Goal: Information Seeking & Learning: Learn about a topic

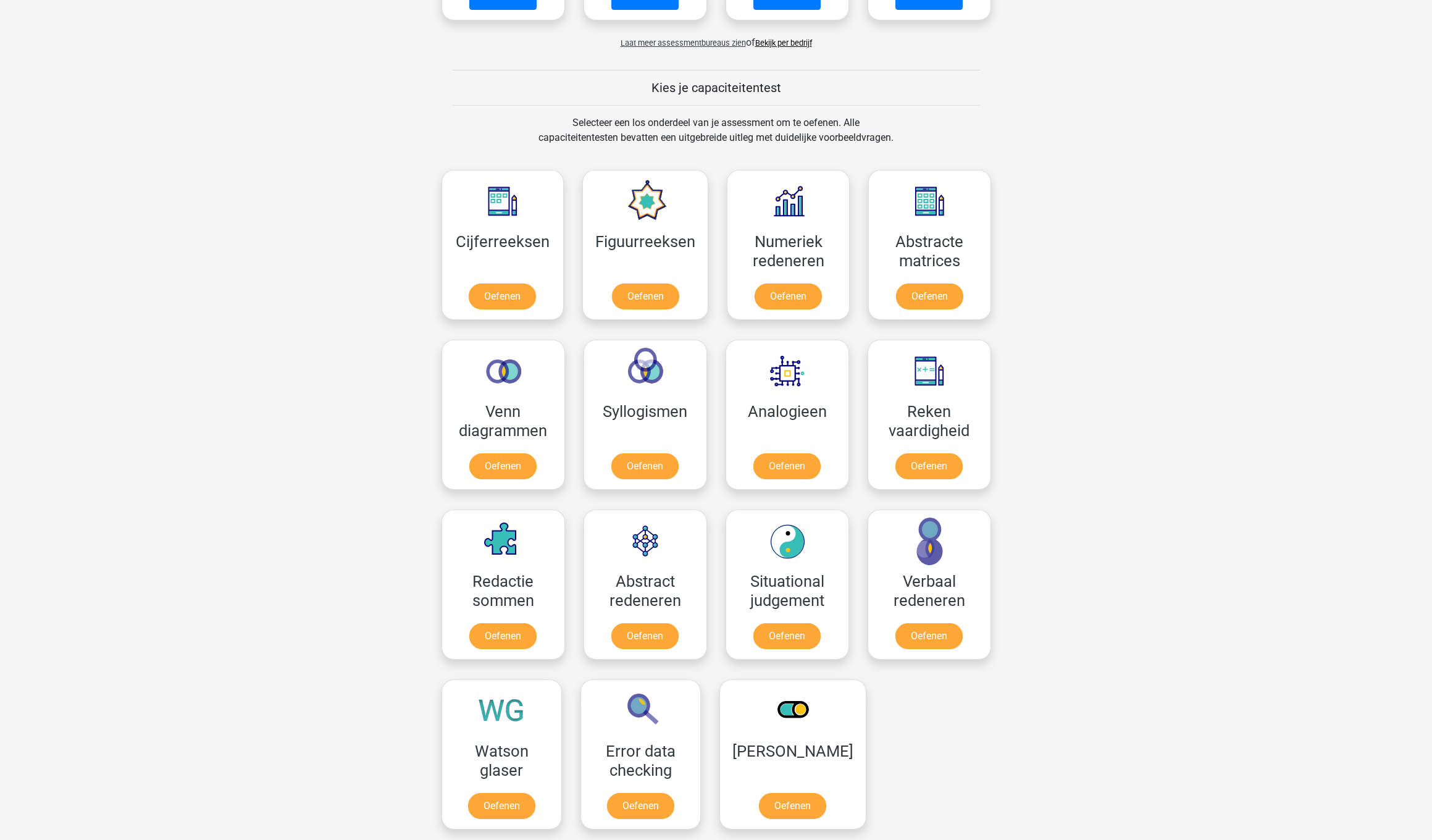
scroll to position [407, 0]
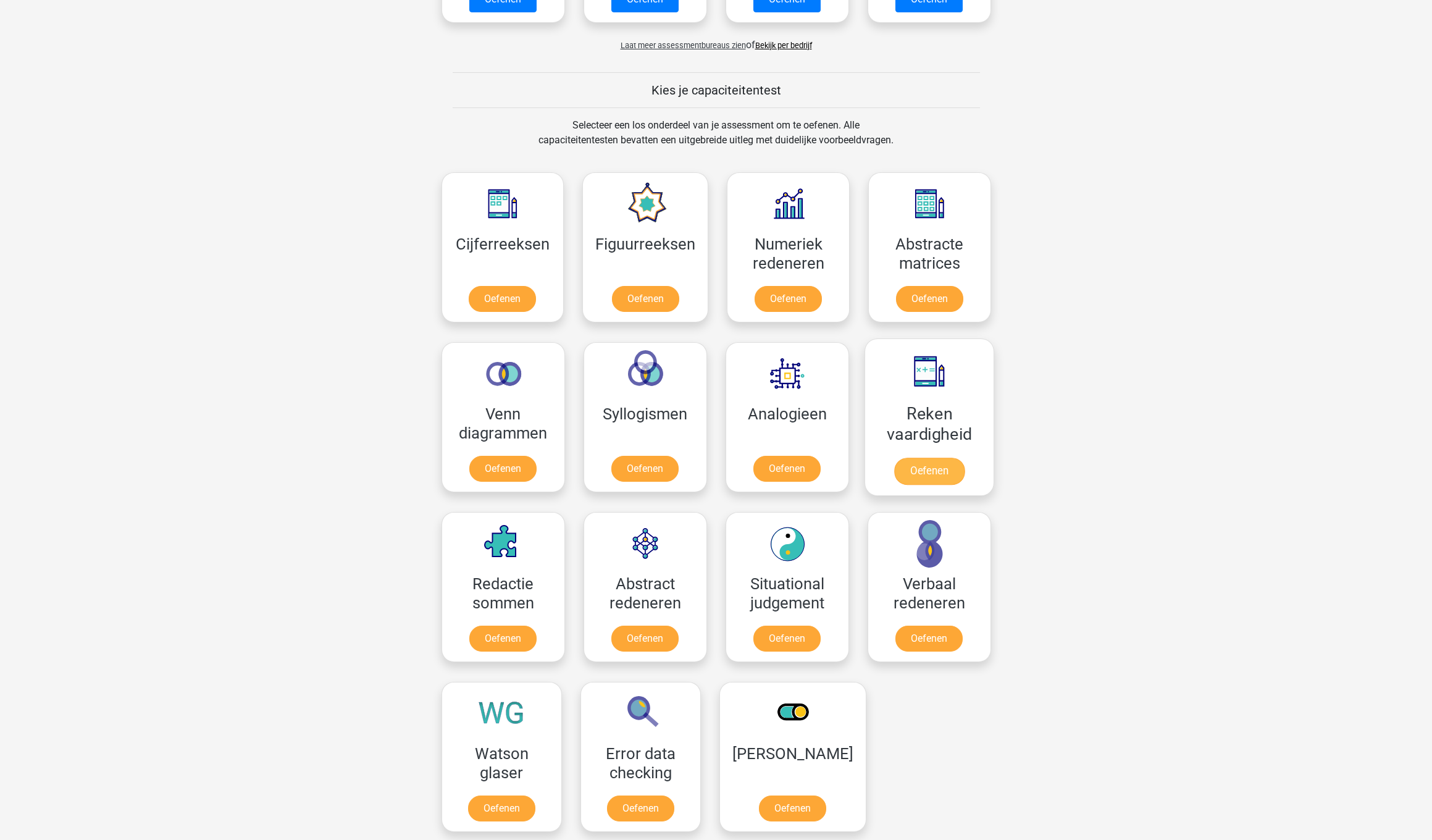
click at [922, 466] on link "Oefenen" at bounding box center [929, 471] width 71 height 27
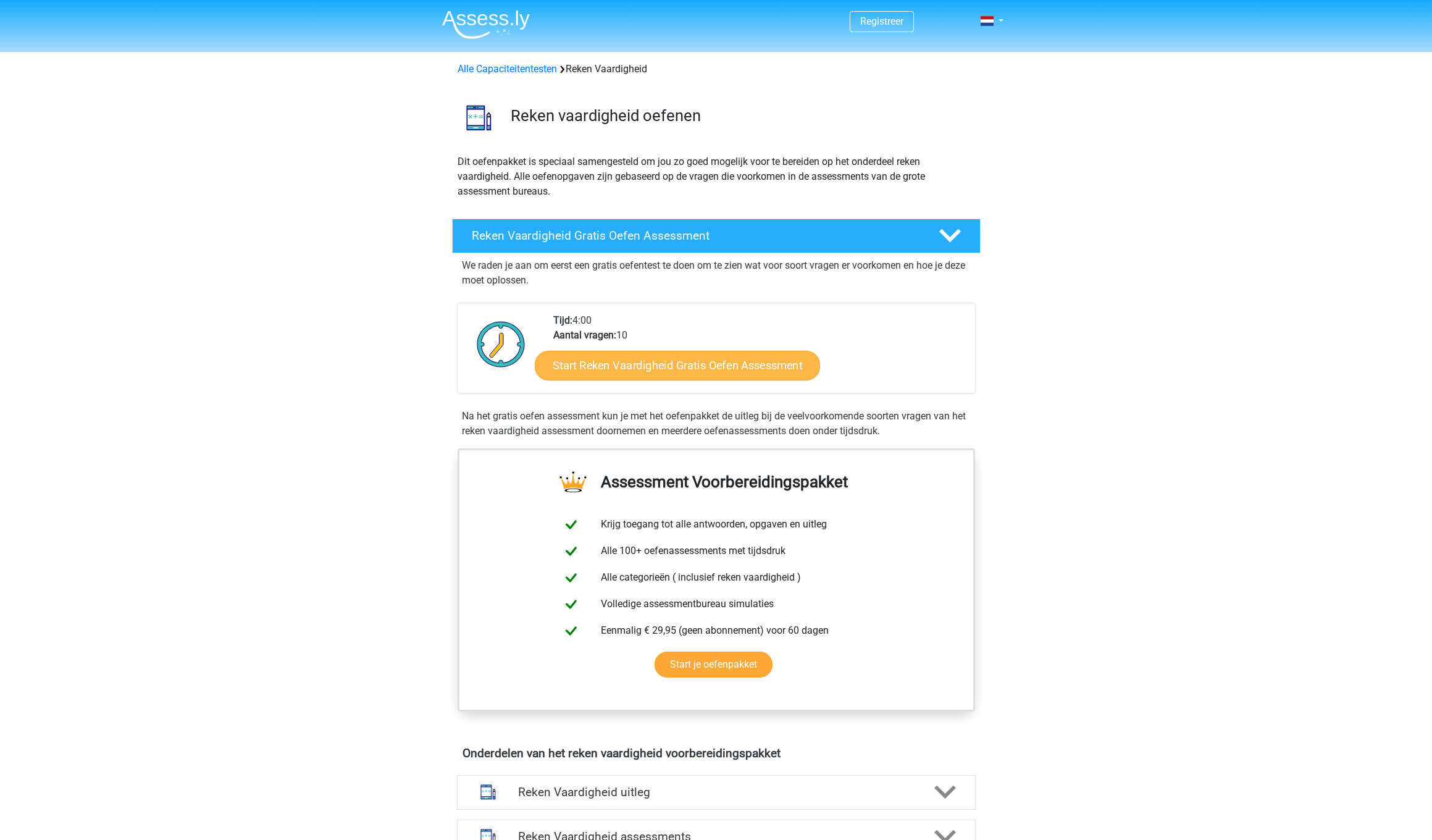
click at [699, 368] on link "Start Reken Vaardigheid Gratis Oefen Assessment" at bounding box center [677, 365] width 285 height 29
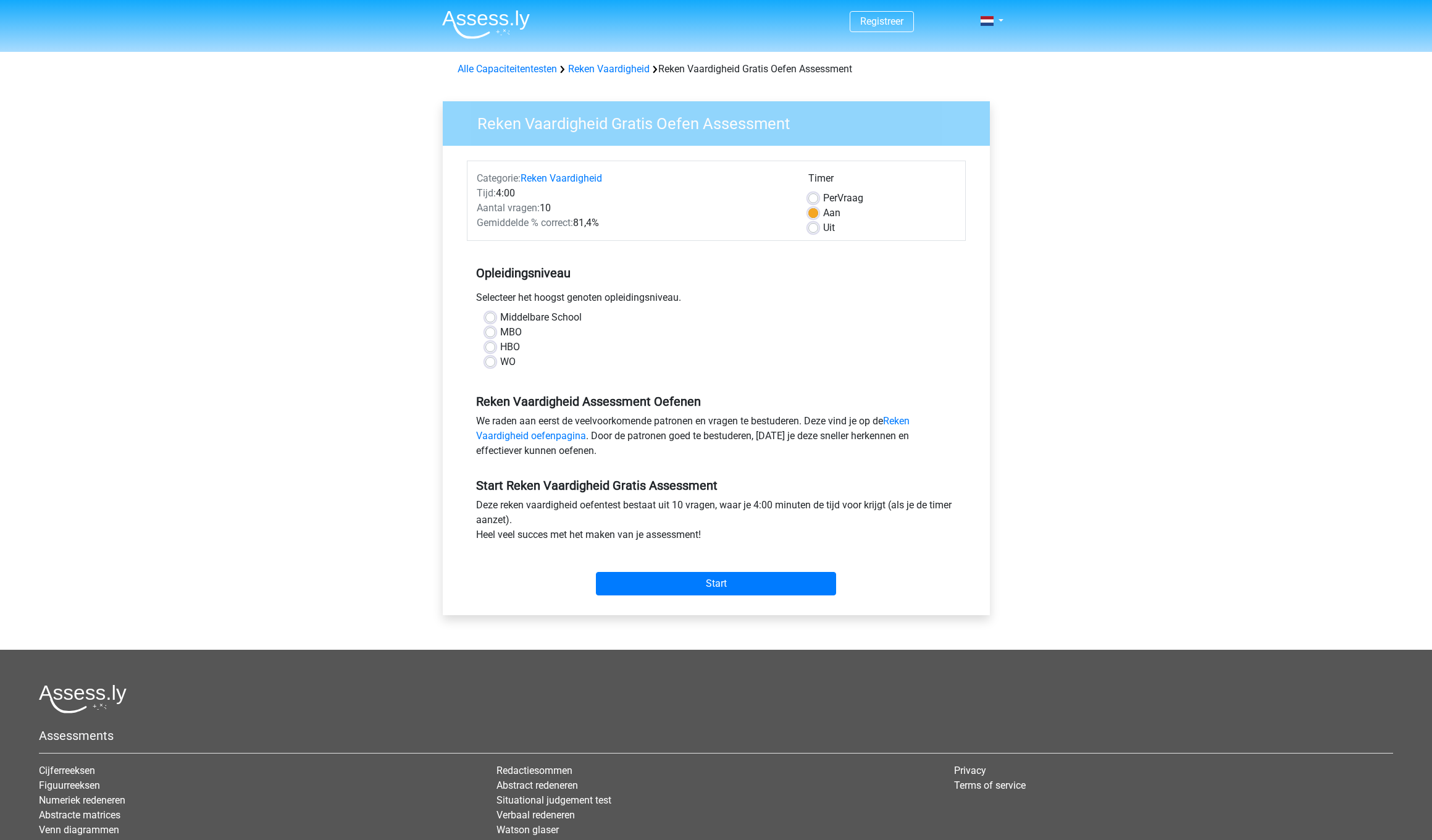
click at [500, 346] on label "HBO" at bounding box center [510, 347] width 20 height 15
click at [490, 346] on input "HBO" at bounding box center [490, 346] width 10 height 12
radio input "true"
click at [735, 585] on input "Start" at bounding box center [716, 583] width 240 height 24
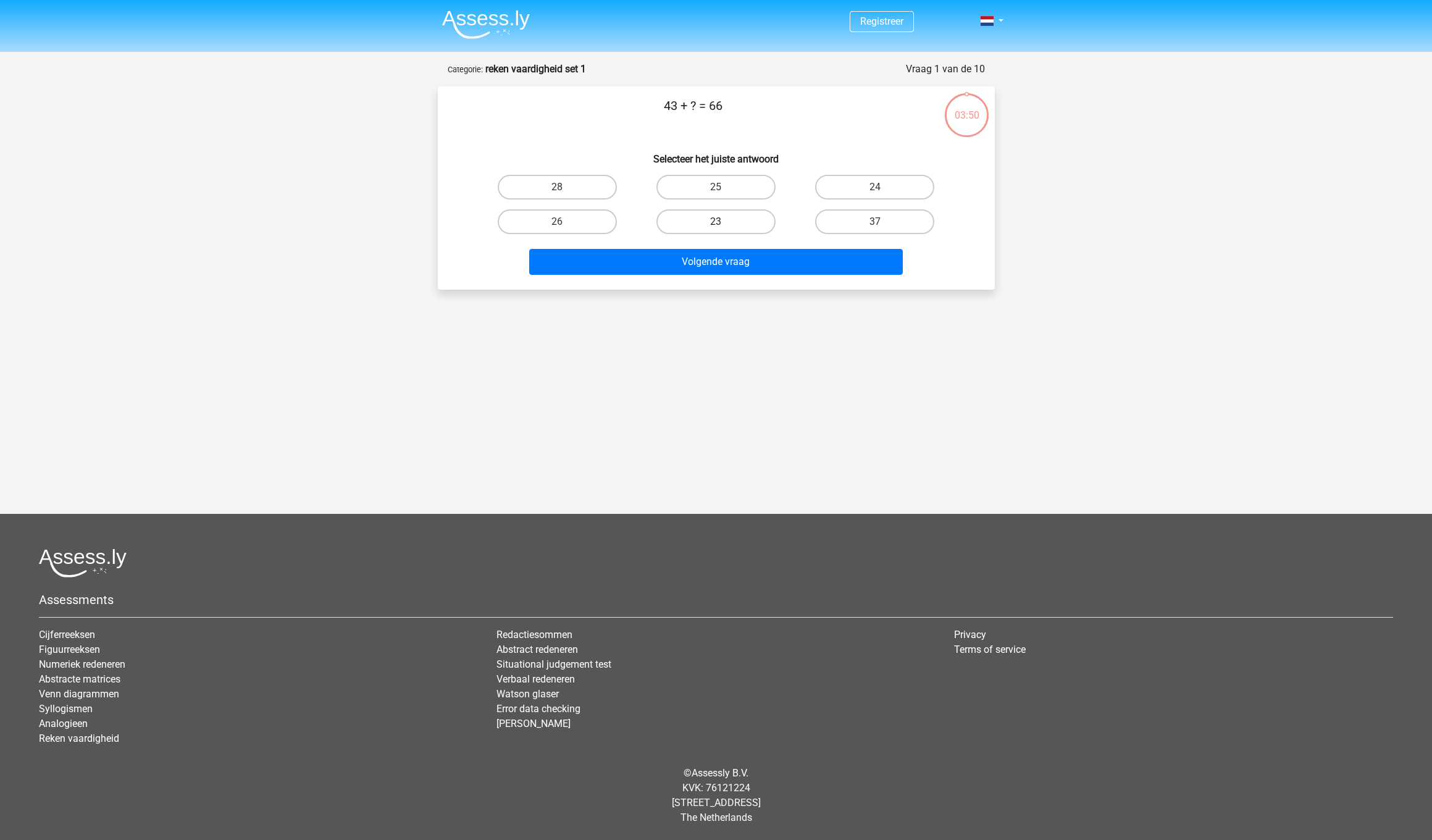
click at [701, 217] on label "23" at bounding box center [716, 221] width 120 height 24
click at [716, 222] on input "23" at bounding box center [720, 226] width 8 height 8
radio input "true"
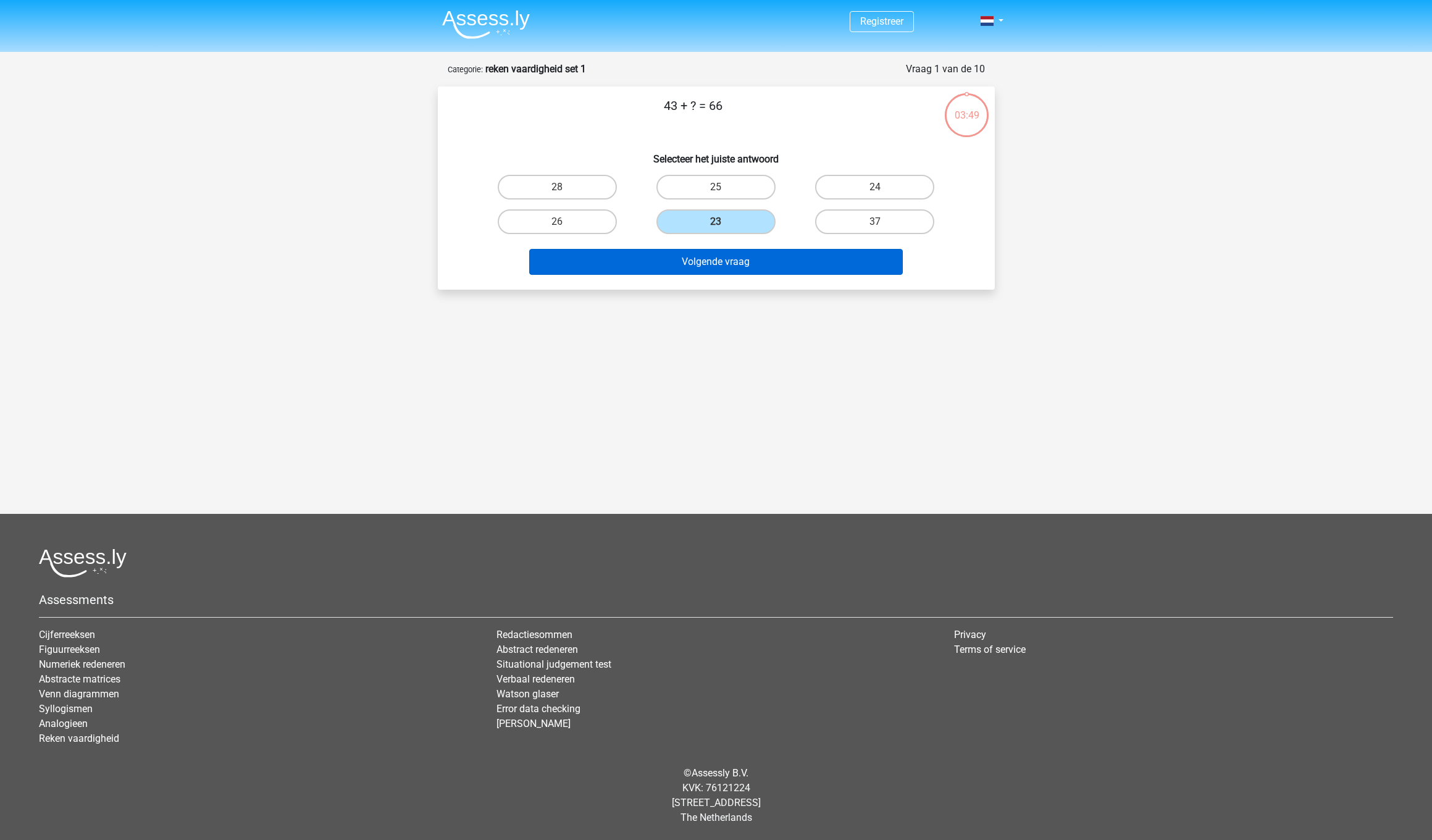
click at [704, 260] on button "Volgende vraag" at bounding box center [716, 262] width 373 height 26
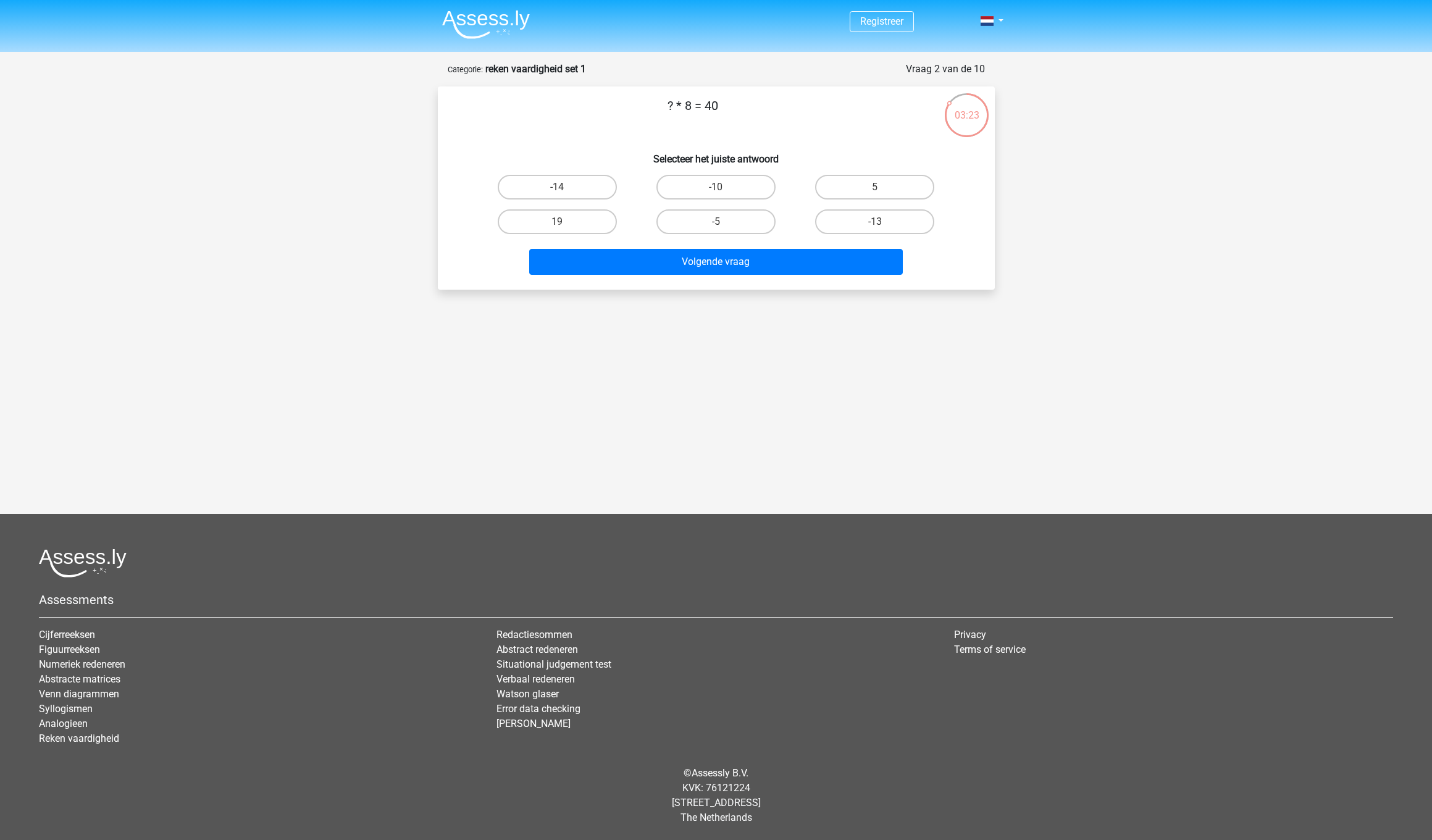
scroll to position [1, 0]
click at [897, 186] on label "5" at bounding box center [874, 187] width 120 height 24
click at [883, 187] on input "5" at bounding box center [879, 191] width 8 height 8
radio input "true"
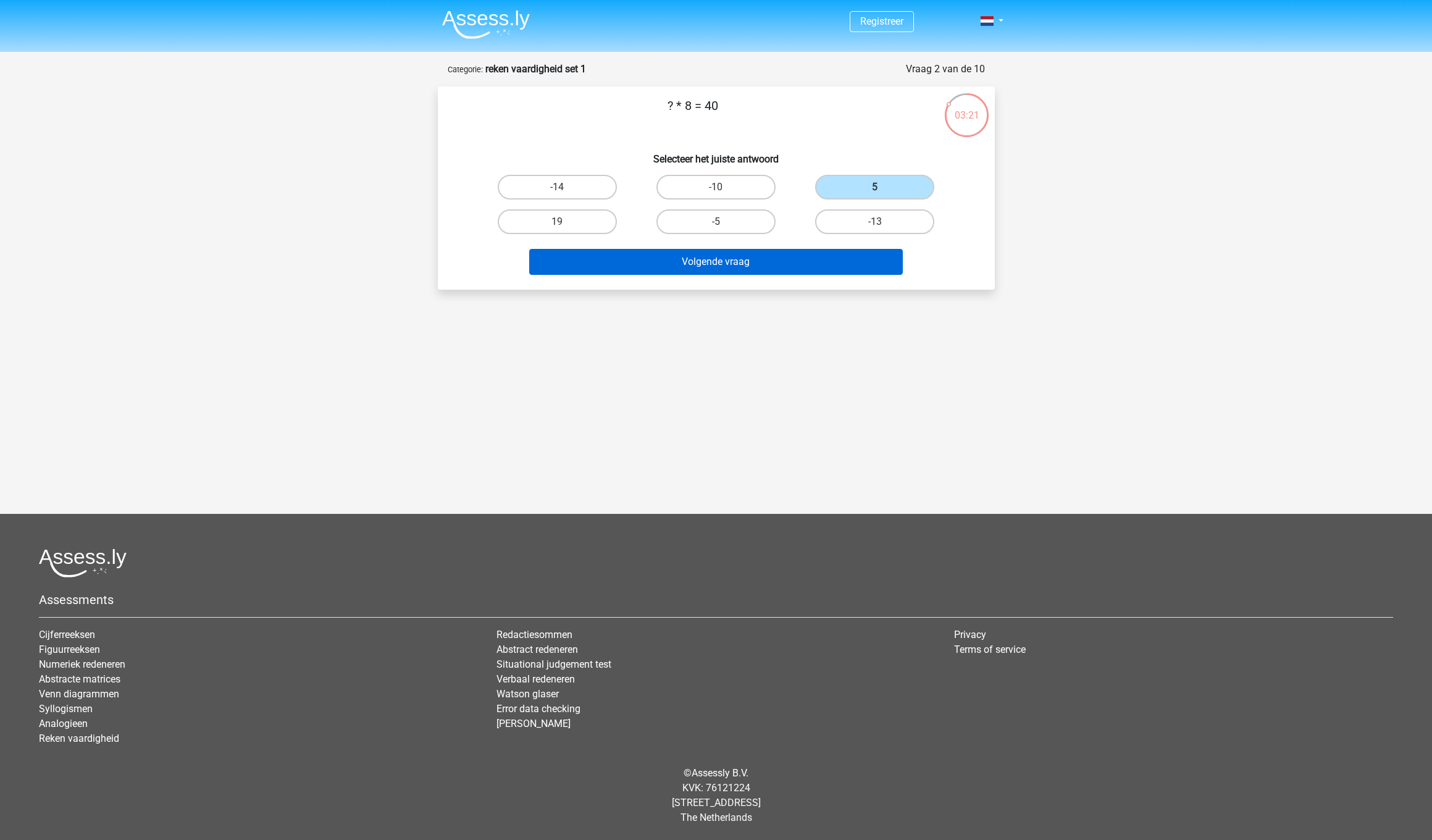
click at [756, 264] on button "Volgende vraag" at bounding box center [716, 262] width 373 height 26
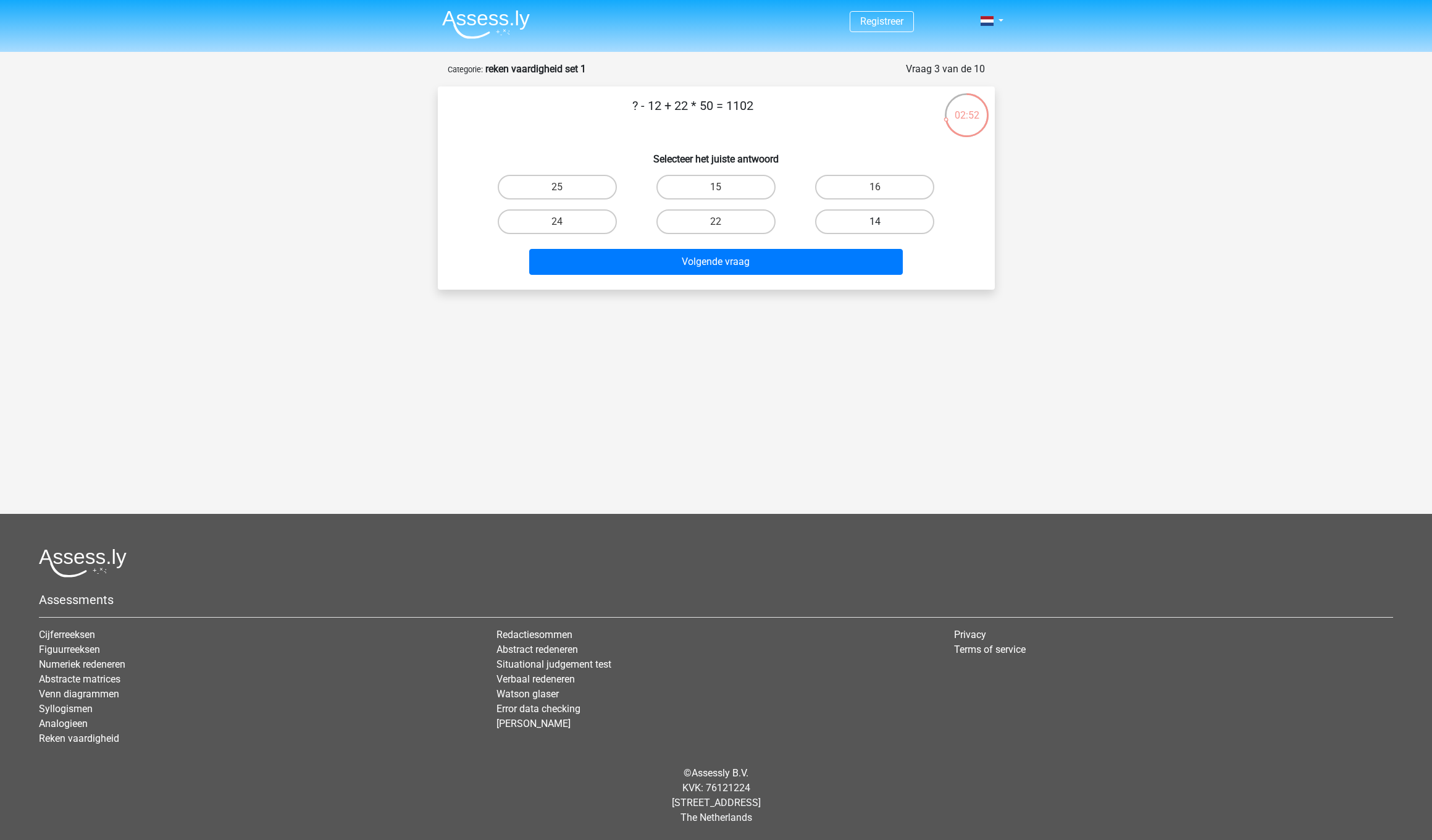
click at [903, 224] on label "14" at bounding box center [874, 221] width 120 height 24
click at [883, 224] on input "14" at bounding box center [879, 226] width 8 height 8
radio input "true"
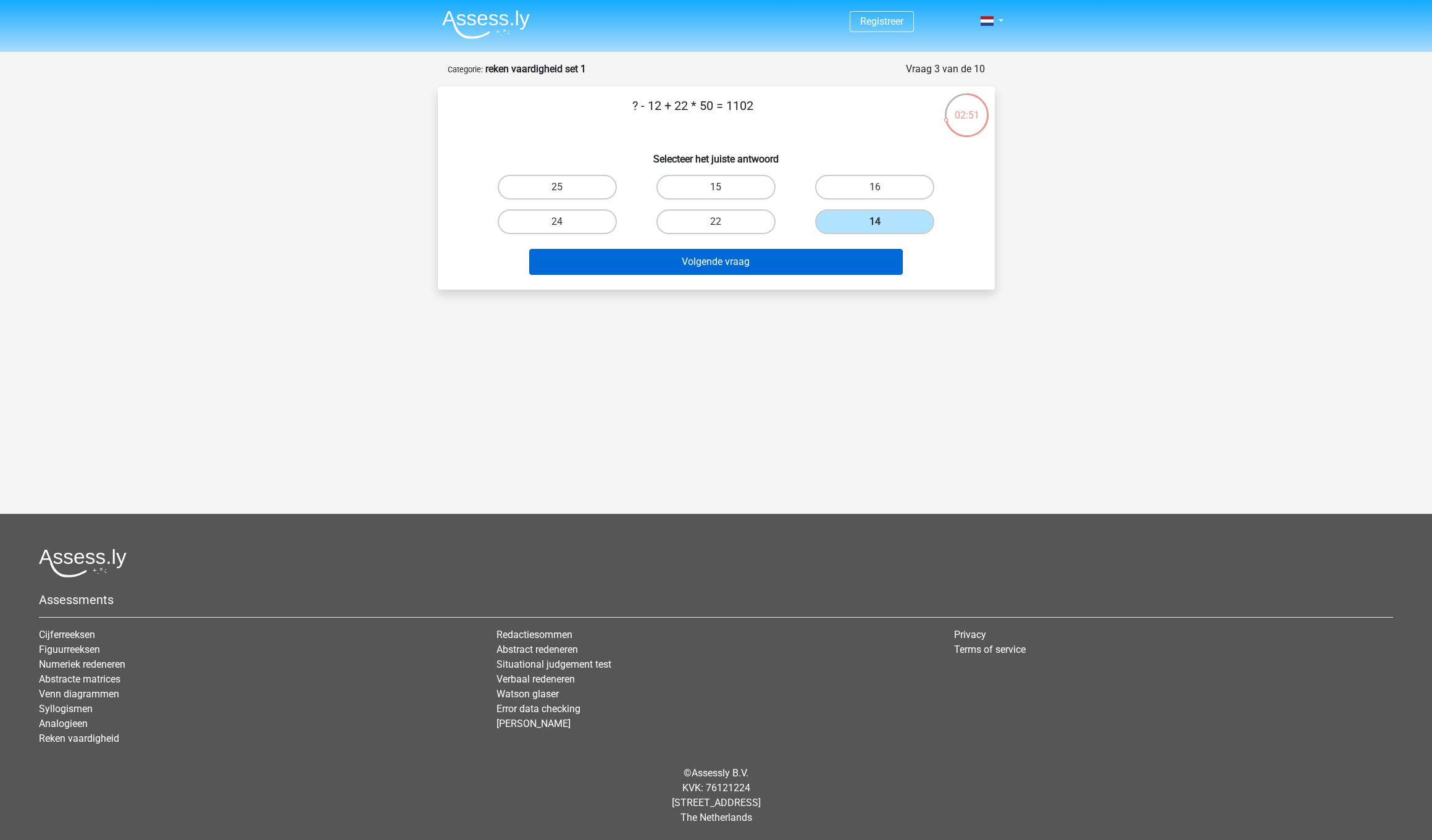
click at [805, 263] on button "Volgende vraag" at bounding box center [716, 262] width 373 height 26
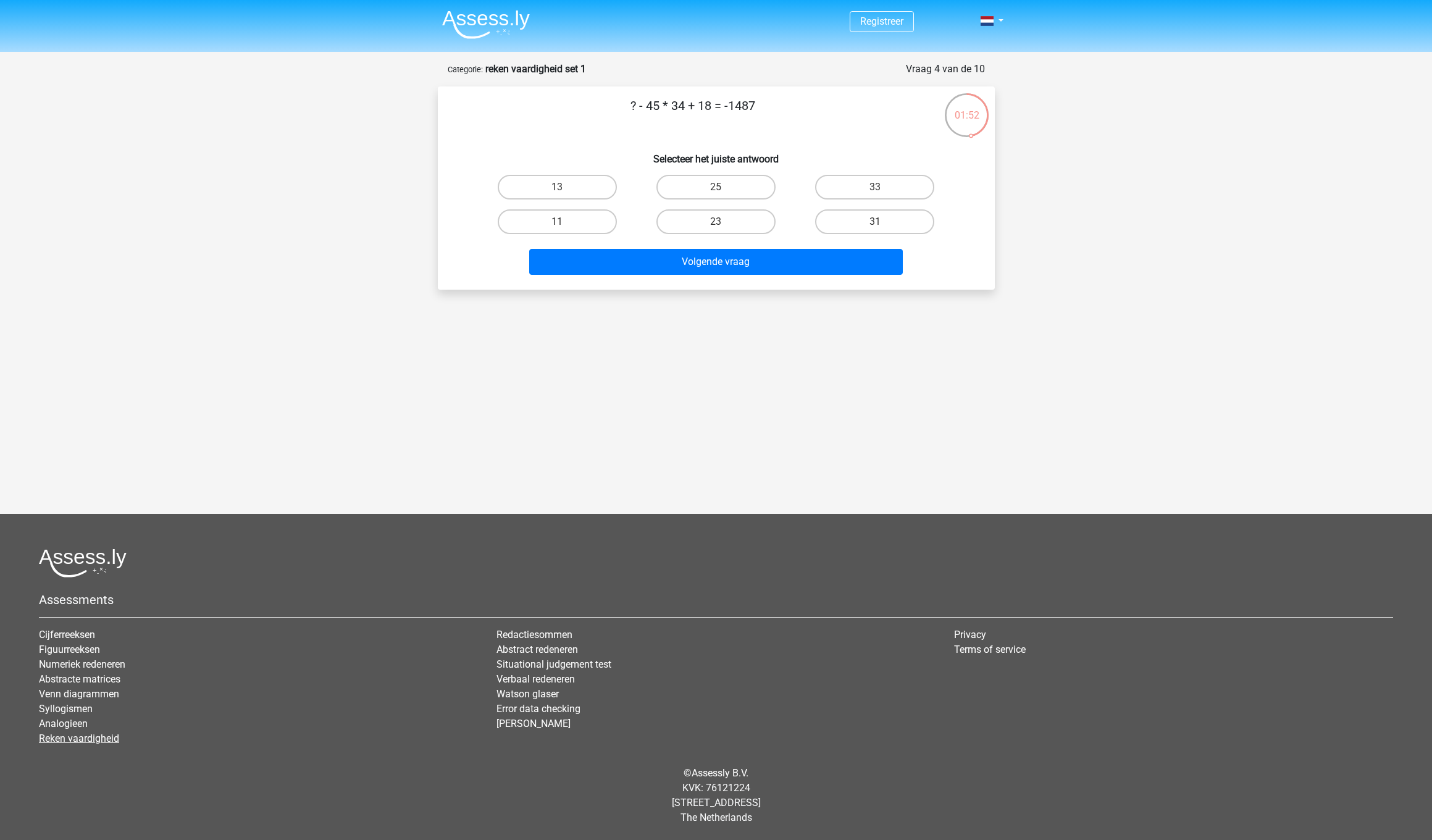
click at [107, 738] on link "Reken vaardigheid" at bounding box center [79, 738] width 81 height 11
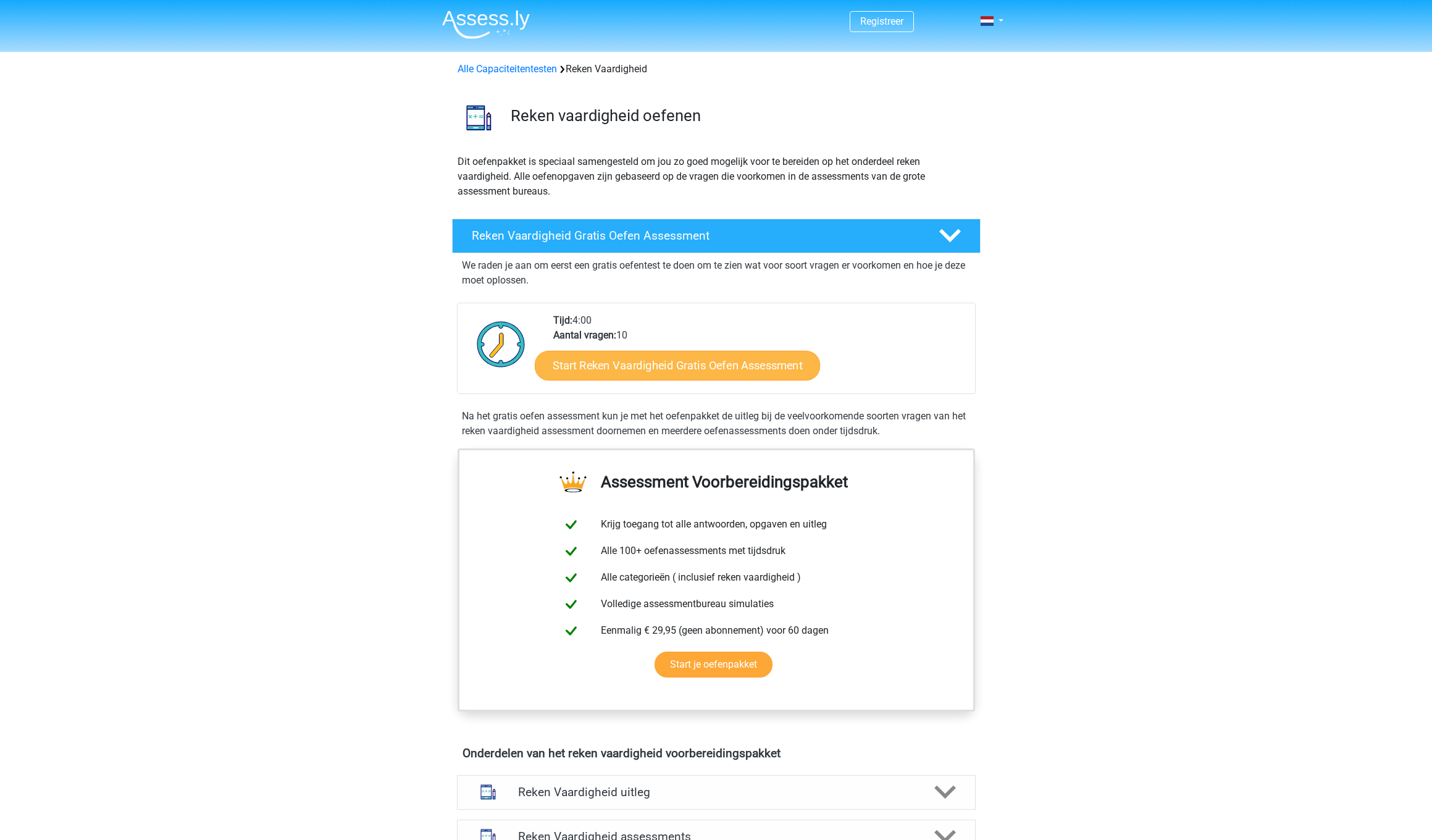
click at [669, 364] on link "Start Reken Vaardigheid Gratis Oefen Assessment" at bounding box center [677, 365] width 285 height 29
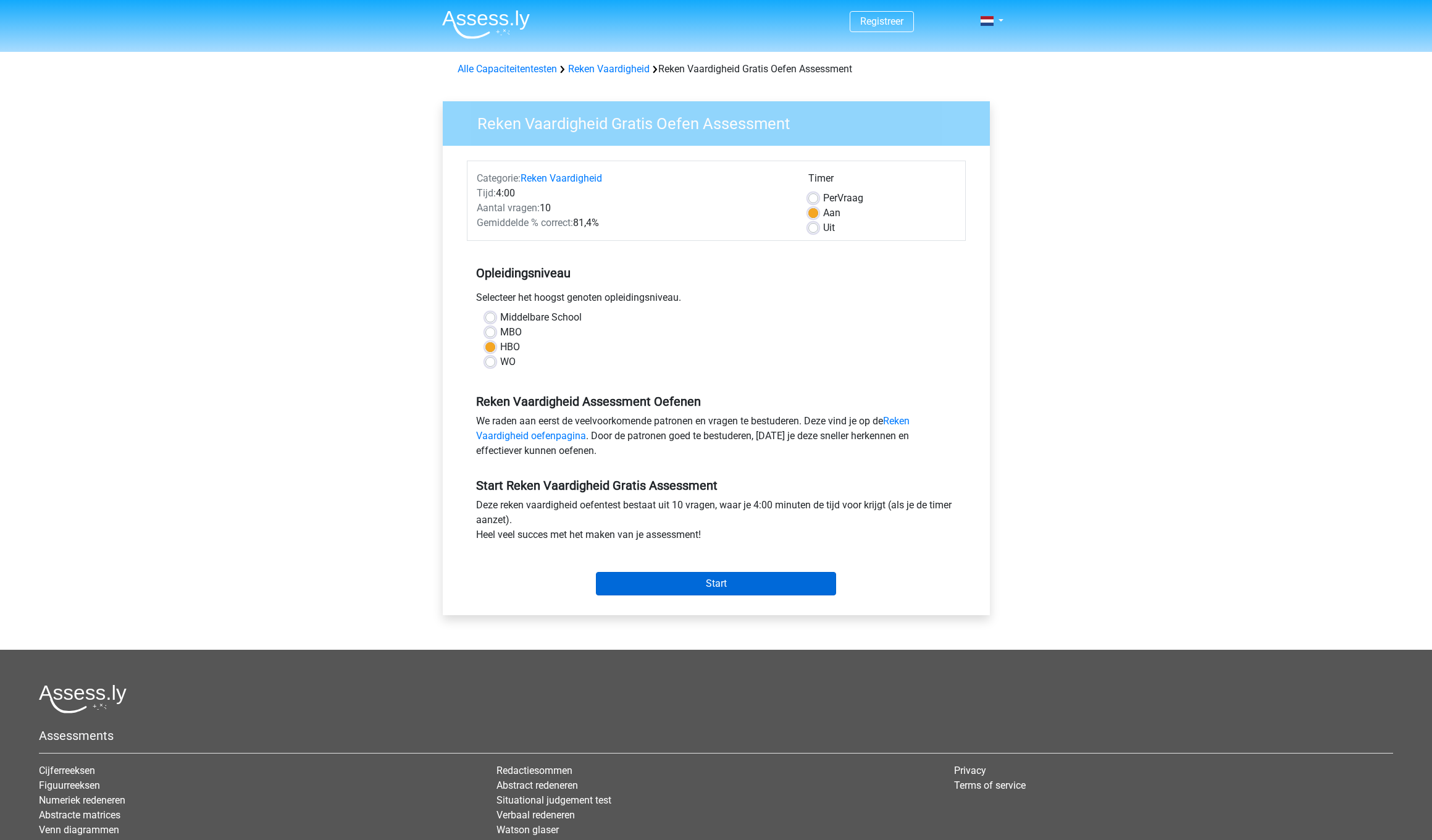
click at [712, 579] on input "Start" at bounding box center [716, 583] width 240 height 24
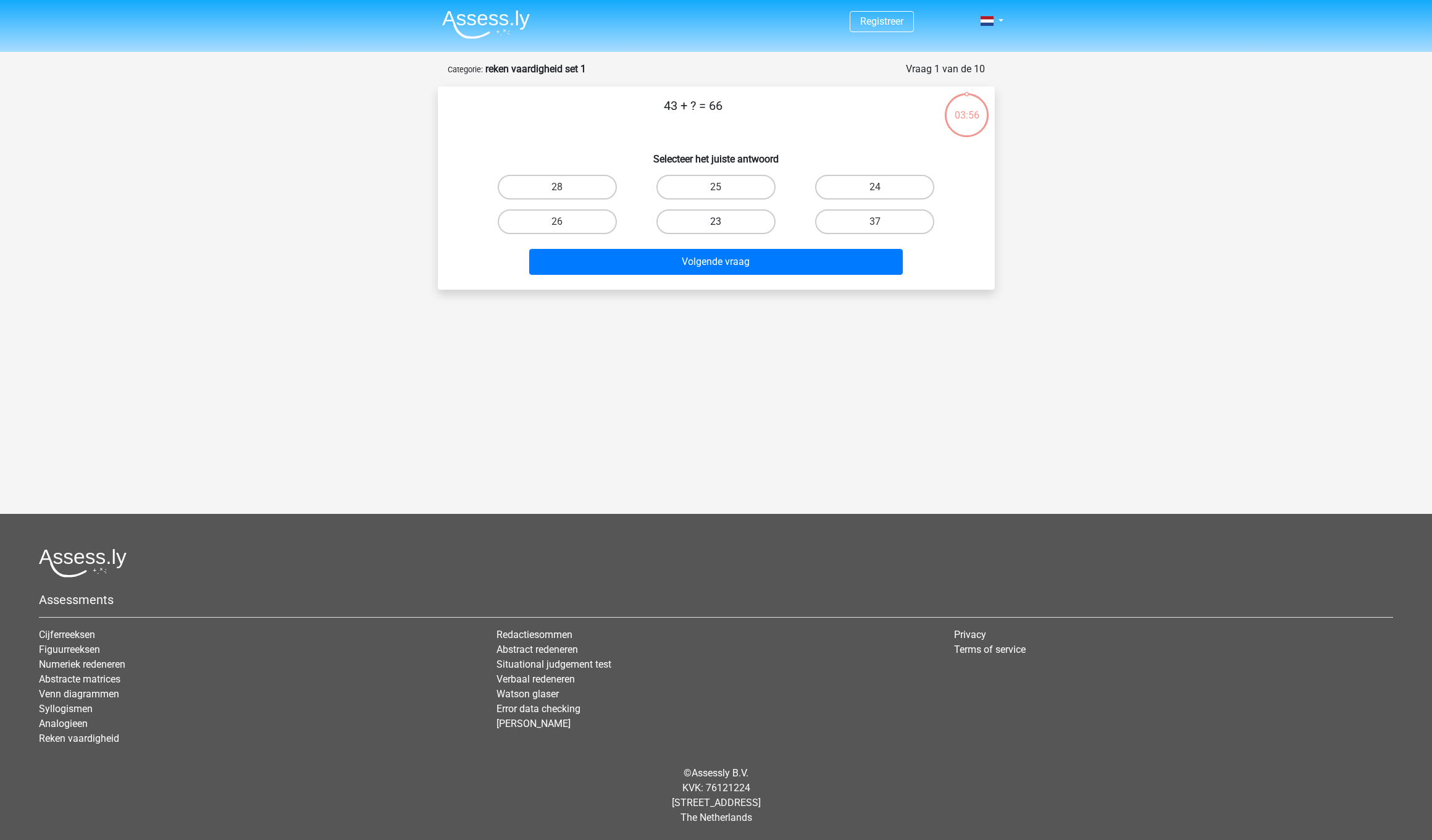
click at [707, 217] on label "23" at bounding box center [716, 221] width 120 height 24
click at [716, 222] on input "23" at bounding box center [720, 226] width 8 height 8
radio input "true"
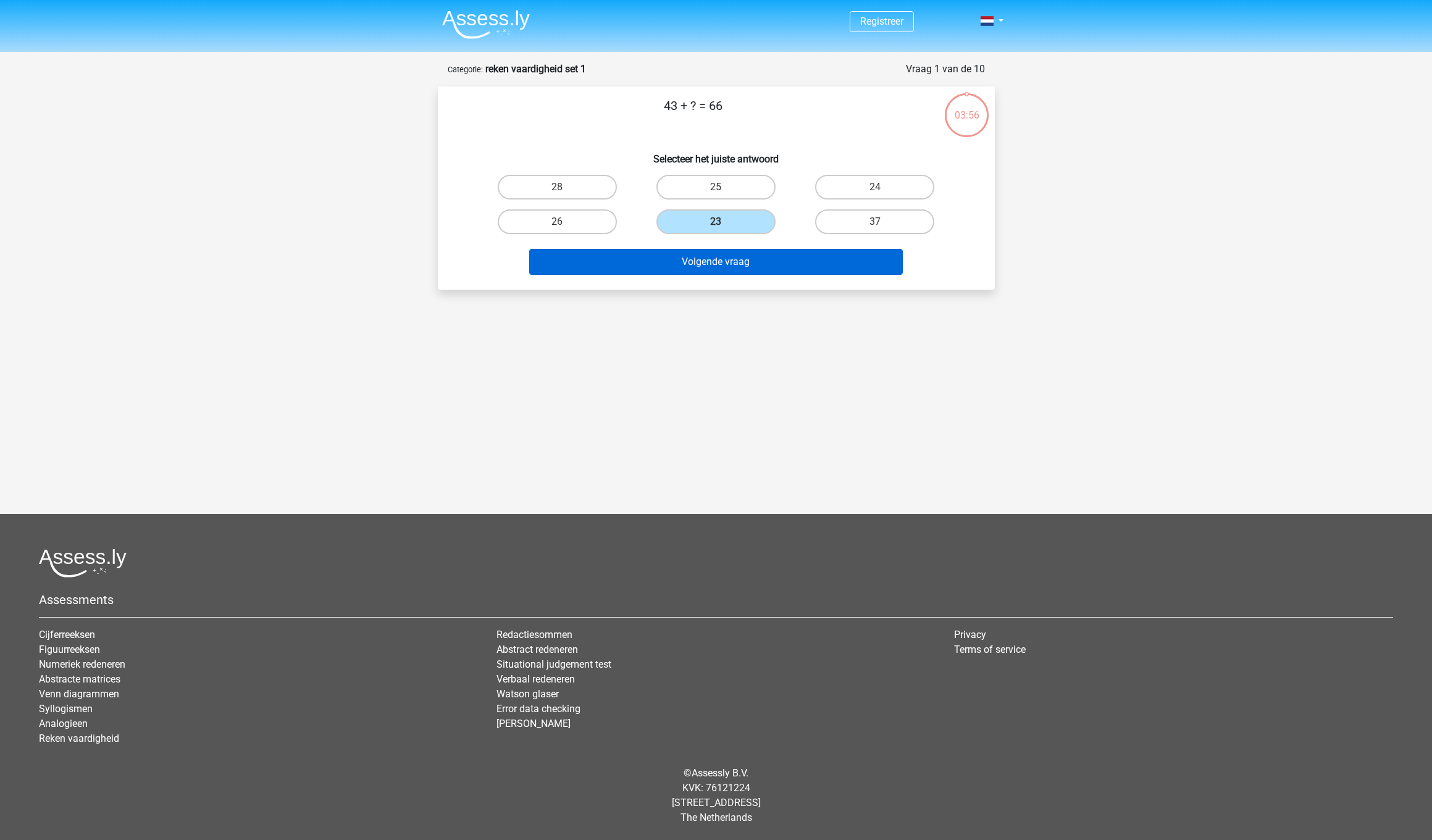
click at [706, 268] on button "Volgende vraag" at bounding box center [716, 262] width 373 height 26
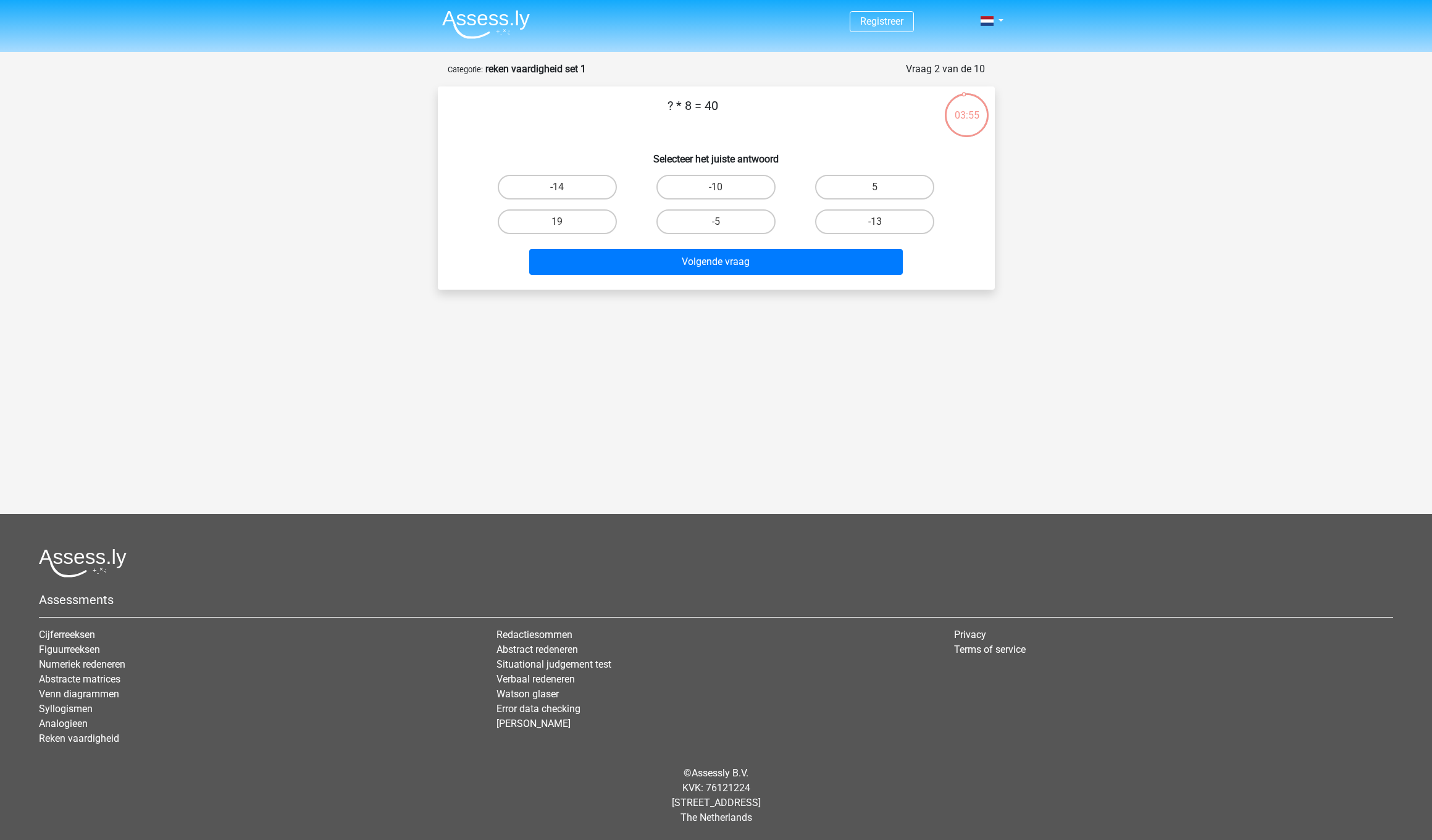
drag, startPoint x: 856, startPoint y: 187, endPoint x: 824, endPoint y: 240, distance: 61.9
click at [856, 188] on label "5" at bounding box center [874, 187] width 120 height 24
click at [875, 188] on input "5" at bounding box center [879, 191] width 8 height 8
radio input "true"
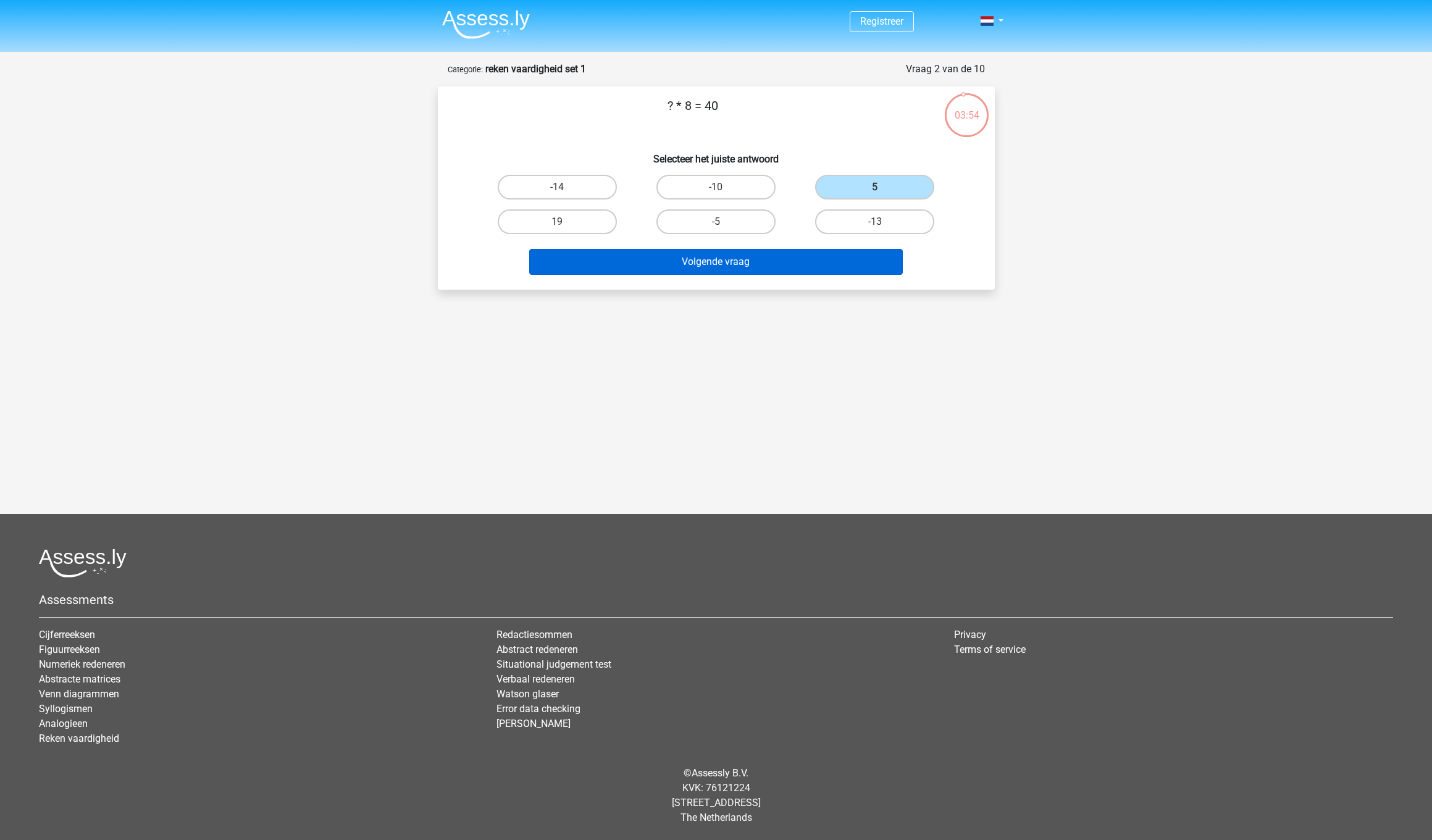
click at [760, 265] on button "Volgende vraag" at bounding box center [716, 262] width 373 height 26
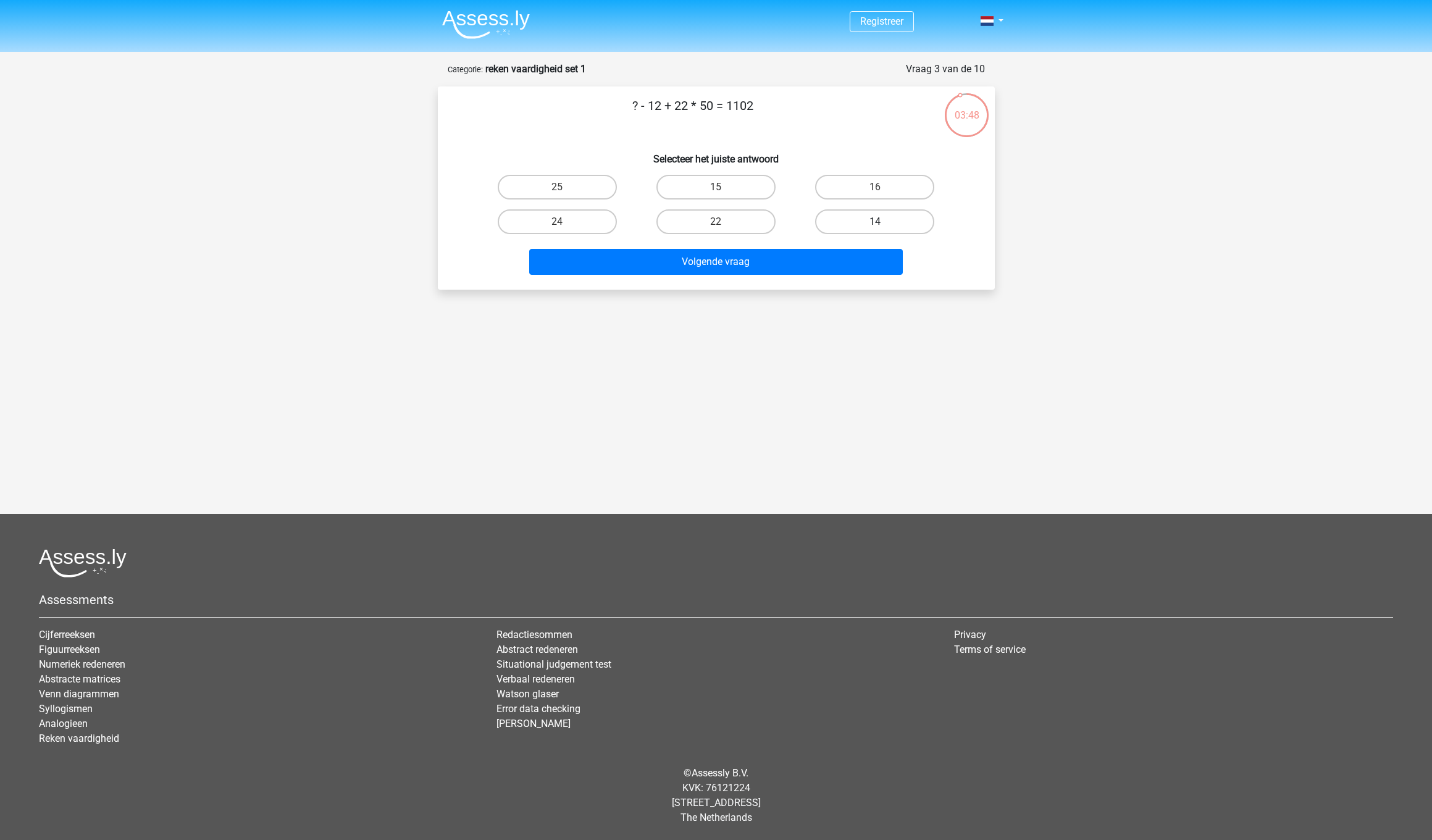
click at [849, 220] on label "14" at bounding box center [874, 221] width 120 height 24
click at [875, 222] on input "14" at bounding box center [879, 226] width 8 height 8
radio input "true"
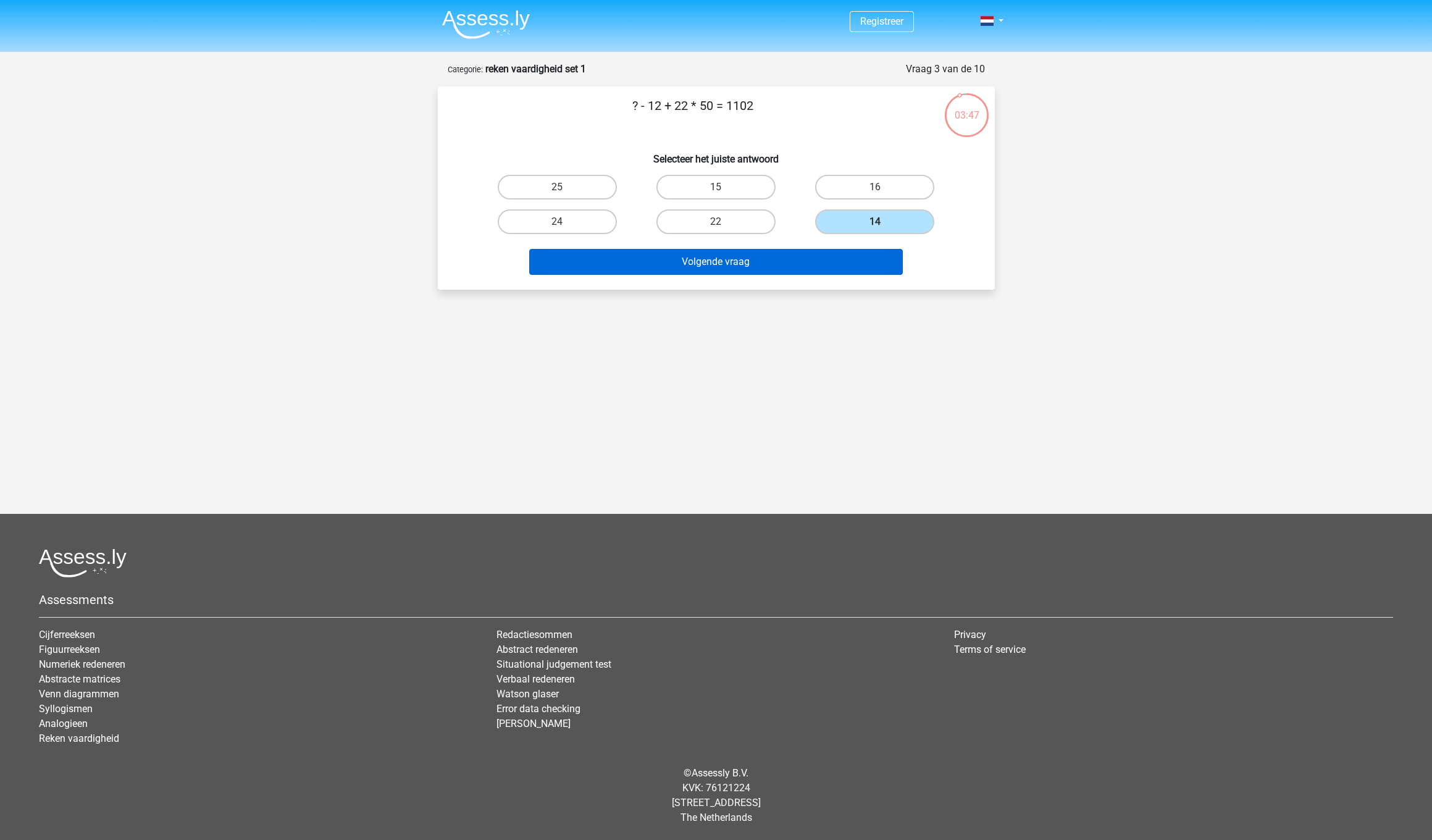
click at [809, 255] on button "Volgende vraag" at bounding box center [716, 262] width 373 height 26
click at [730, 255] on button "Volgende vraag" at bounding box center [716, 262] width 373 height 26
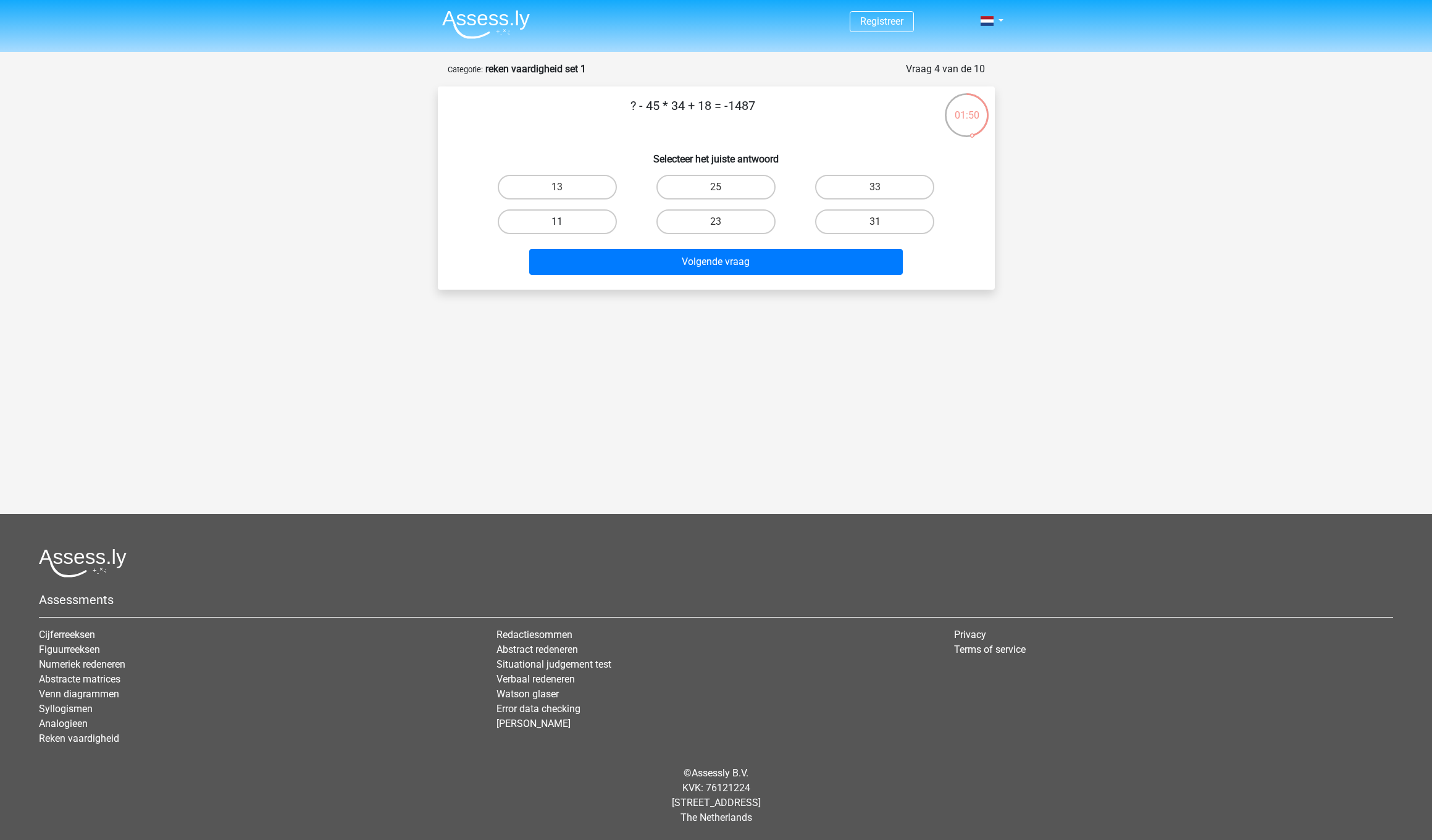
click at [593, 219] on label "11" at bounding box center [557, 221] width 120 height 24
click at [565, 222] on input "11" at bounding box center [561, 226] width 8 height 8
radio input "true"
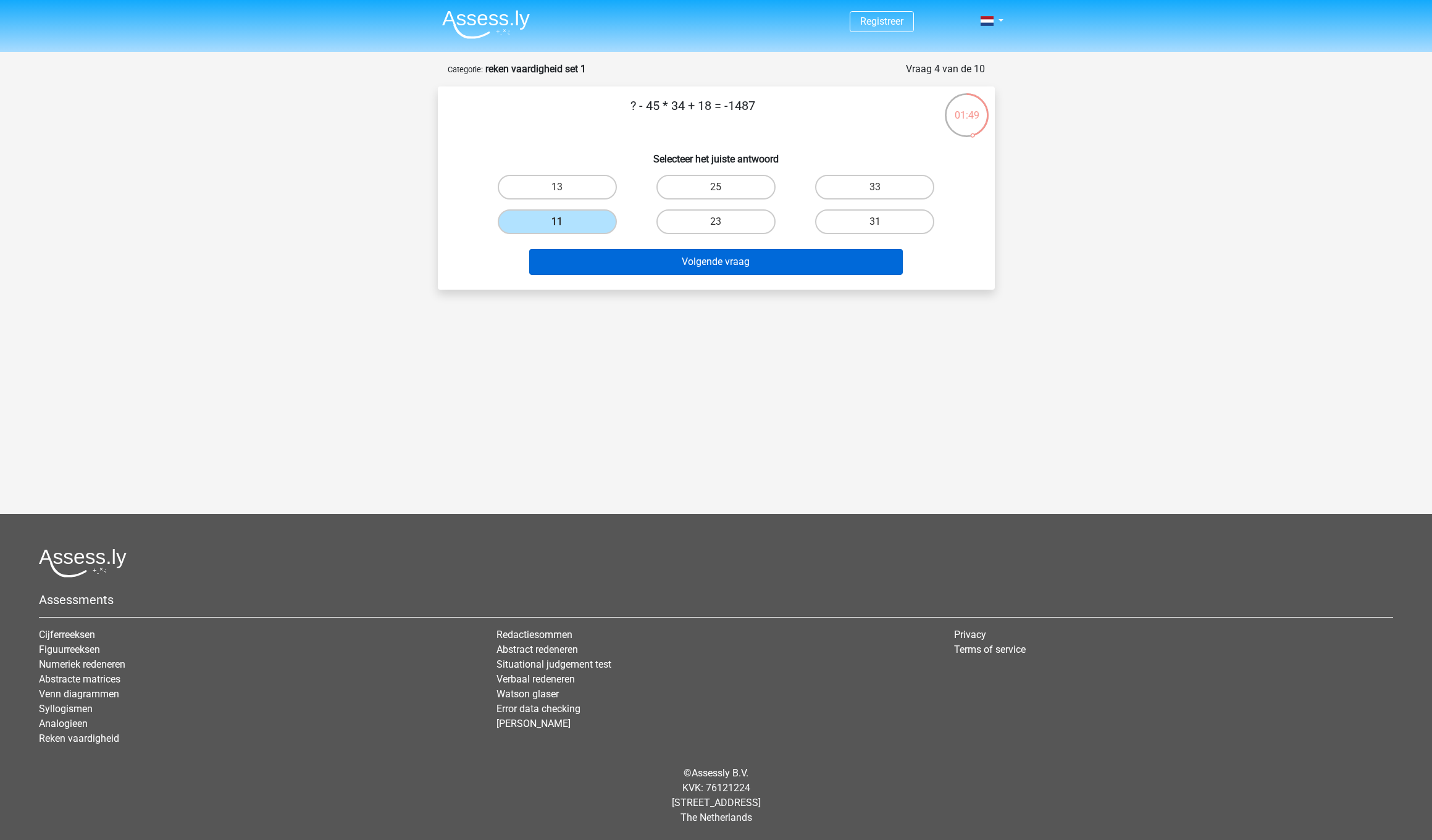
click at [707, 261] on button "Volgende vraag" at bounding box center [716, 262] width 373 height 26
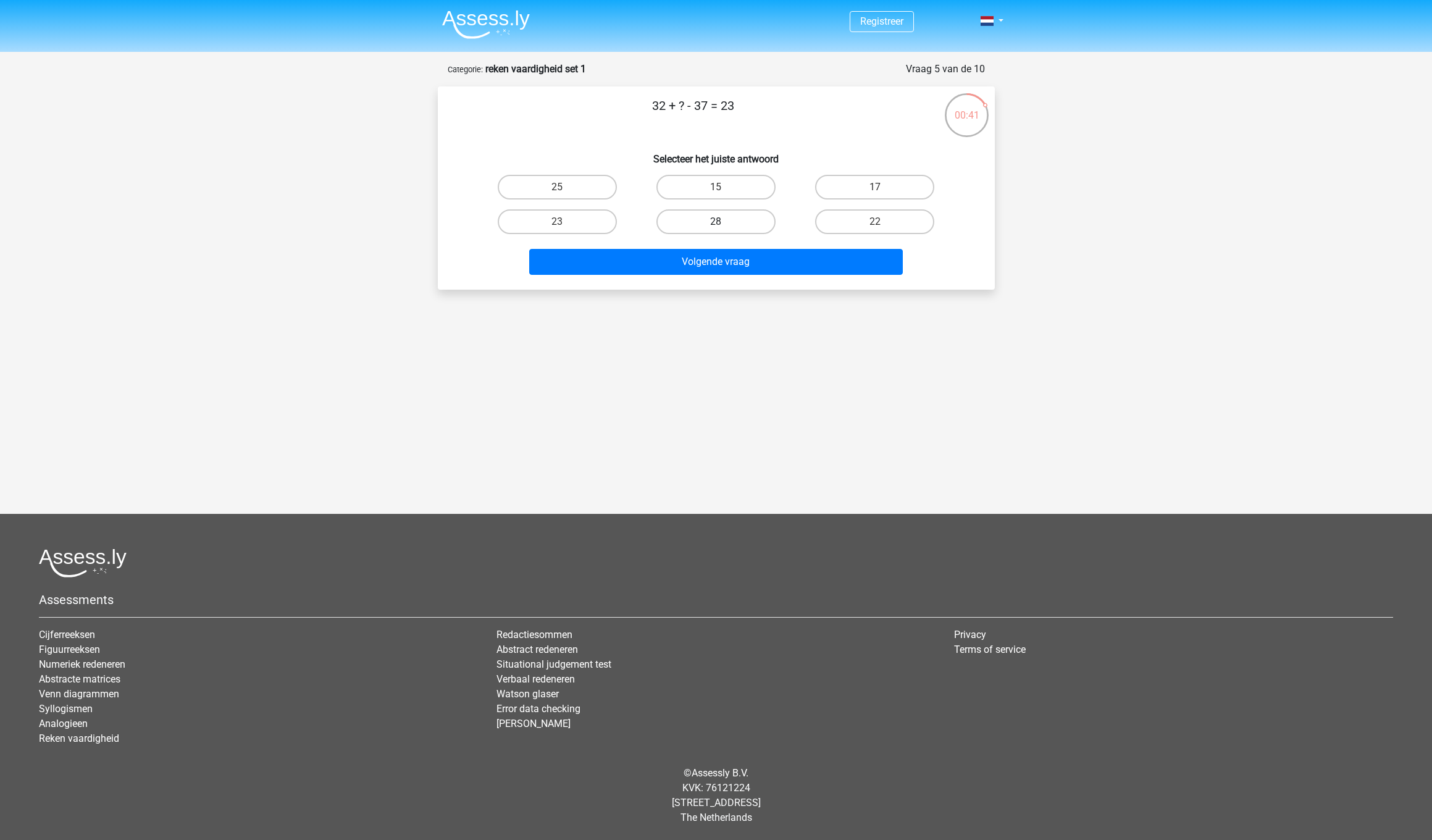
click at [741, 217] on label "28" at bounding box center [716, 221] width 120 height 24
click at [724, 222] on input "28" at bounding box center [720, 226] width 8 height 8
radio input "true"
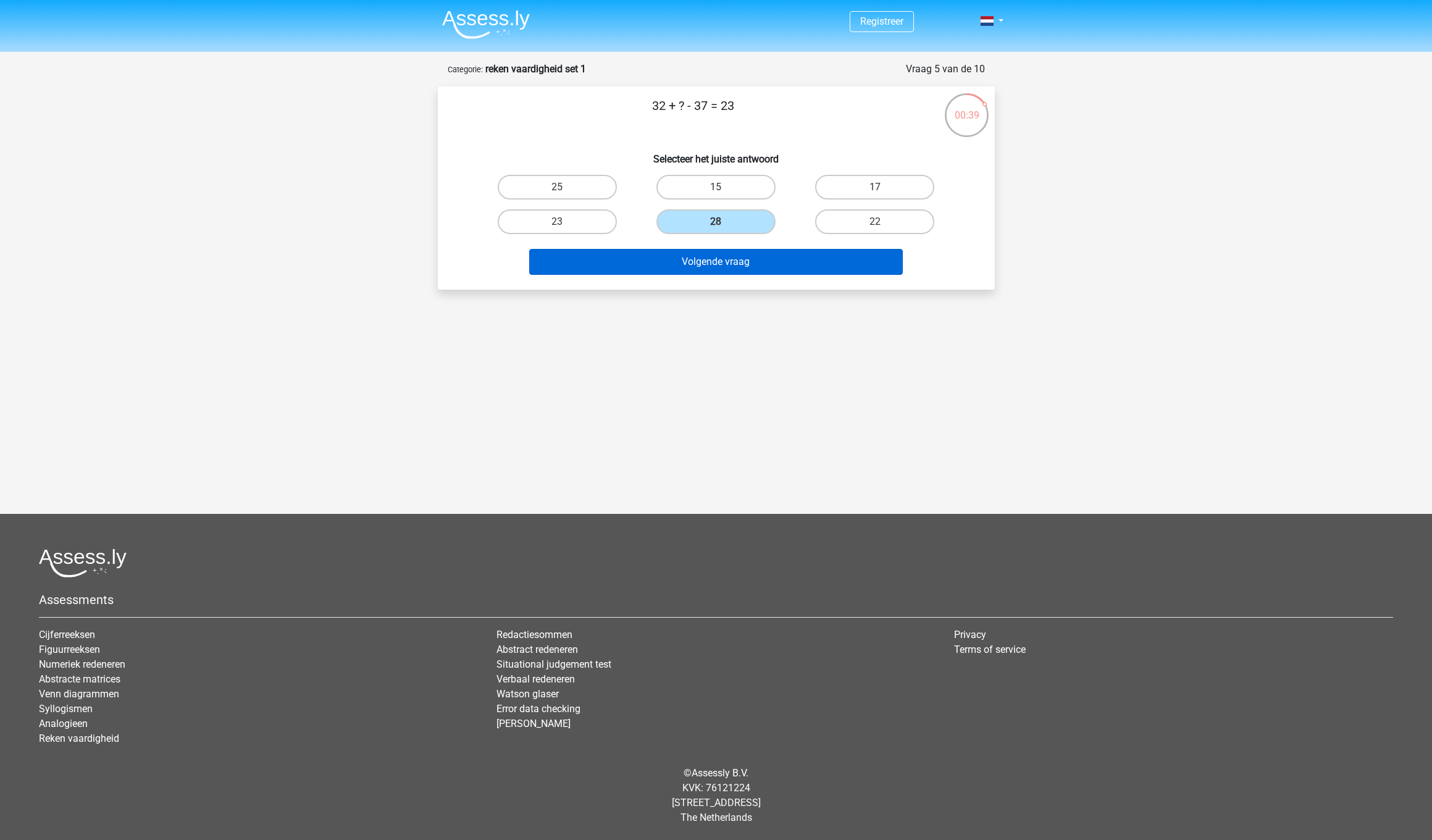
click at [751, 263] on button "Volgende vraag" at bounding box center [716, 262] width 373 height 26
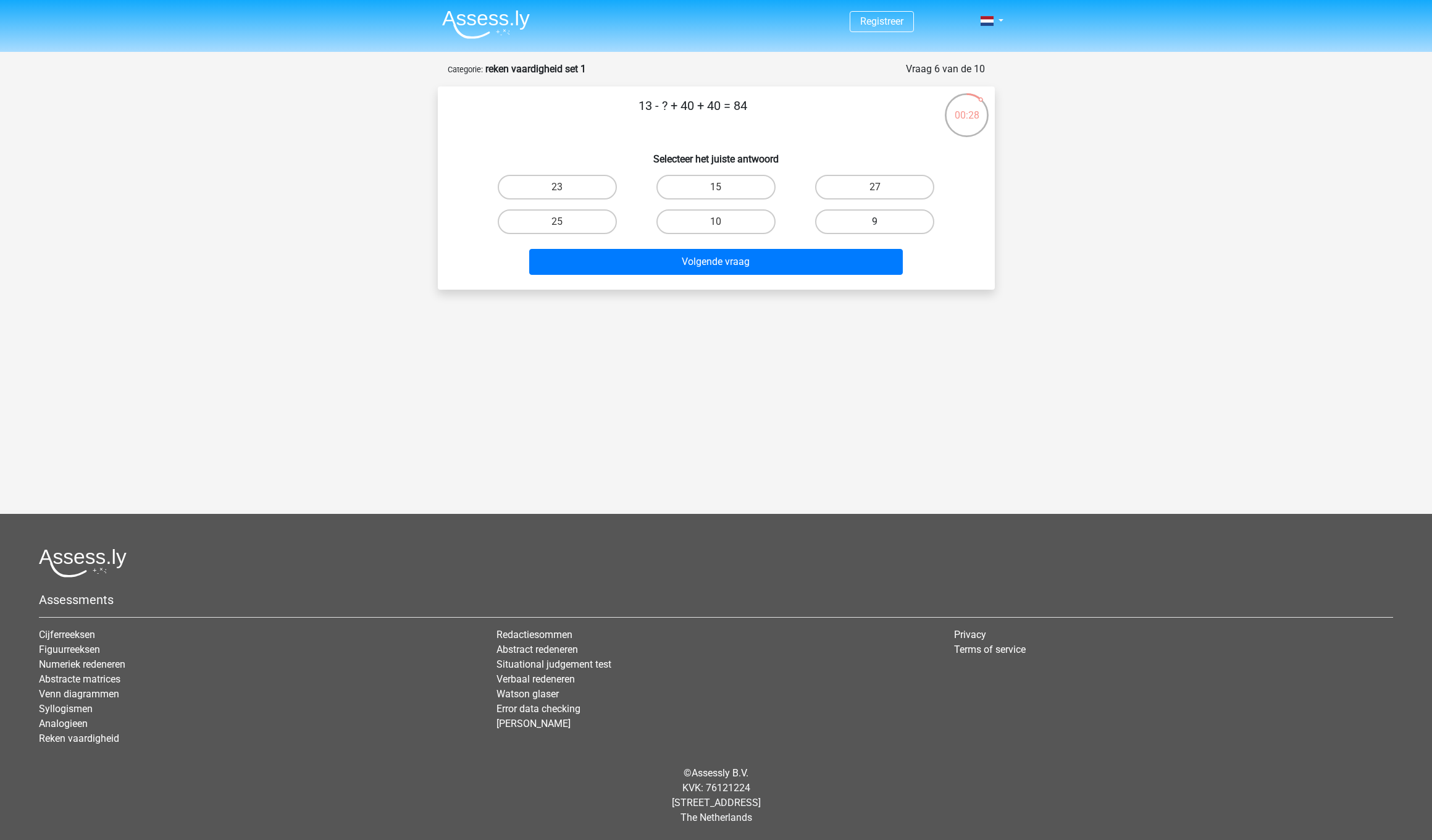
click at [842, 222] on label "9" at bounding box center [874, 221] width 120 height 24
click at [875, 222] on input "9" at bounding box center [879, 226] width 8 height 8
radio input "true"
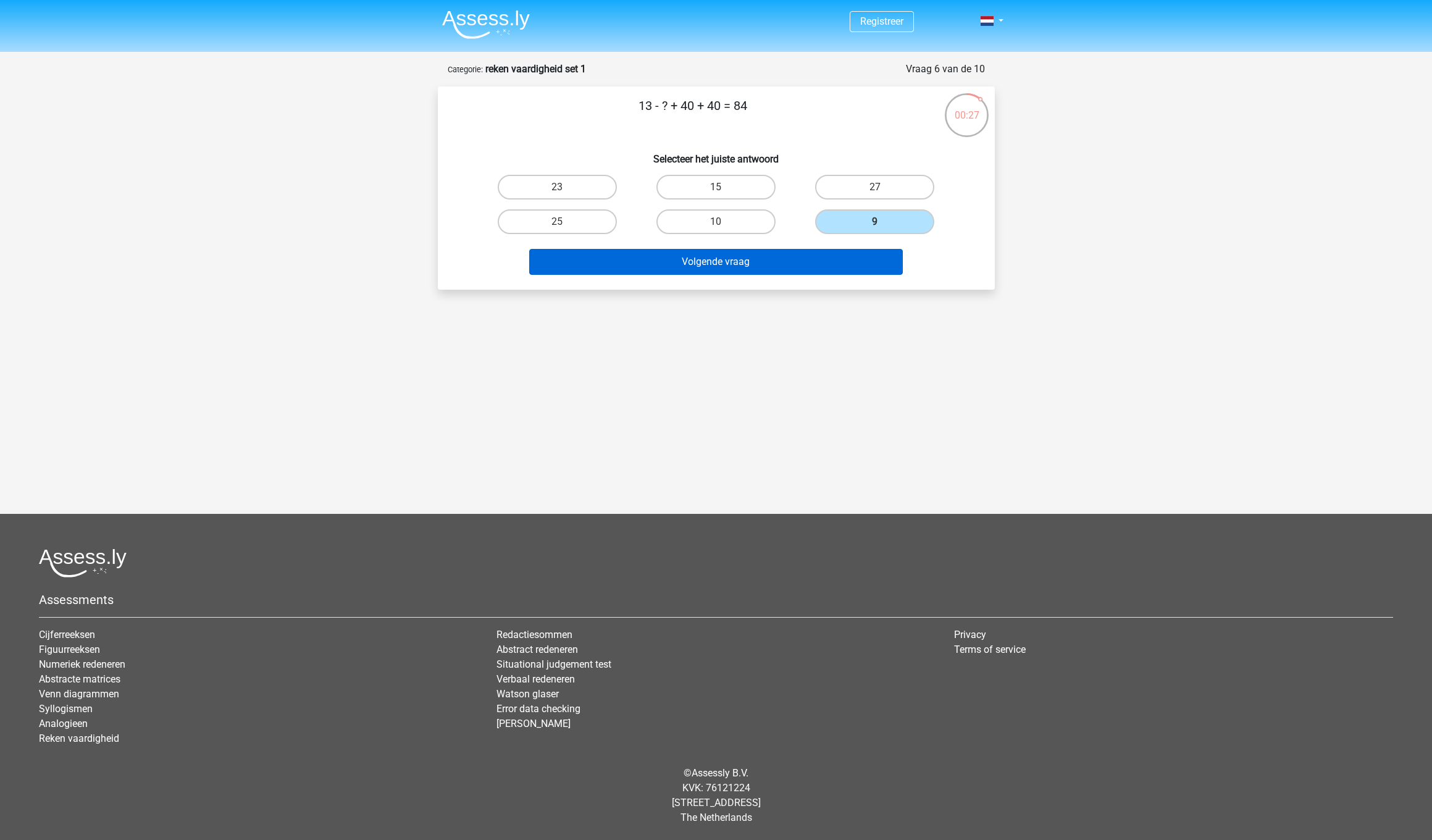
click at [802, 254] on button "Volgende vraag" at bounding box center [716, 262] width 373 height 26
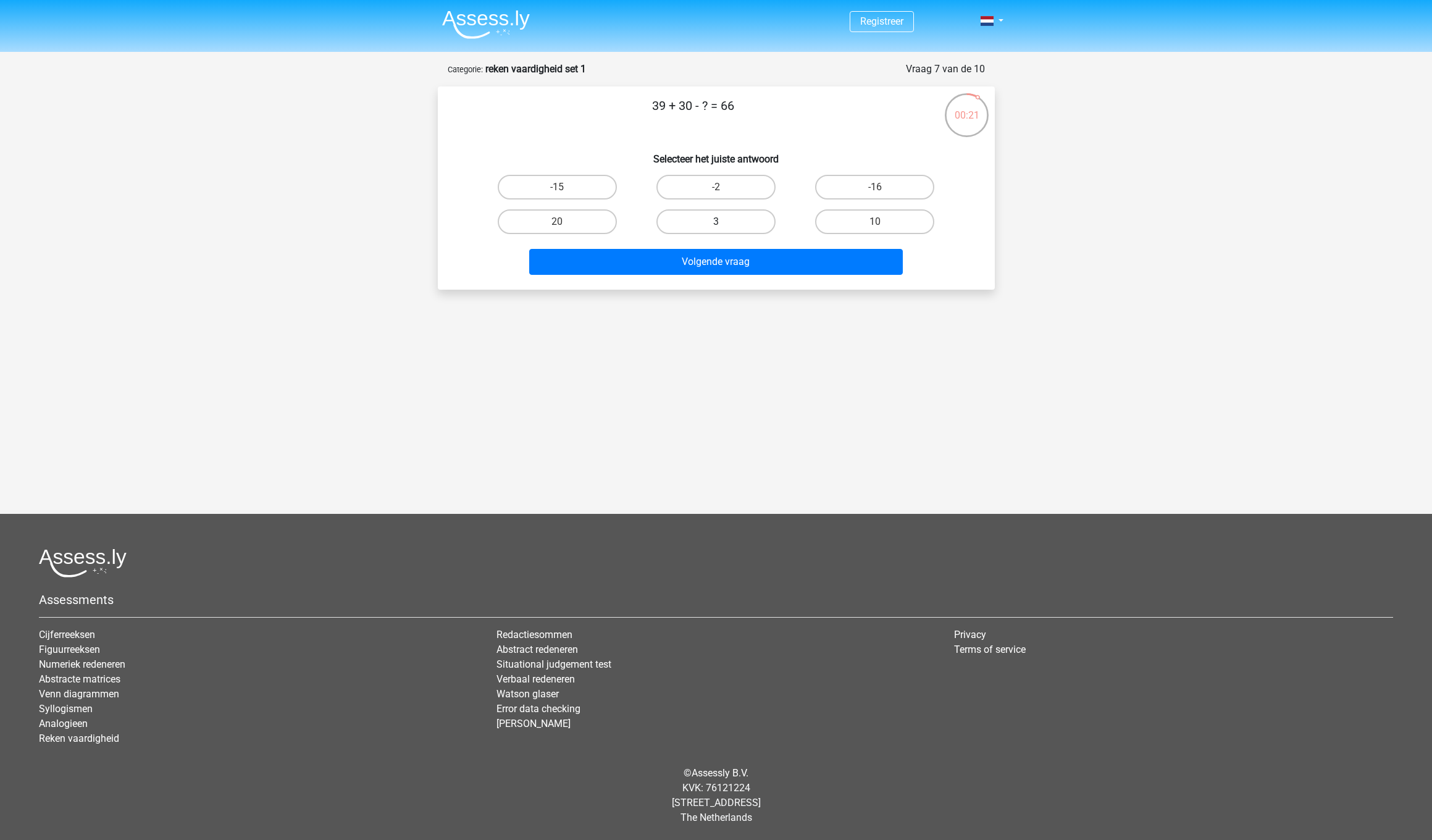
click at [748, 222] on label "3" at bounding box center [716, 221] width 120 height 24
click at [724, 222] on input "3" at bounding box center [720, 226] width 8 height 8
radio input "true"
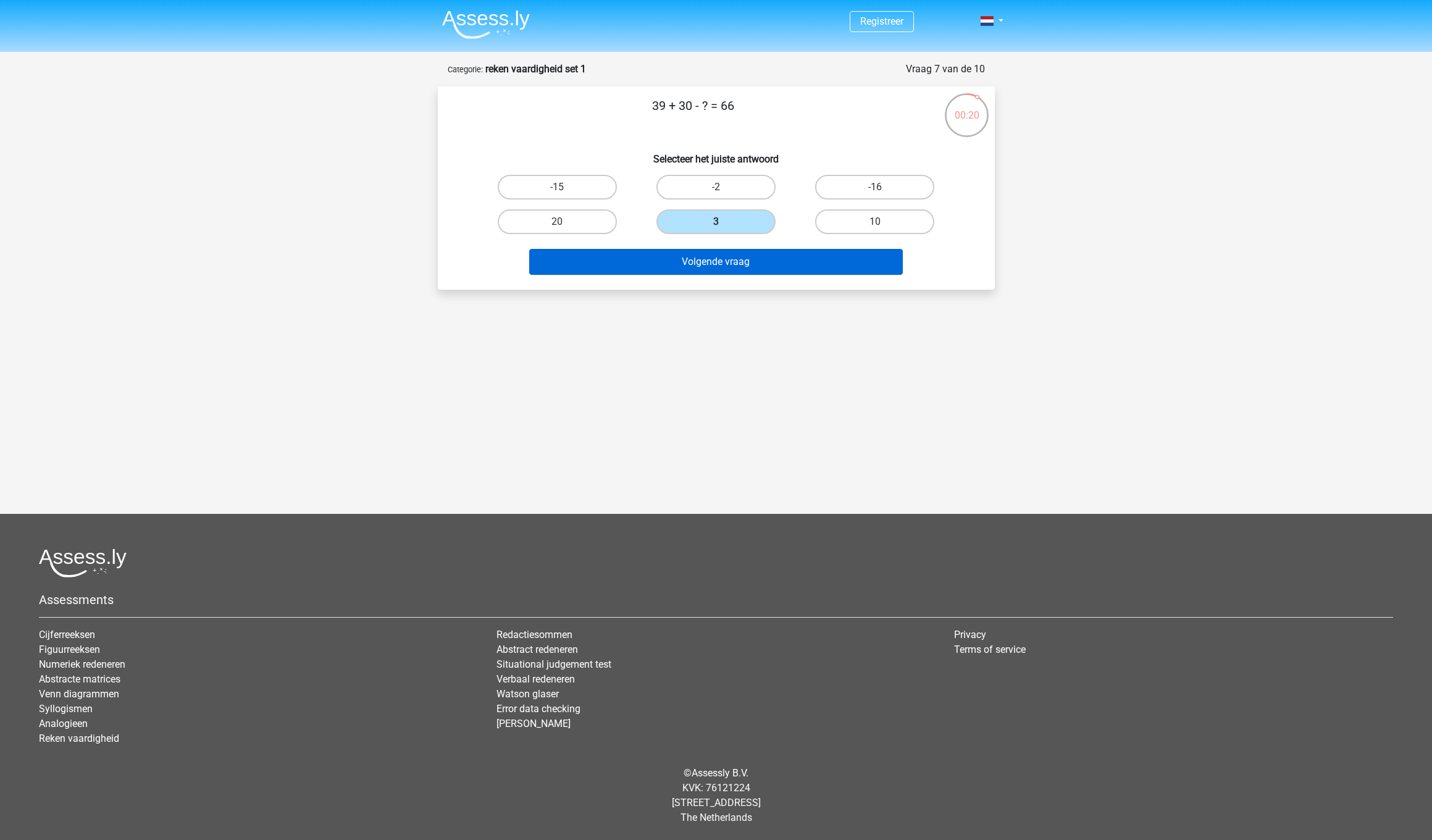
click at [761, 263] on button "Volgende vraag" at bounding box center [716, 262] width 373 height 26
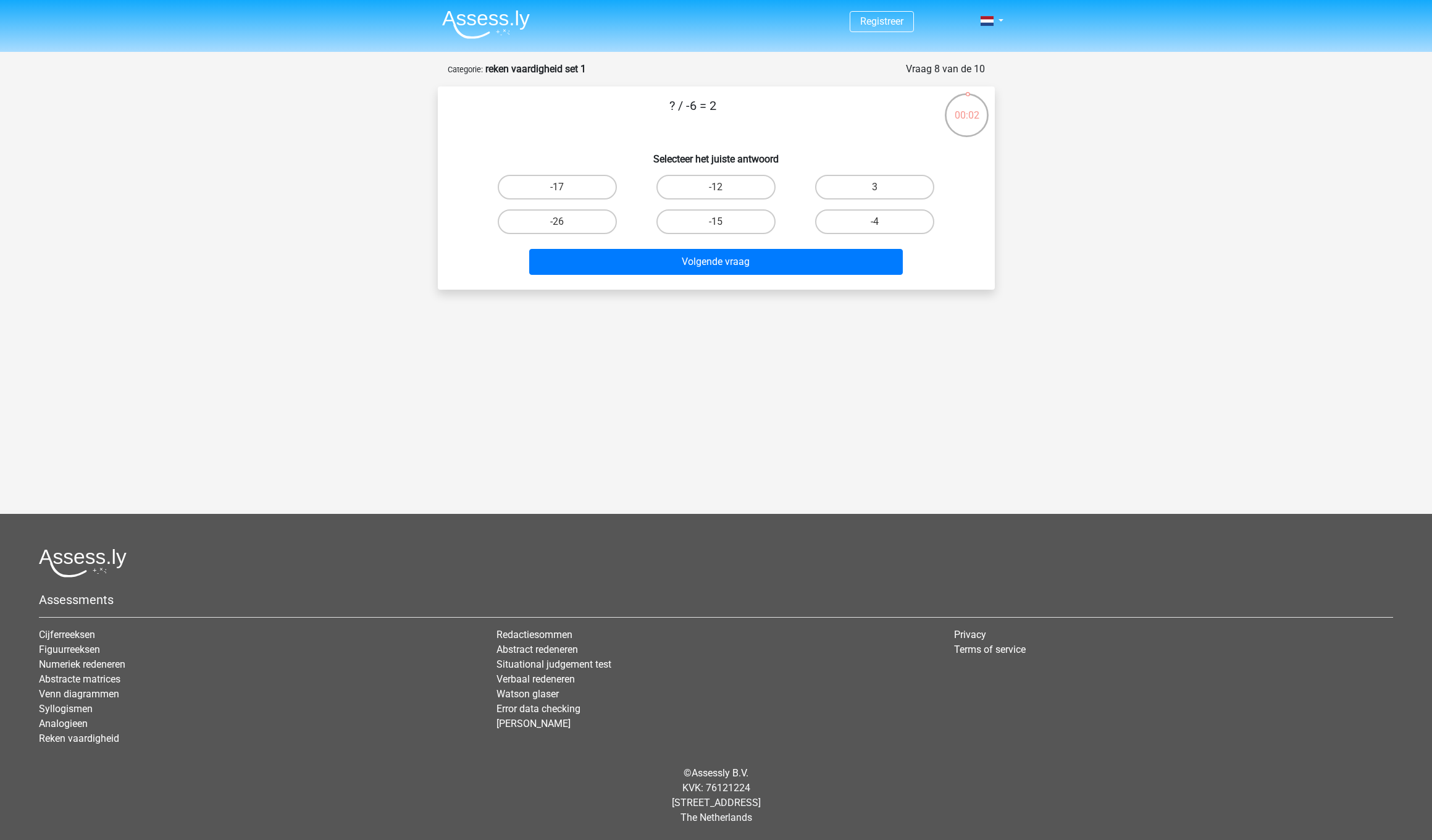
click at [761, 262] on button "Volgende vraag" at bounding box center [716, 262] width 373 height 26
click at [600, 210] on label "-26" at bounding box center [557, 221] width 120 height 24
click at [565, 222] on input "-26" at bounding box center [561, 226] width 8 height 8
radio input "true"
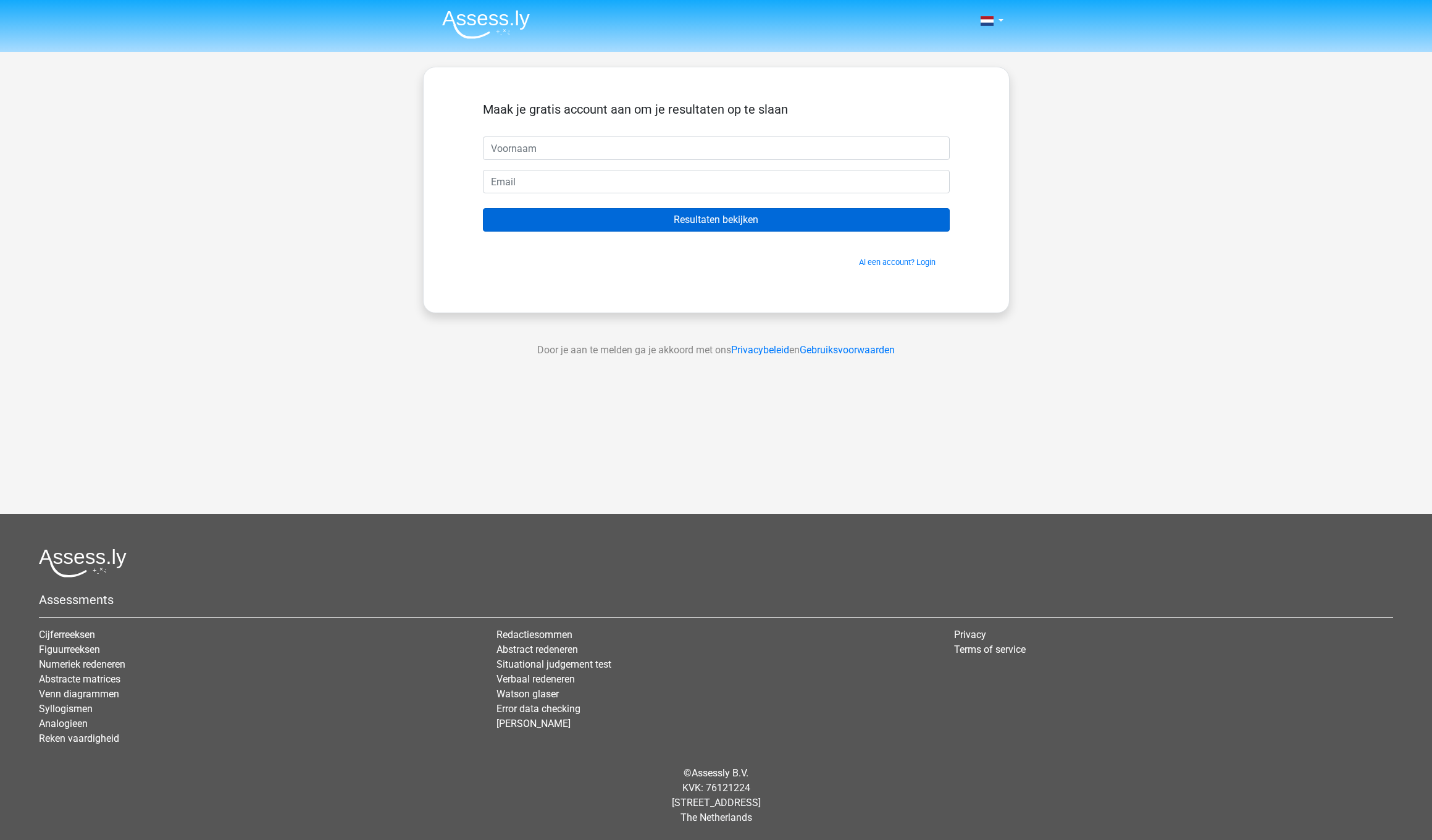
click at [623, 219] on input "Resultaten bekijken" at bounding box center [716, 220] width 467 height 24
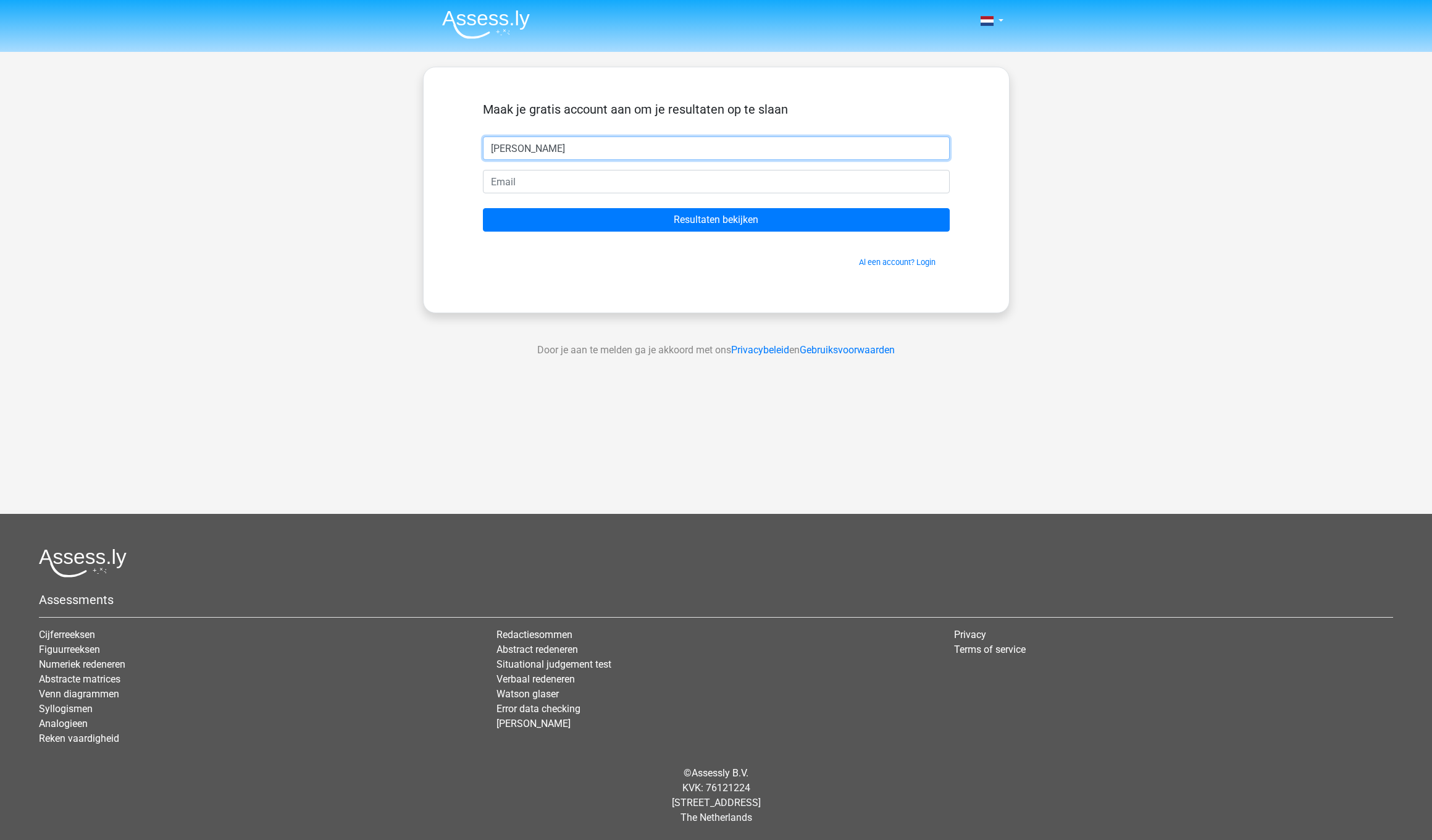
type input "[PERSON_NAME]"
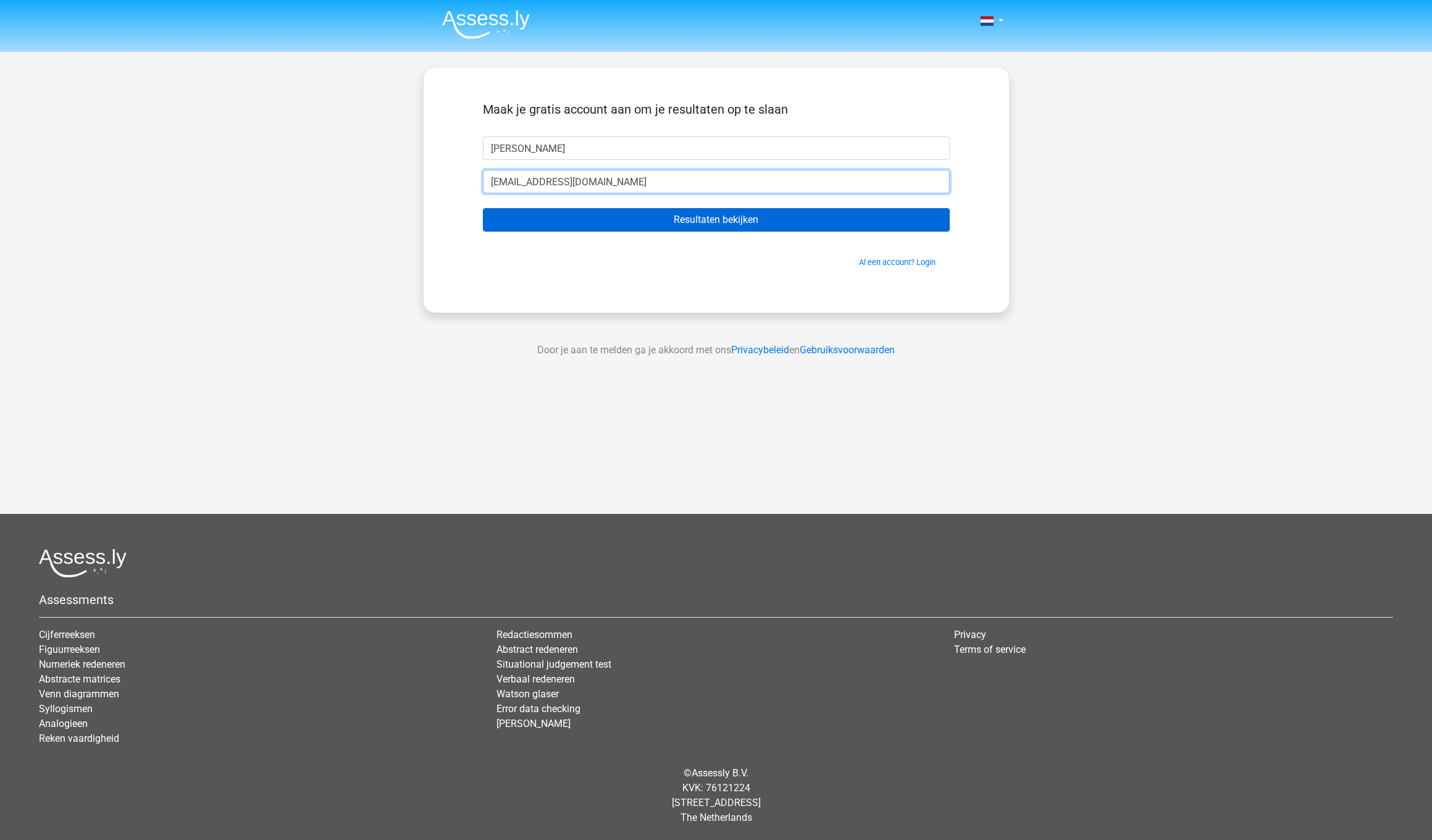
type input "[EMAIL_ADDRESS][DOMAIN_NAME]"
click at [653, 217] on input "Resultaten bekijken" at bounding box center [716, 220] width 467 height 24
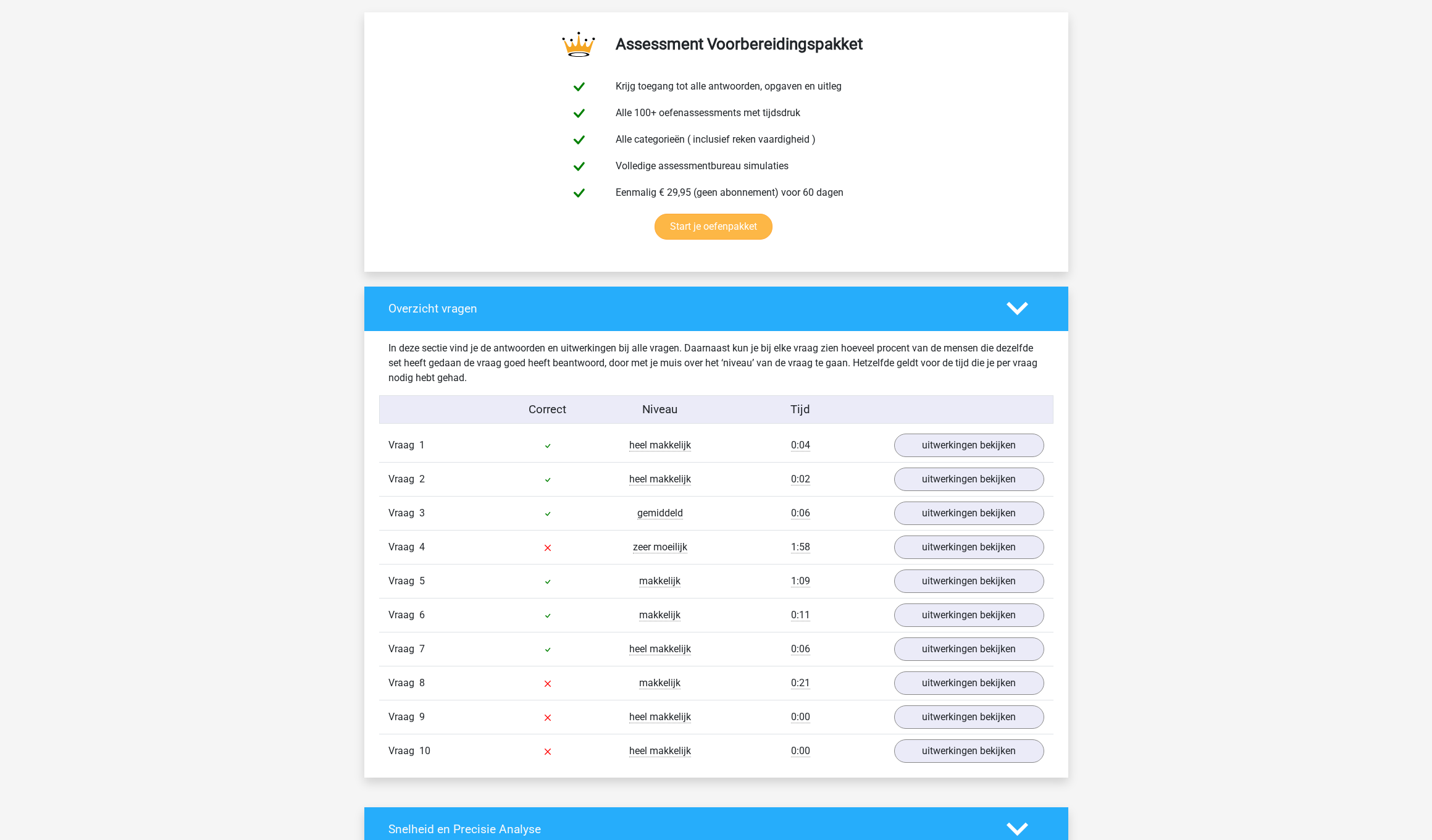
scroll to position [645, 0]
click at [930, 446] on link "uitwerkingen bekijken" at bounding box center [968, 444] width 172 height 27
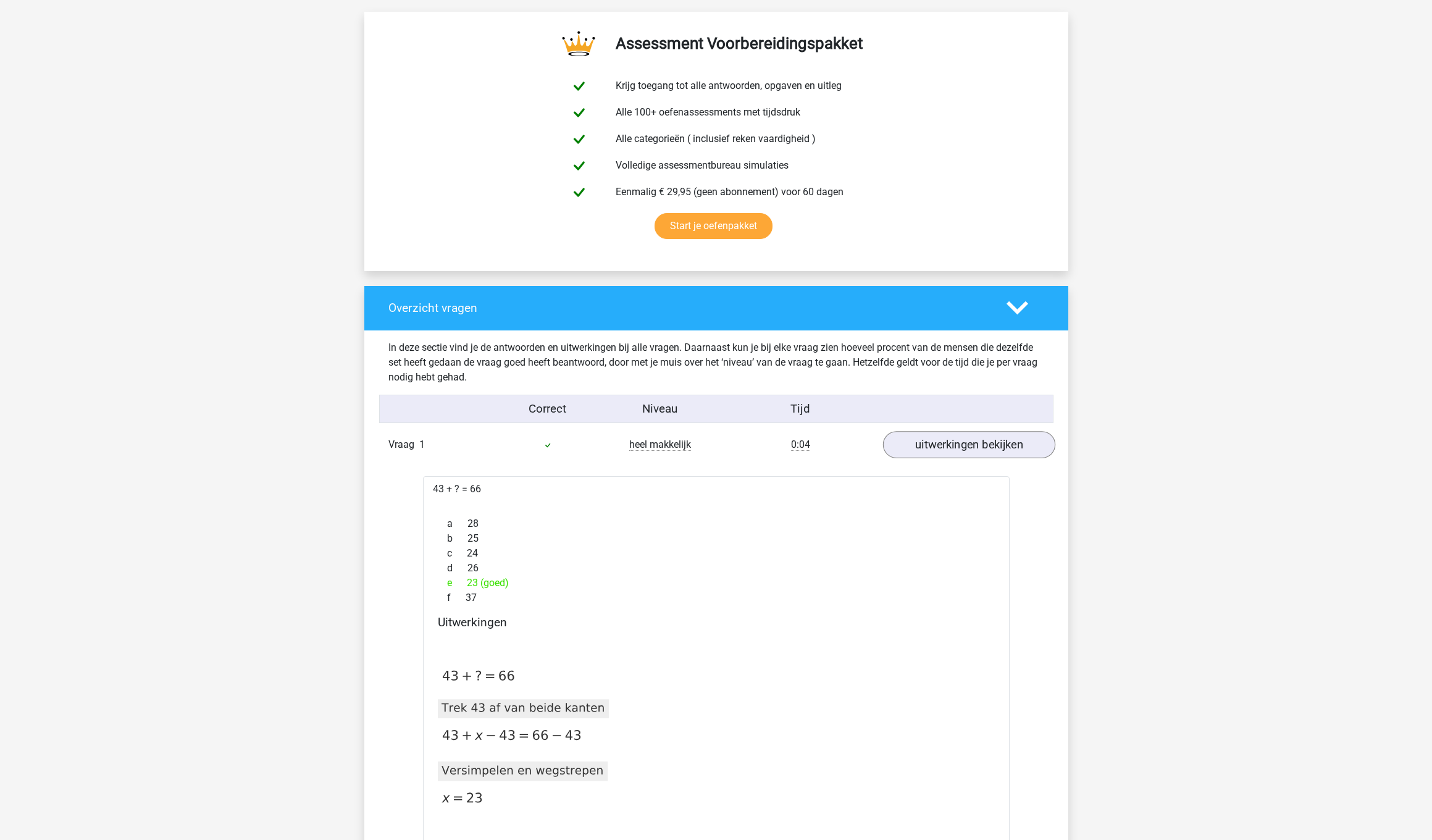
click at [943, 441] on link "uitwerkingen bekijken" at bounding box center [968, 444] width 172 height 27
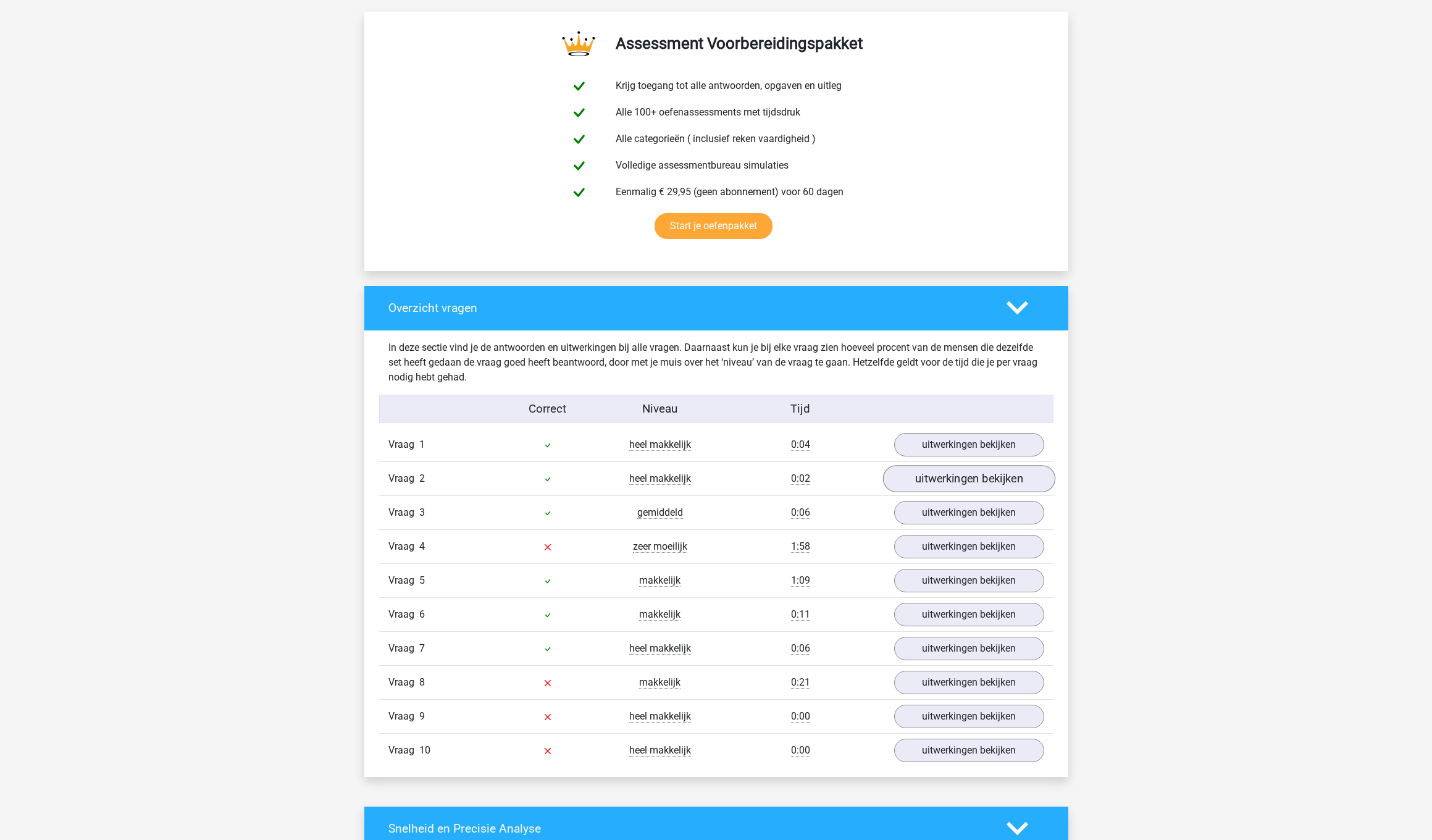
click at [951, 477] on link "uitwerkingen bekijken" at bounding box center [968, 478] width 172 height 27
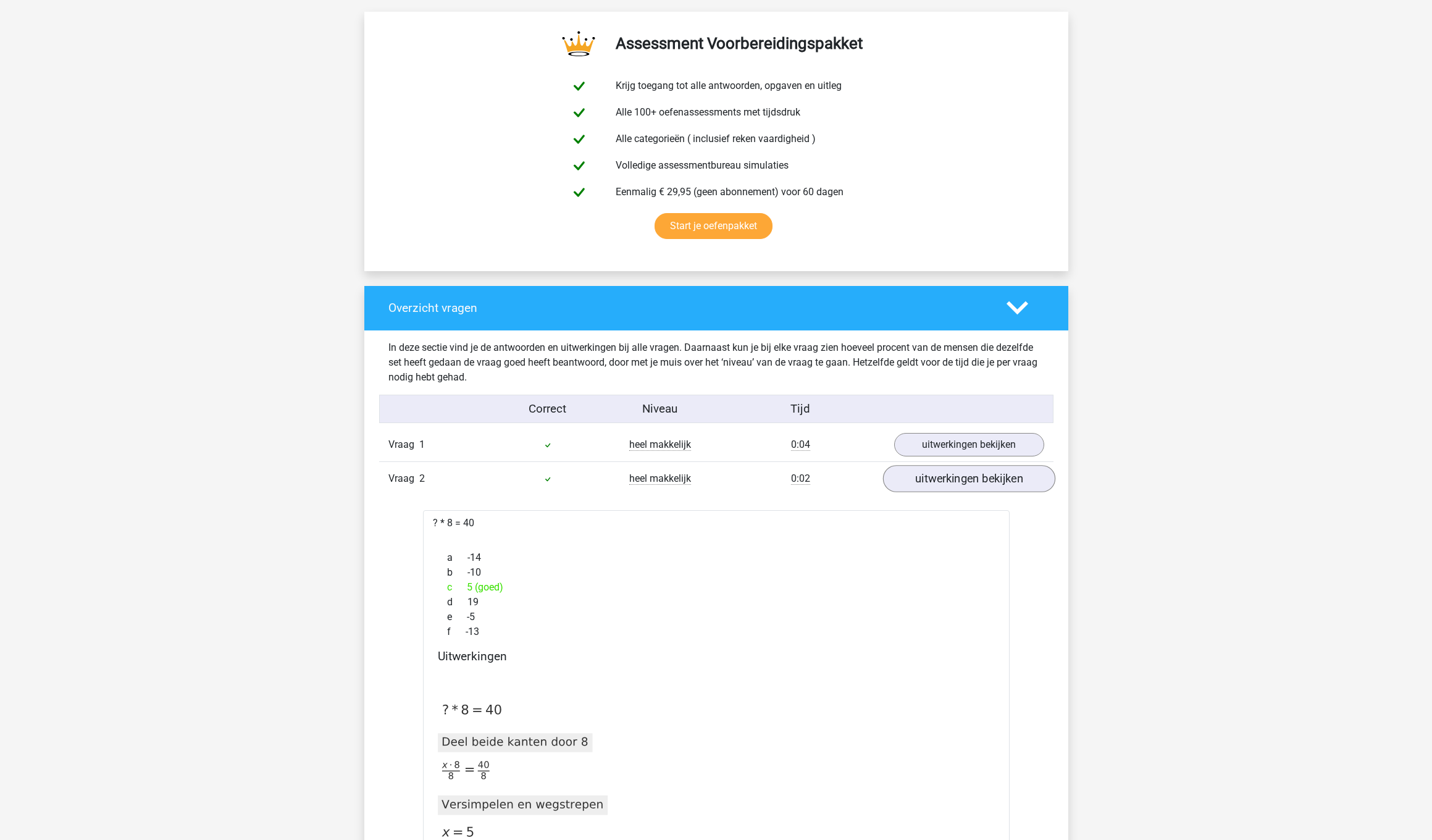
click at [951, 477] on link "uitwerkingen bekijken" at bounding box center [968, 478] width 172 height 27
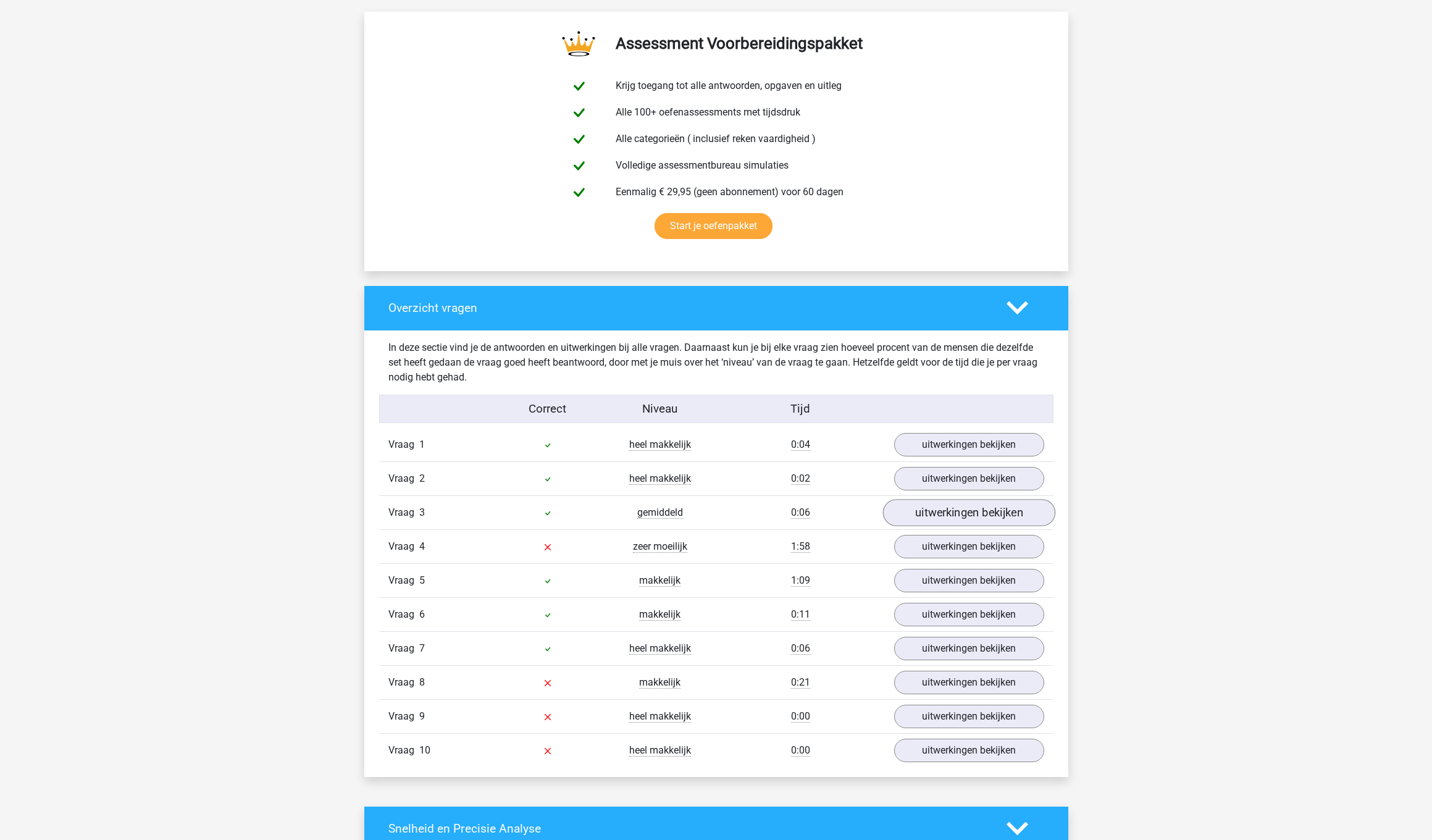
click at [951, 510] on link "uitwerkingen bekijken" at bounding box center [968, 512] width 172 height 27
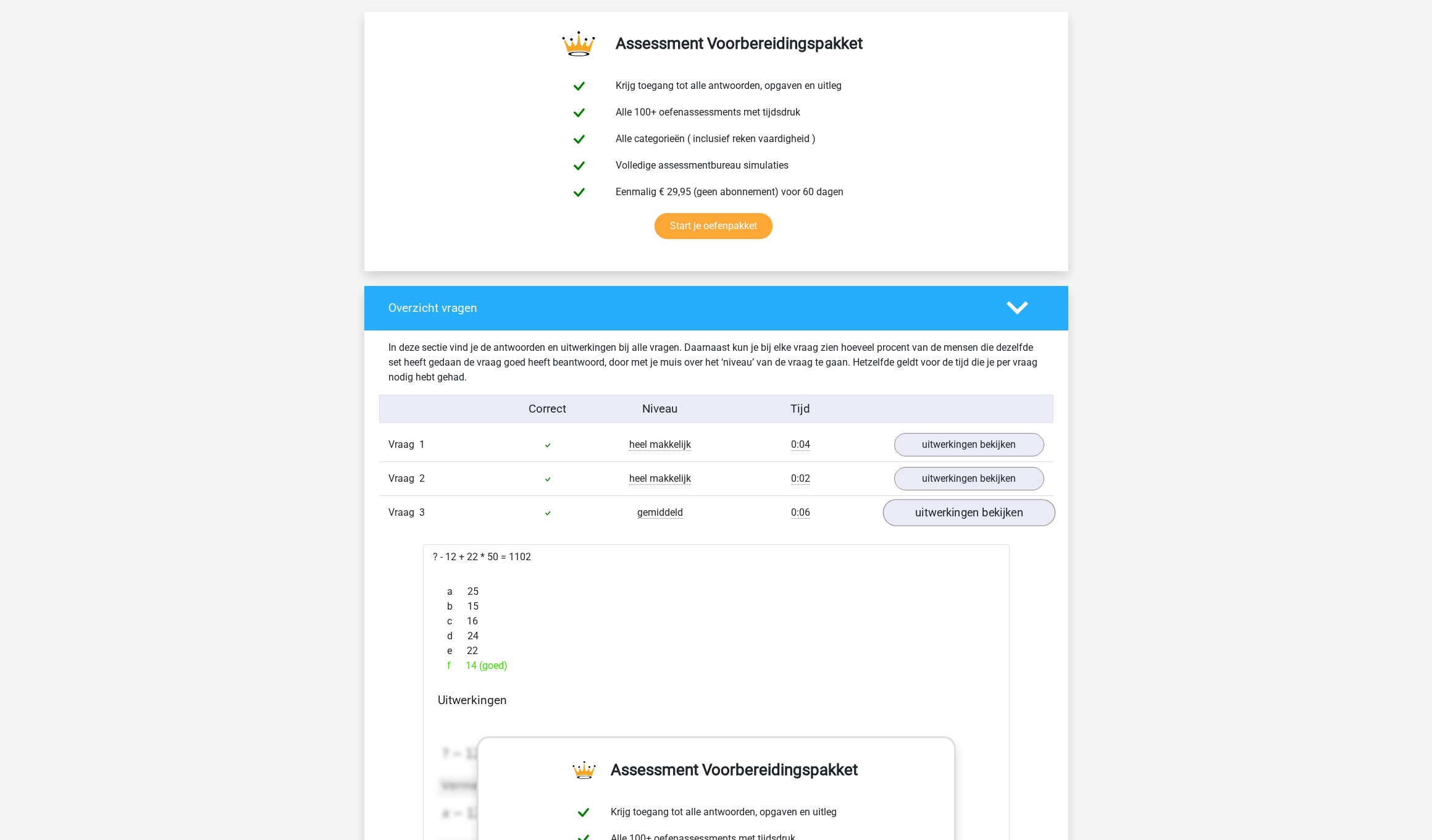
click at [951, 510] on link "uitwerkingen bekijken" at bounding box center [968, 512] width 172 height 27
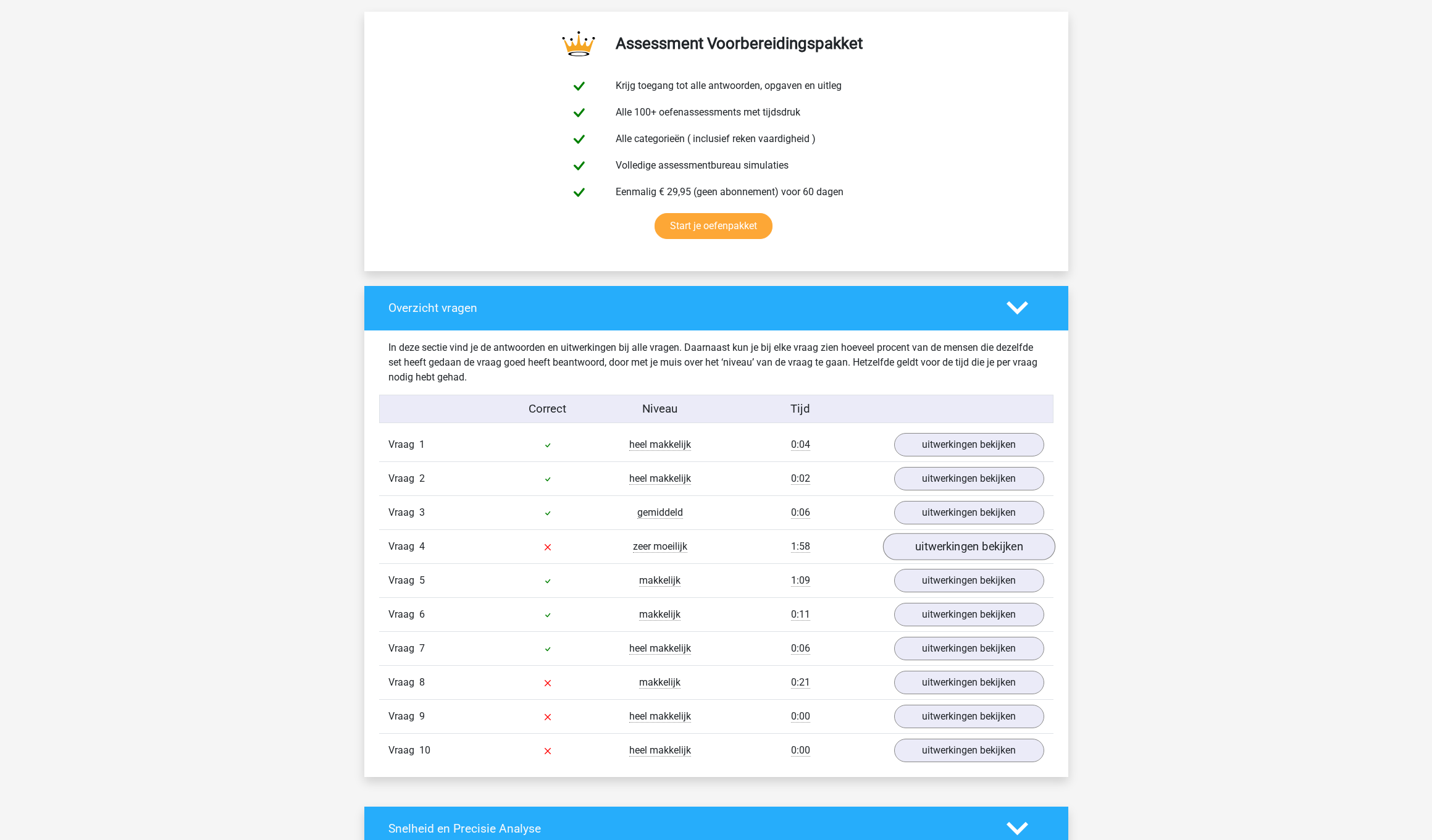
click at [950, 543] on link "uitwerkingen bekijken" at bounding box center [968, 546] width 172 height 27
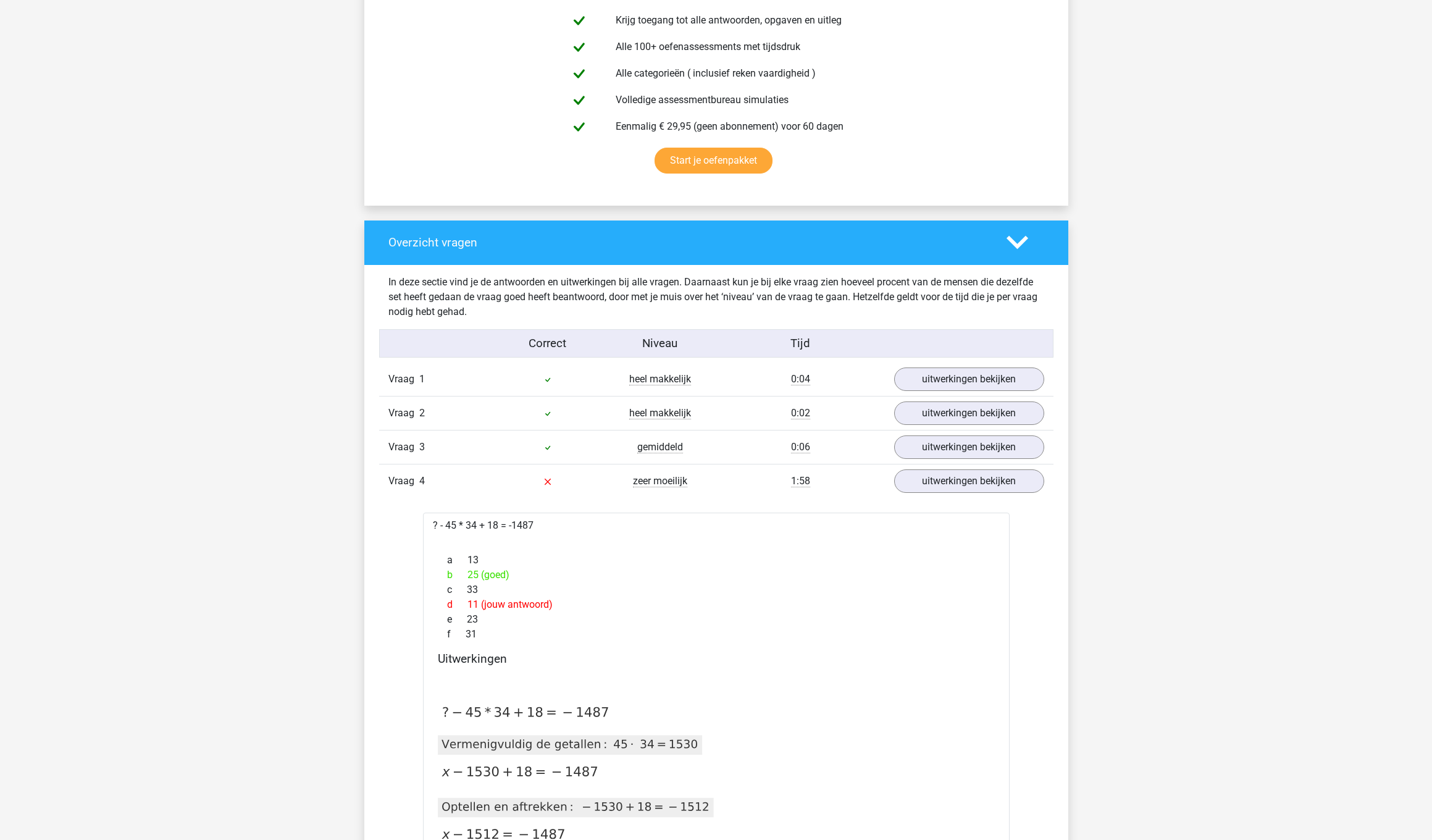
scroll to position [710, 1]
click at [719, 160] on link "Start je oefenpakket" at bounding box center [713, 161] width 118 height 26
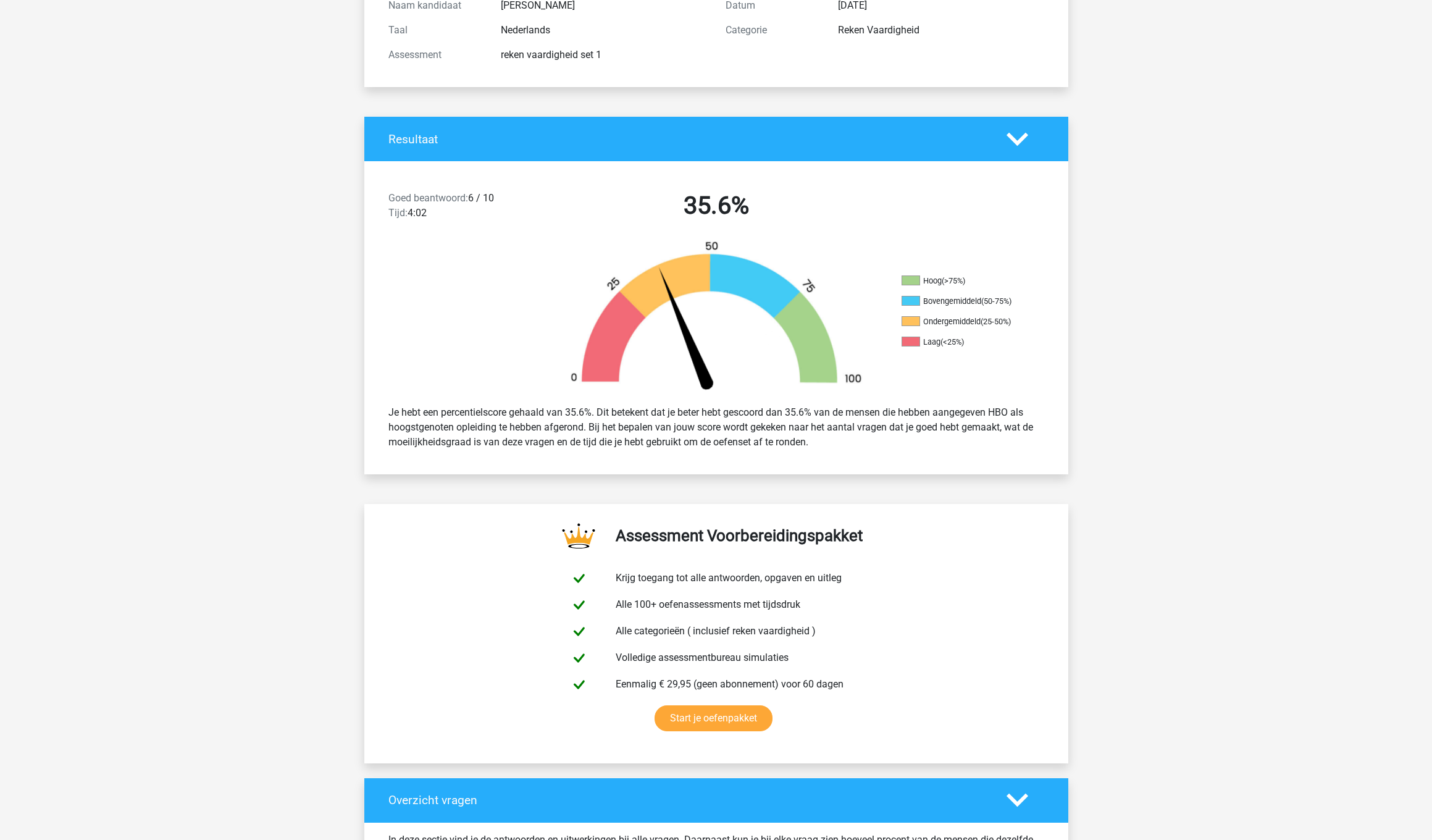
scroll to position [137, 0]
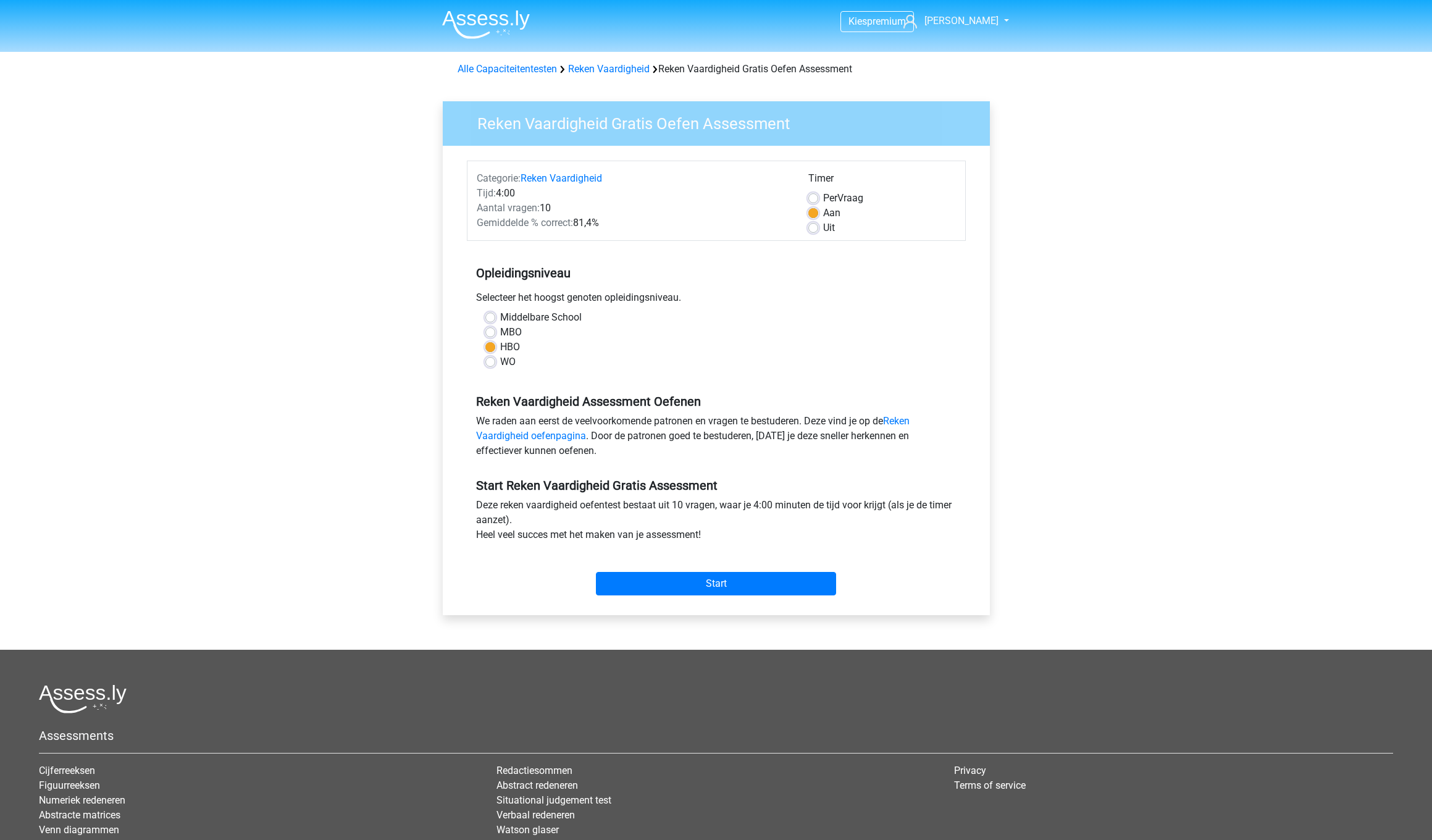
click at [500, 330] on label "MBO" at bounding box center [511, 332] width 22 height 15
click at [489, 330] on input "MBO" at bounding box center [490, 330] width 10 height 12
radio input "true"
click at [746, 581] on input "Start" at bounding box center [716, 583] width 240 height 24
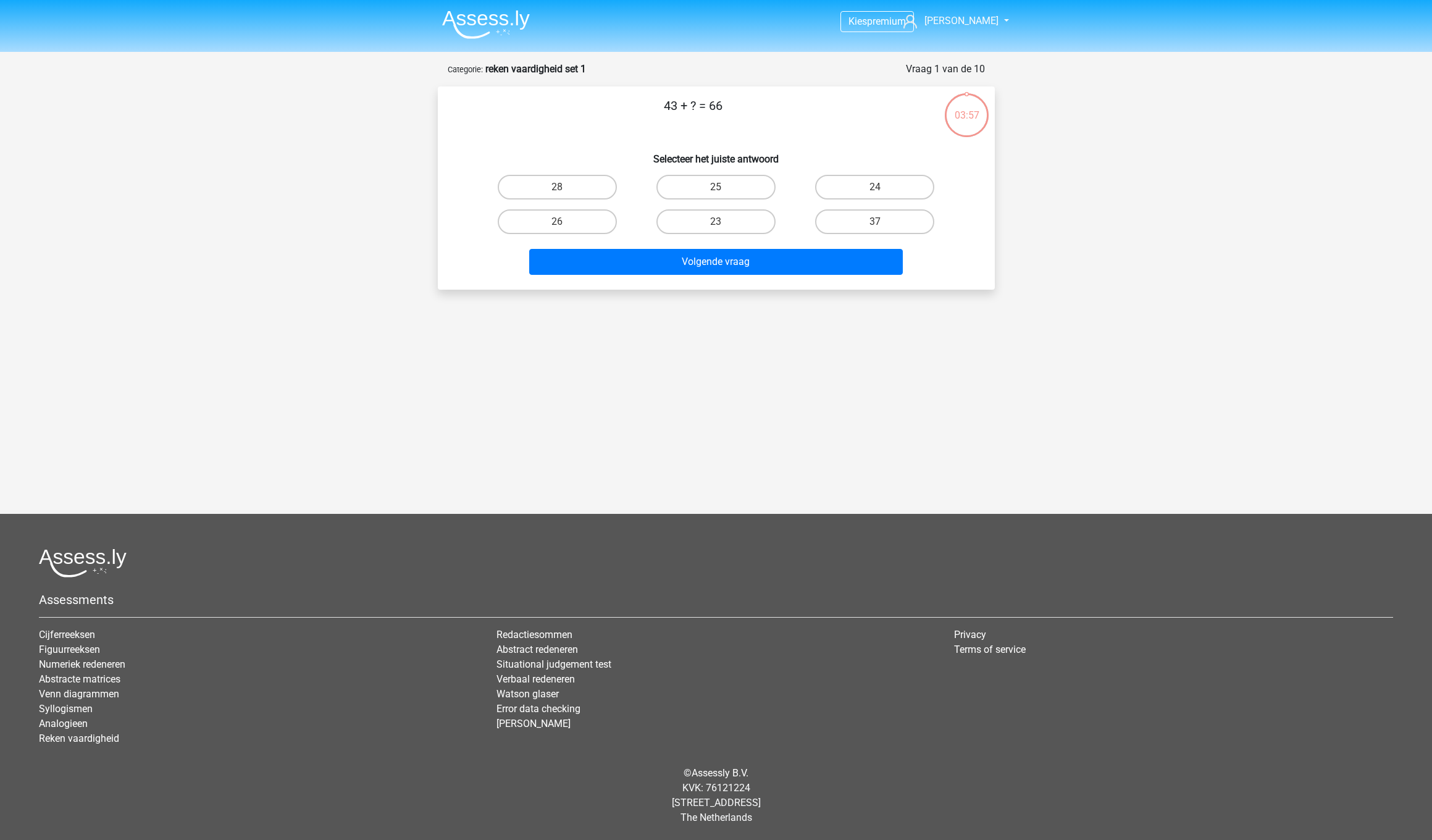
scroll to position [0, 1]
click at [720, 224] on input "23" at bounding box center [720, 226] width 8 height 8
radio input "true"
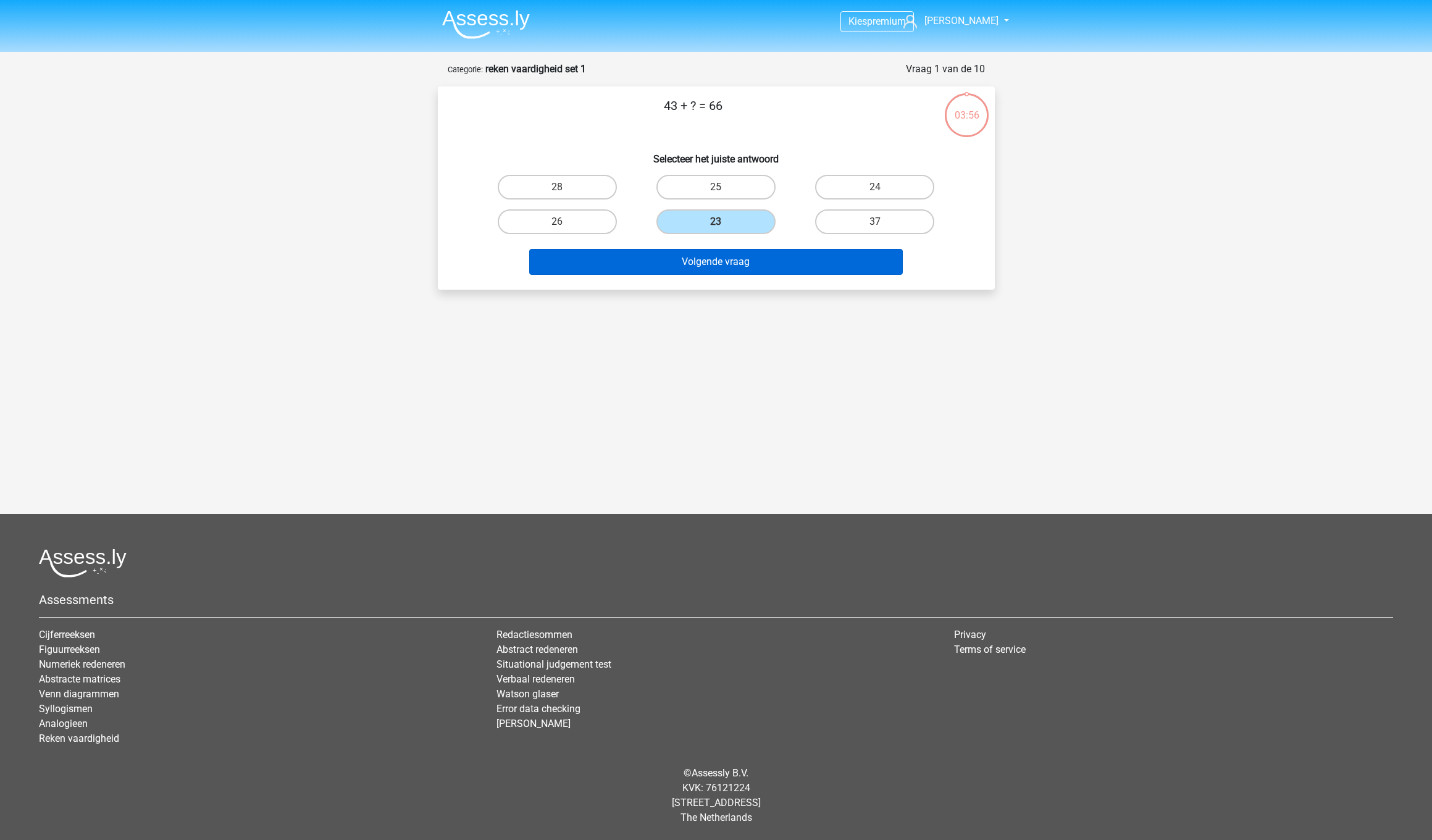
click at [720, 259] on button "Volgende vraag" at bounding box center [716, 262] width 373 height 26
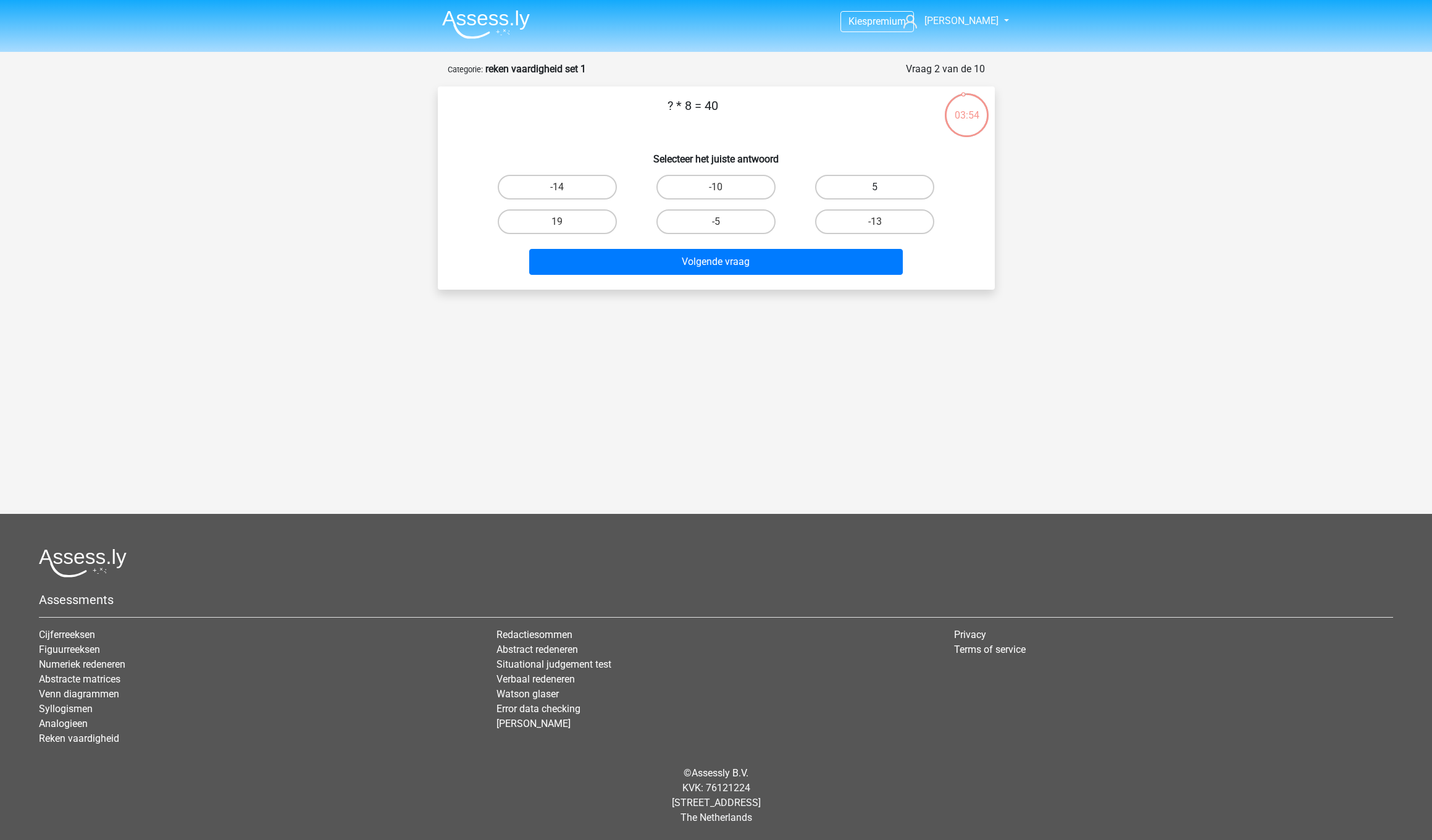
scroll to position [1, 0]
click at [861, 177] on label "5" at bounding box center [874, 187] width 120 height 24
click at [875, 187] on input "5" at bounding box center [879, 191] width 8 height 8
radio input "true"
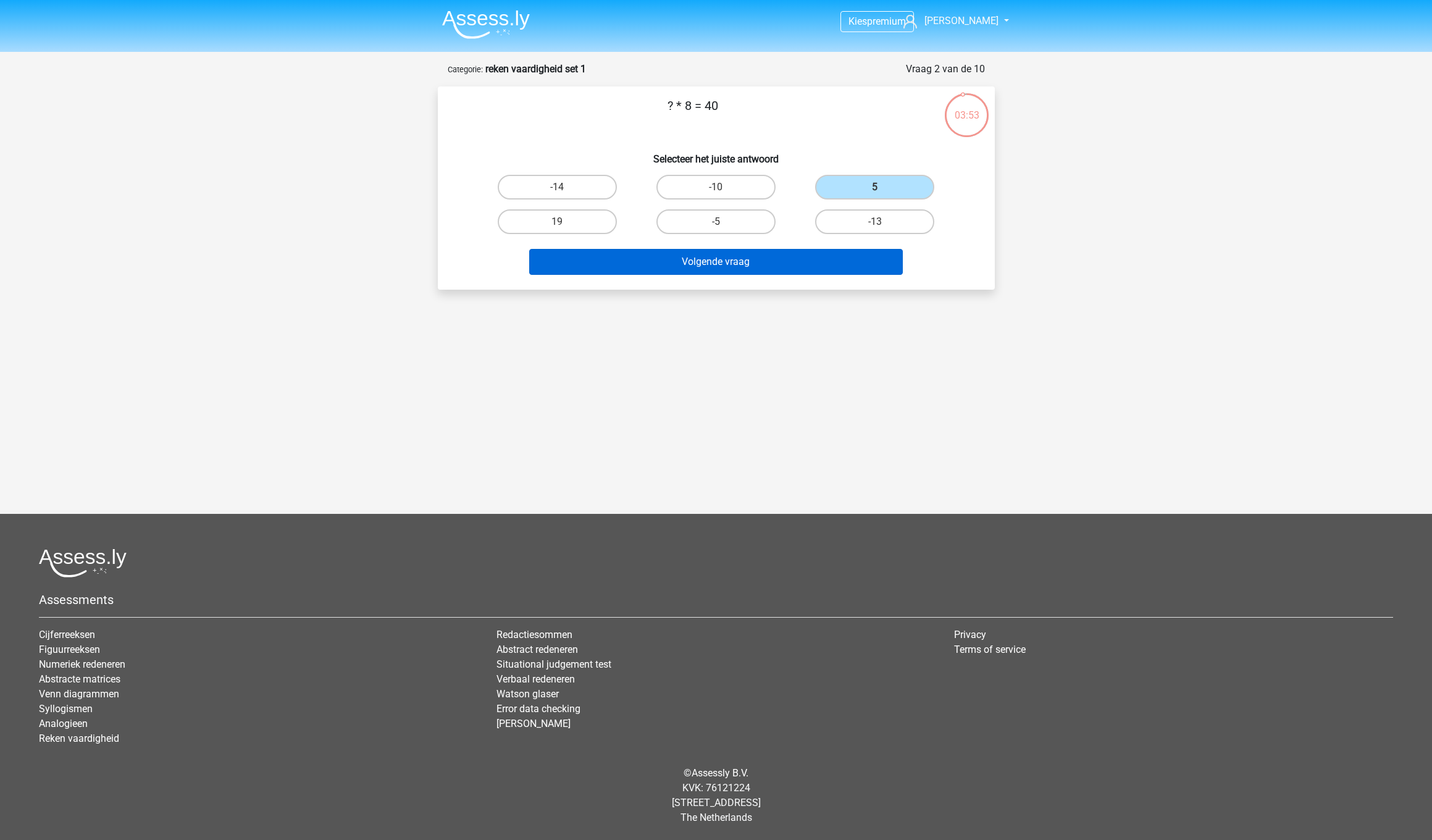
click at [707, 259] on button "Volgende vraag" at bounding box center [716, 262] width 373 height 26
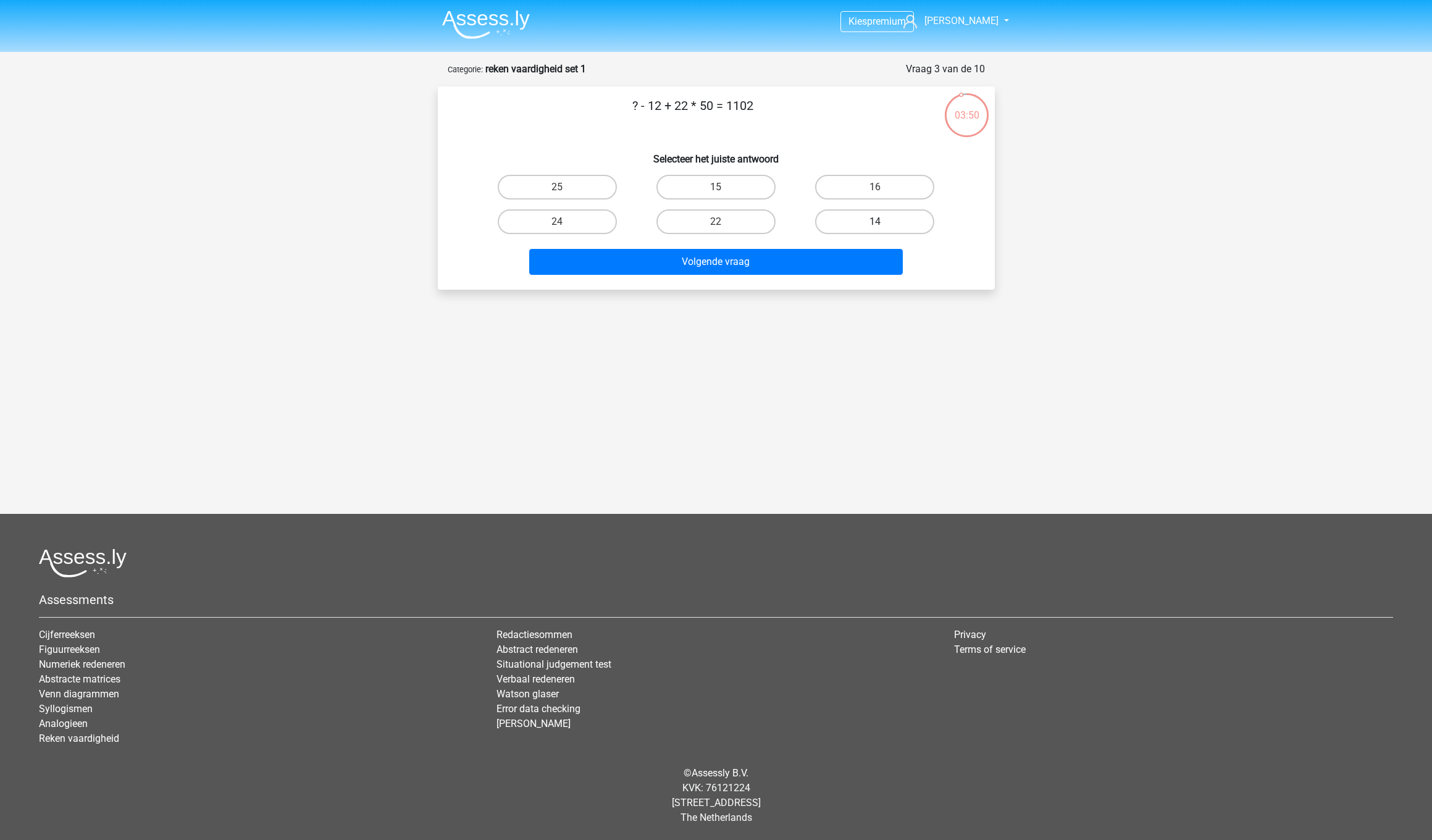
click at [833, 219] on label "14" at bounding box center [874, 221] width 120 height 24
click at [875, 222] on input "14" at bounding box center [879, 226] width 8 height 8
radio input "true"
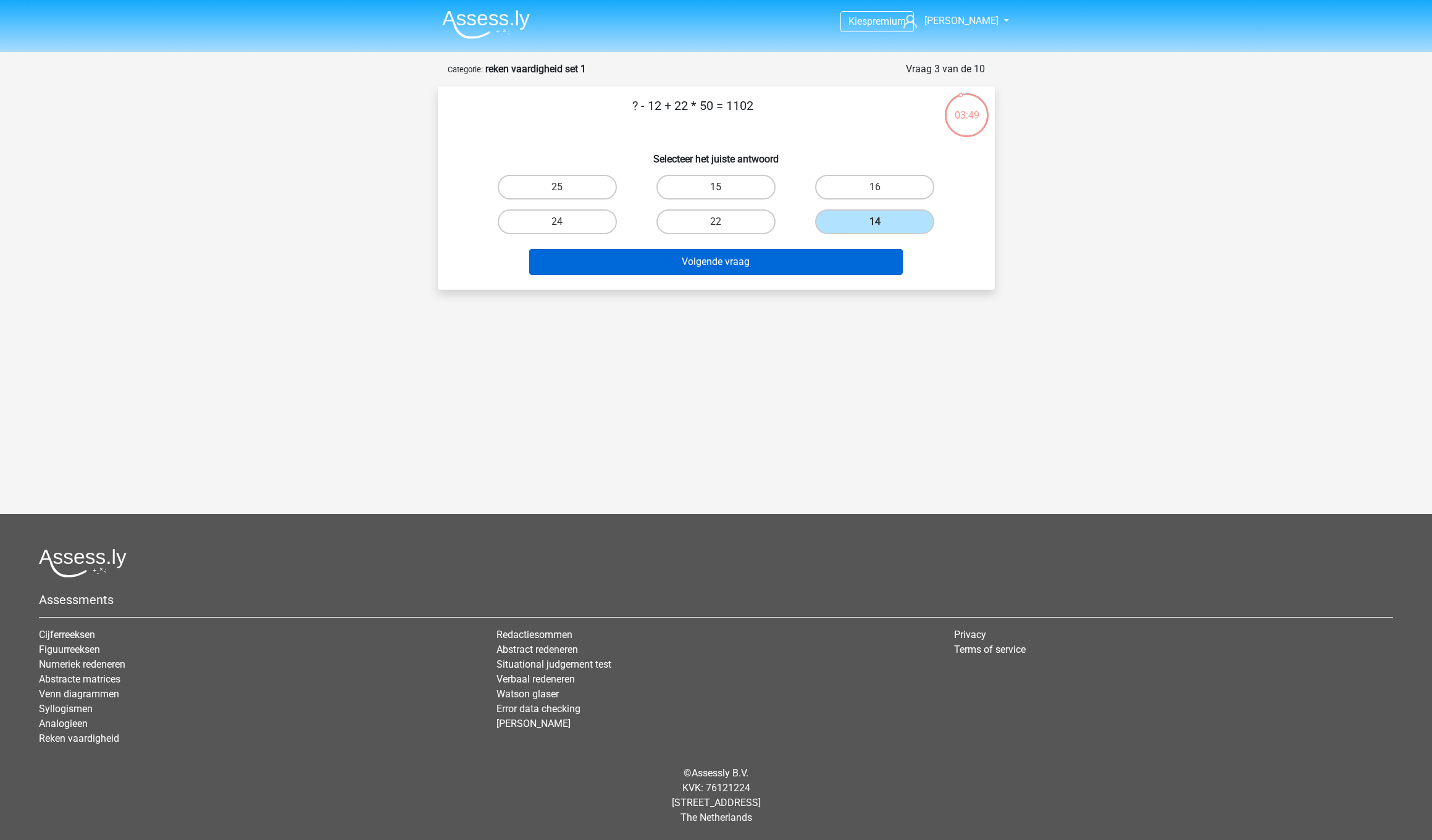
click at [777, 255] on button "Volgende vraag" at bounding box center [716, 262] width 373 height 26
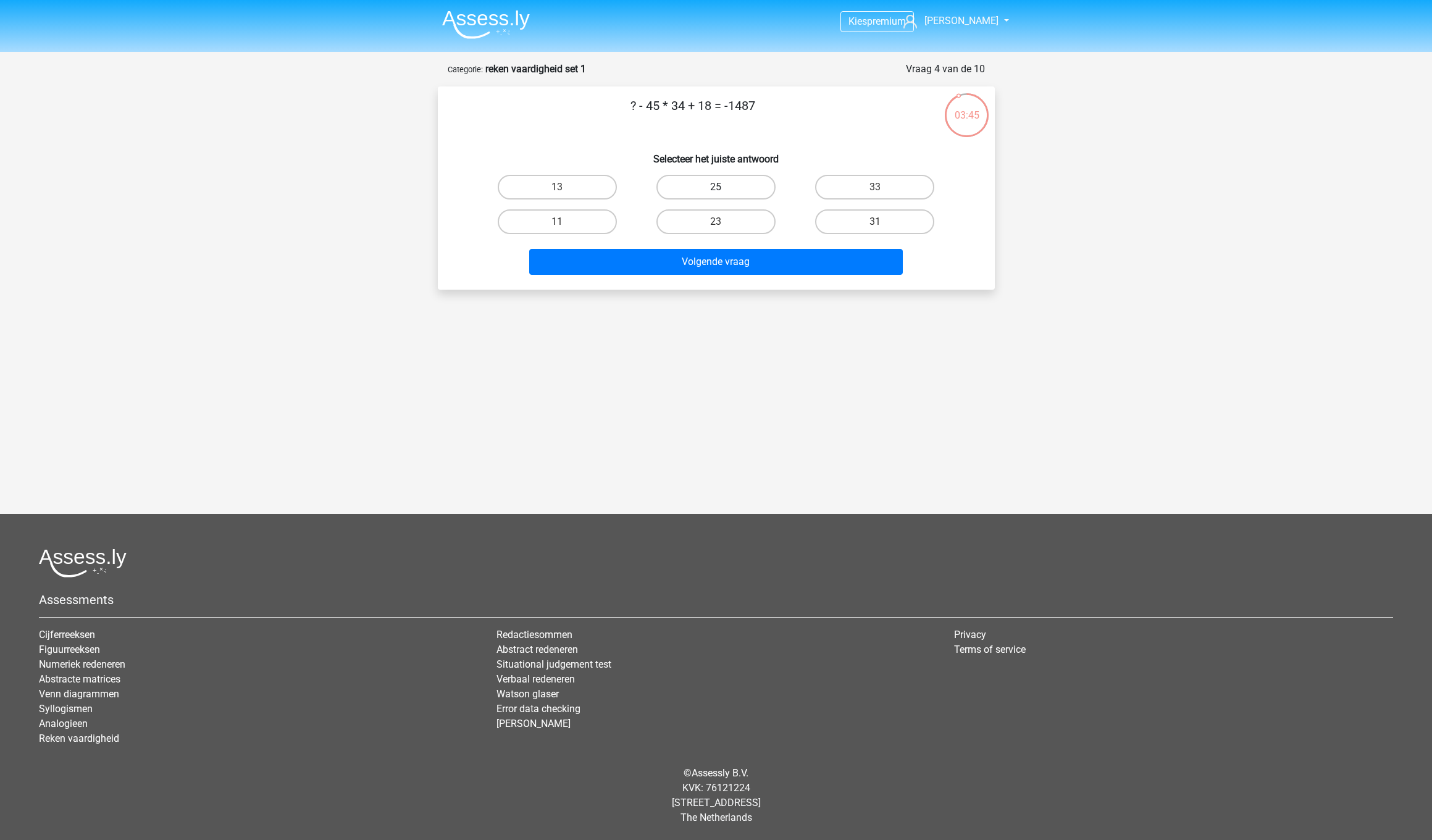
click at [721, 180] on label "25" at bounding box center [716, 187] width 120 height 24
click at [721, 187] on input "25" at bounding box center [720, 191] width 8 height 8
radio input "true"
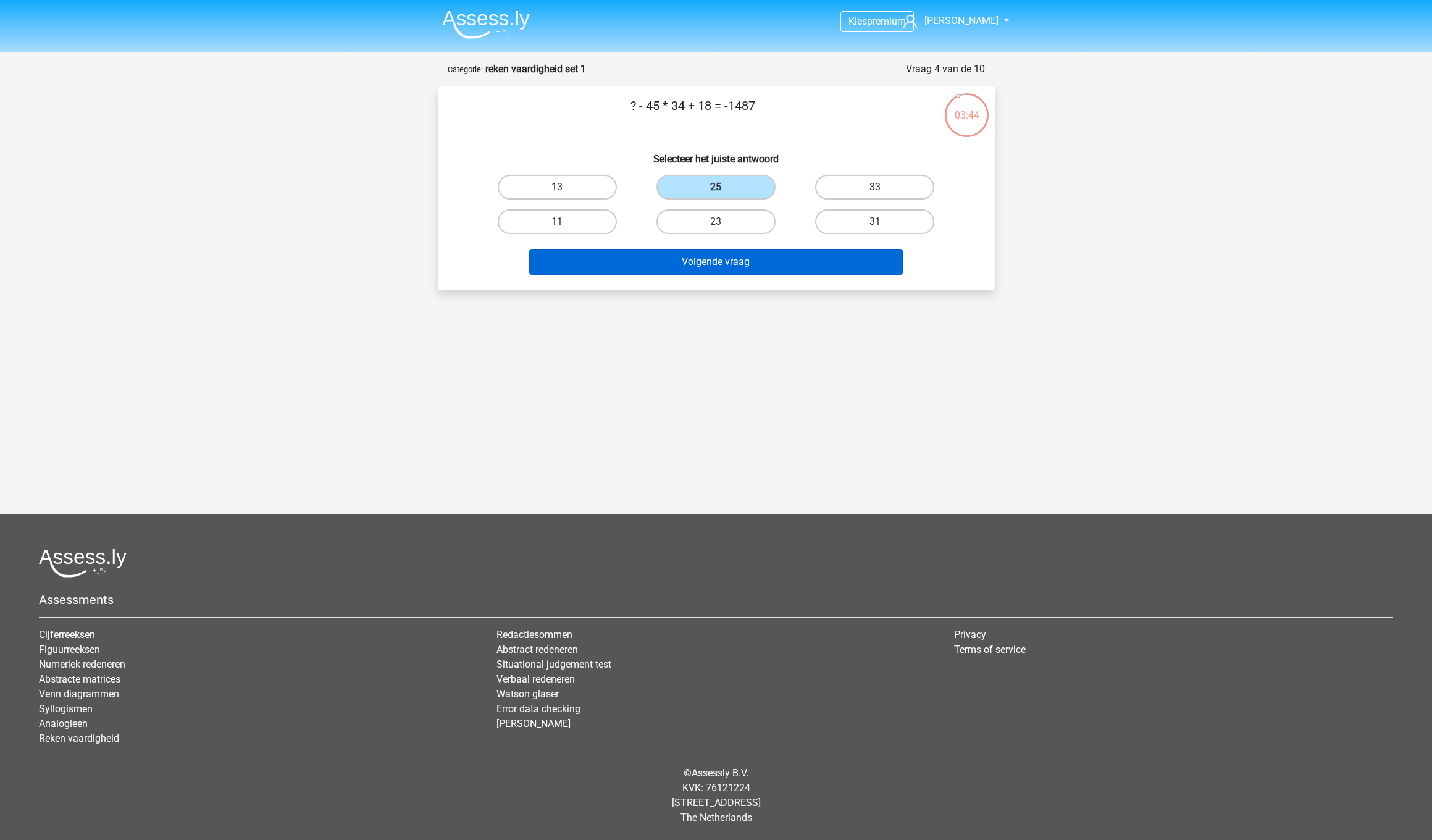
click at [736, 263] on button "Volgende vraag" at bounding box center [716, 262] width 373 height 26
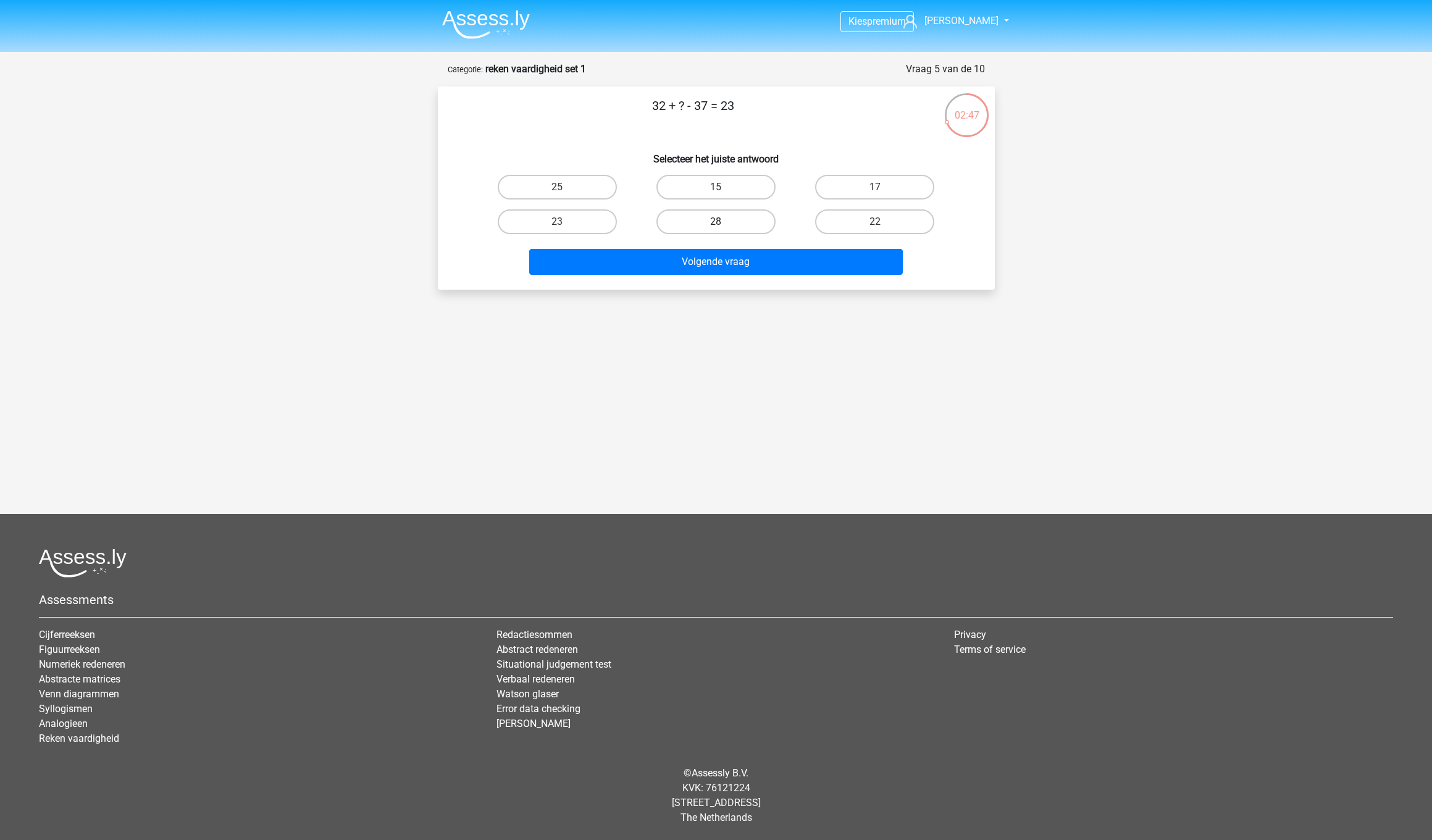
click at [738, 217] on label "28" at bounding box center [716, 221] width 120 height 24
click at [724, 222] on input "28" at bounding box center [720, 226] width 8 height 8
radio input "true"
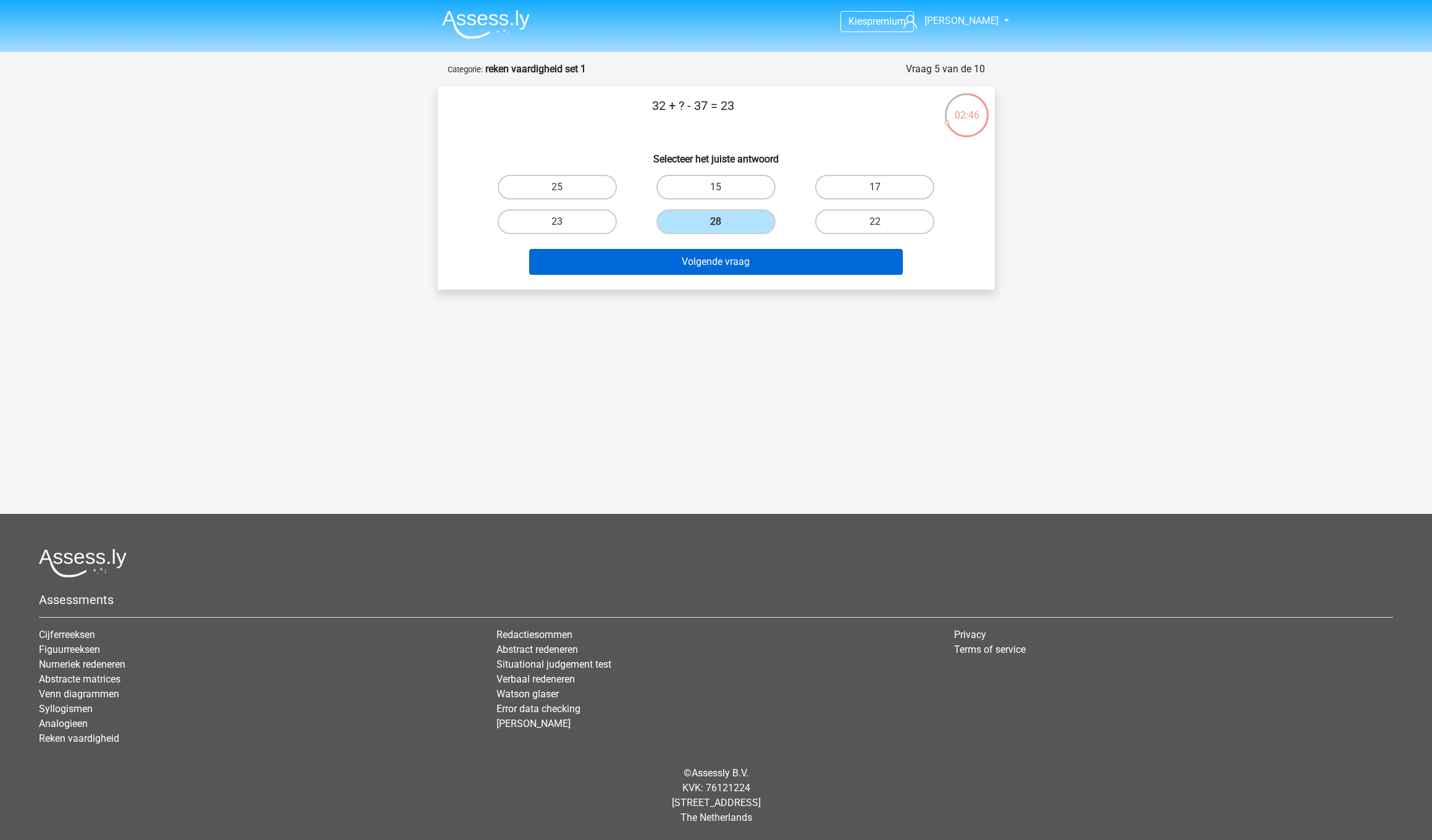
click at [734, 266] on button "Volgende vraag" at bounding box center [716, 262] width 373 height 26
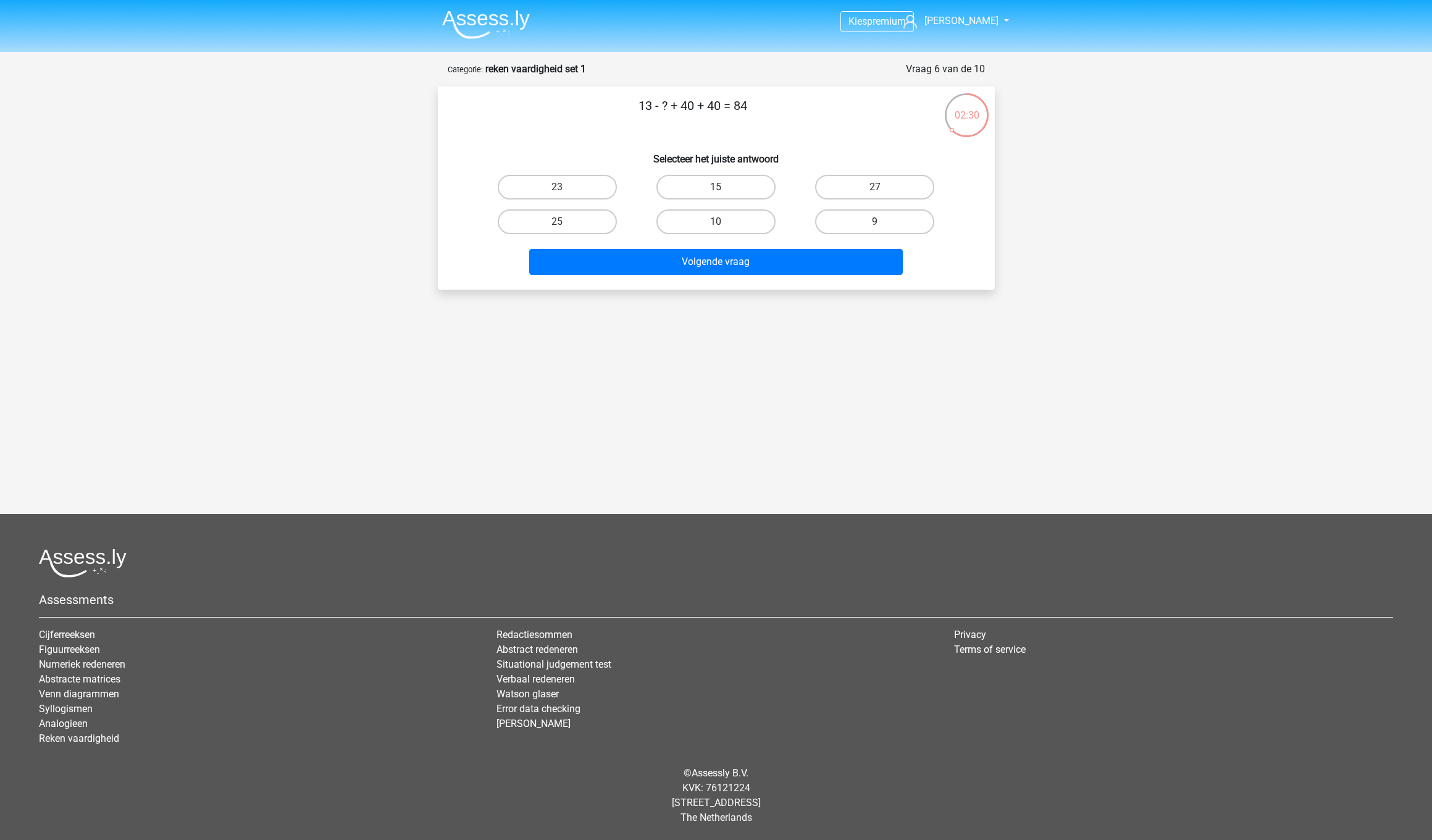
click at [872, 220] on label "9" at bounding box center [874, 221] width 120 height 24
click at [875, 222] on input "9" at bounding box center [879, 226] width 8 height 8
radio input "true"
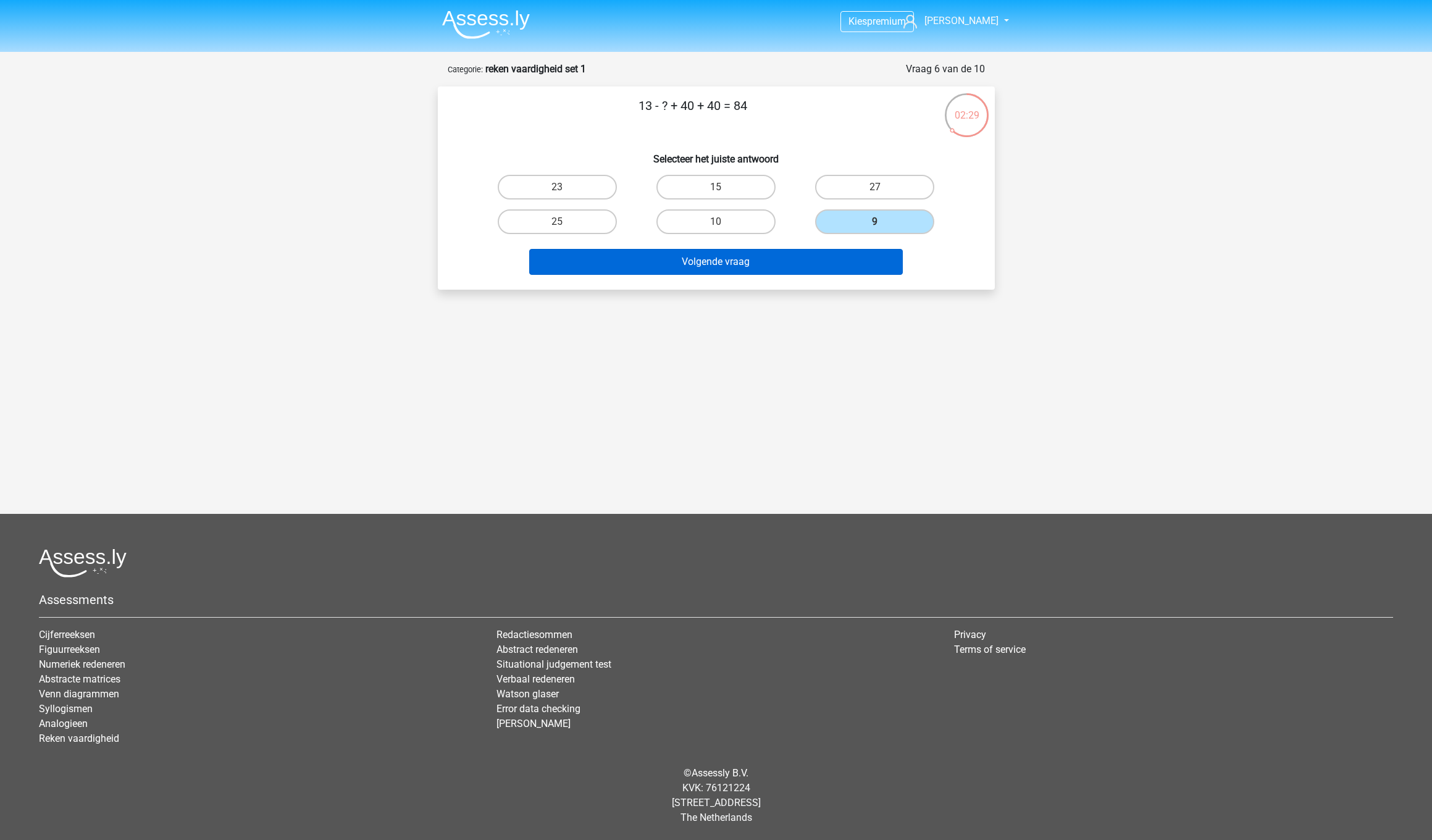
click at [790, 258] on button "Volgende vraag" at bounding box center [716, 262] width 373 height 26
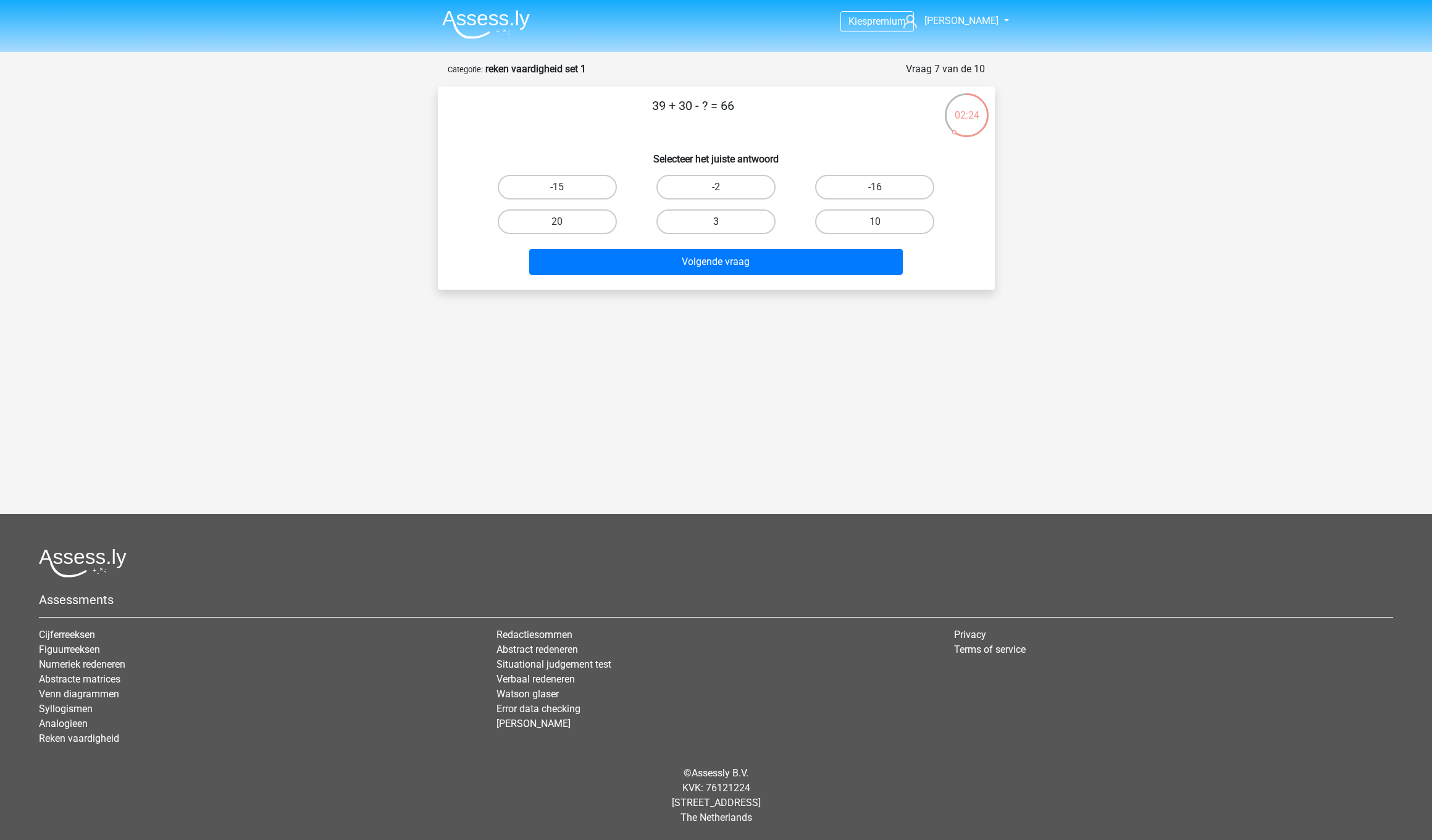
click at [707, 217] on label "3" at bounding box center [716, 221] width 120 height 24
click at [716, 222] on input "3" at bounding box center [720, 226] width 8 height 8
radio input "true"
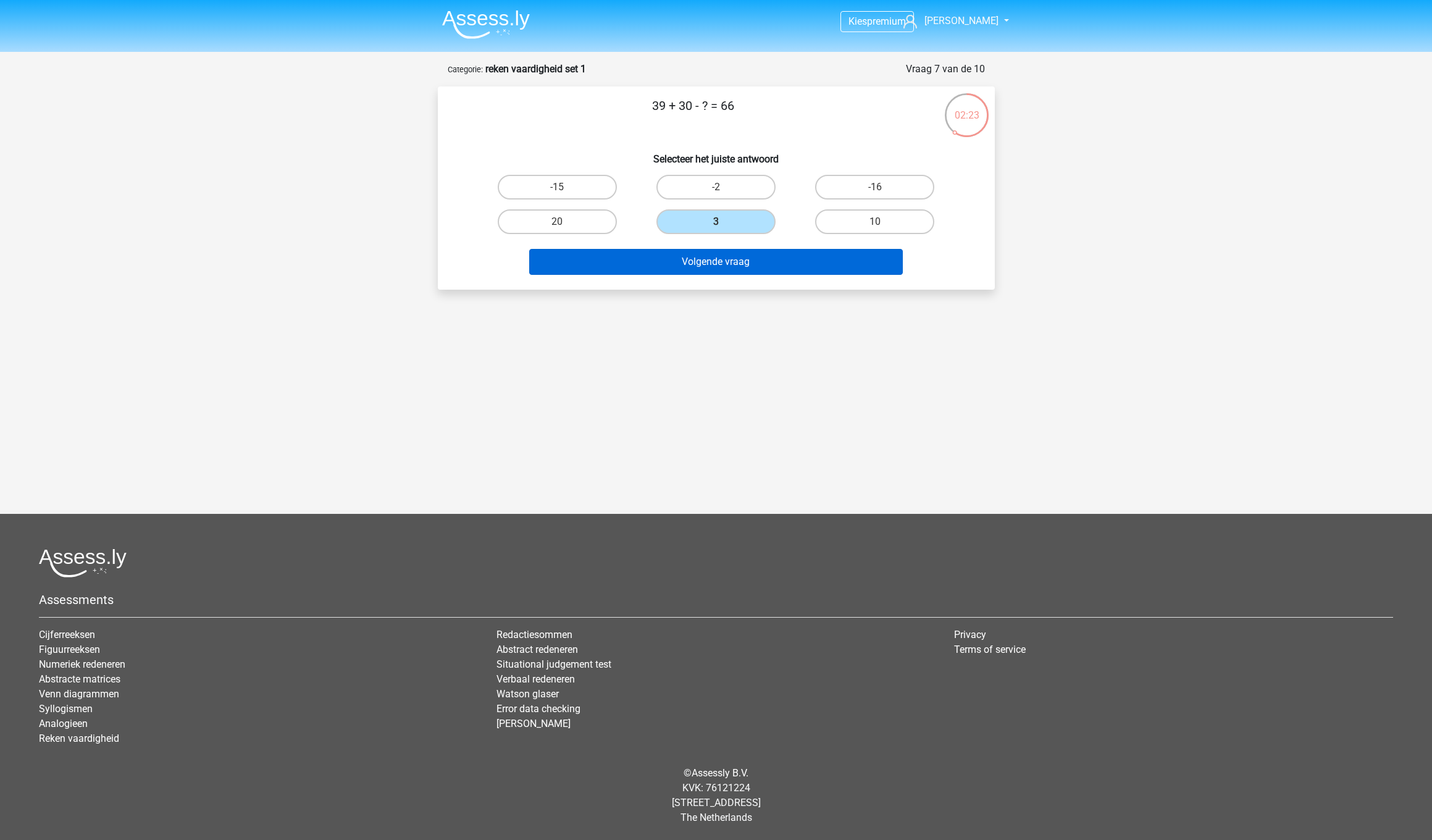
click at [717, 258] on button "Volgende vraag" at bounding box center [716, 262] width 373 height 26
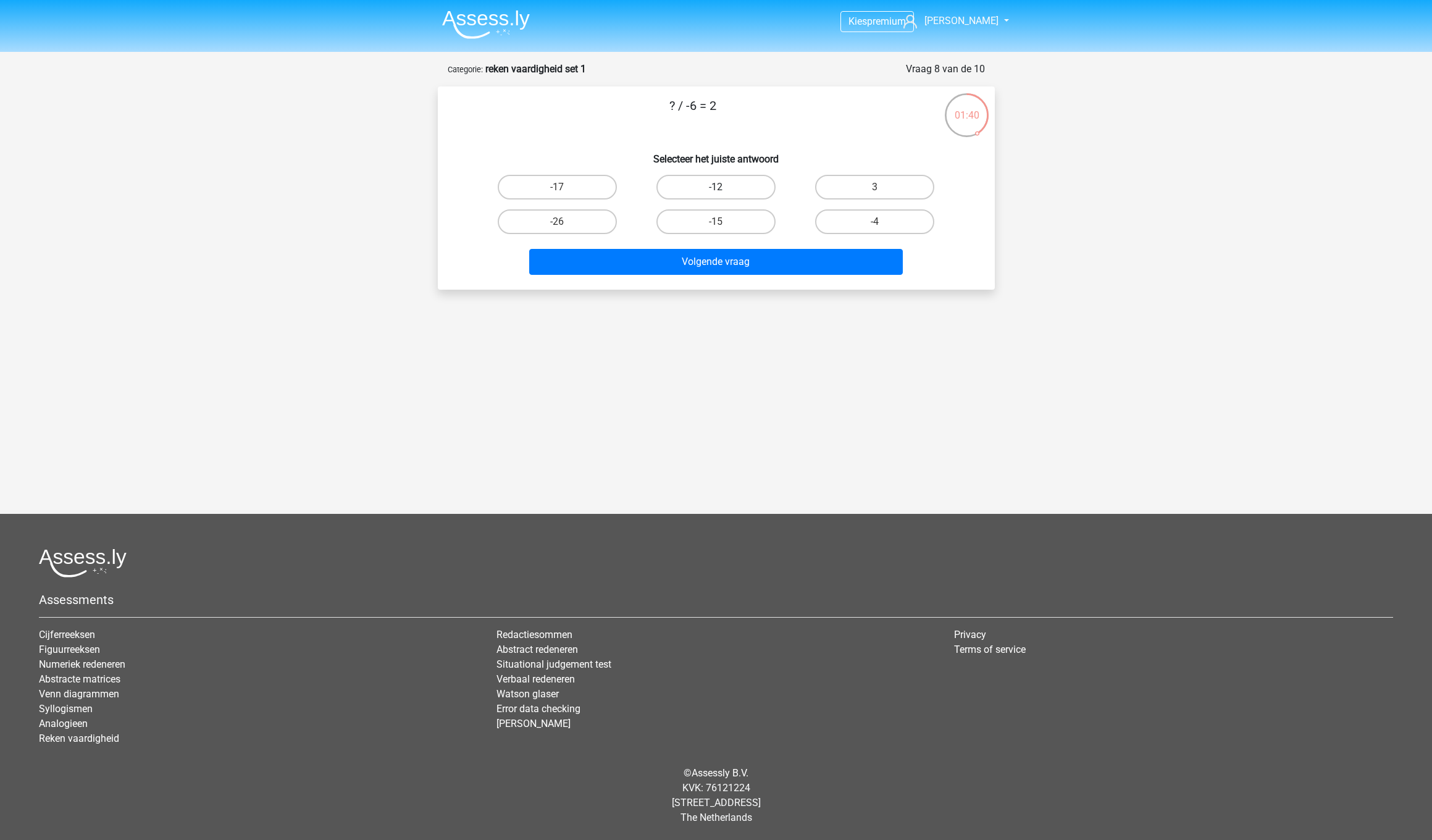
click at [677, 183] on label "-12" at bounding box center [716, 187] width 120 height 24
click at [716, 187] on input "-12" at bounding box center [720, 191] width 8 height 8
radio input "true"
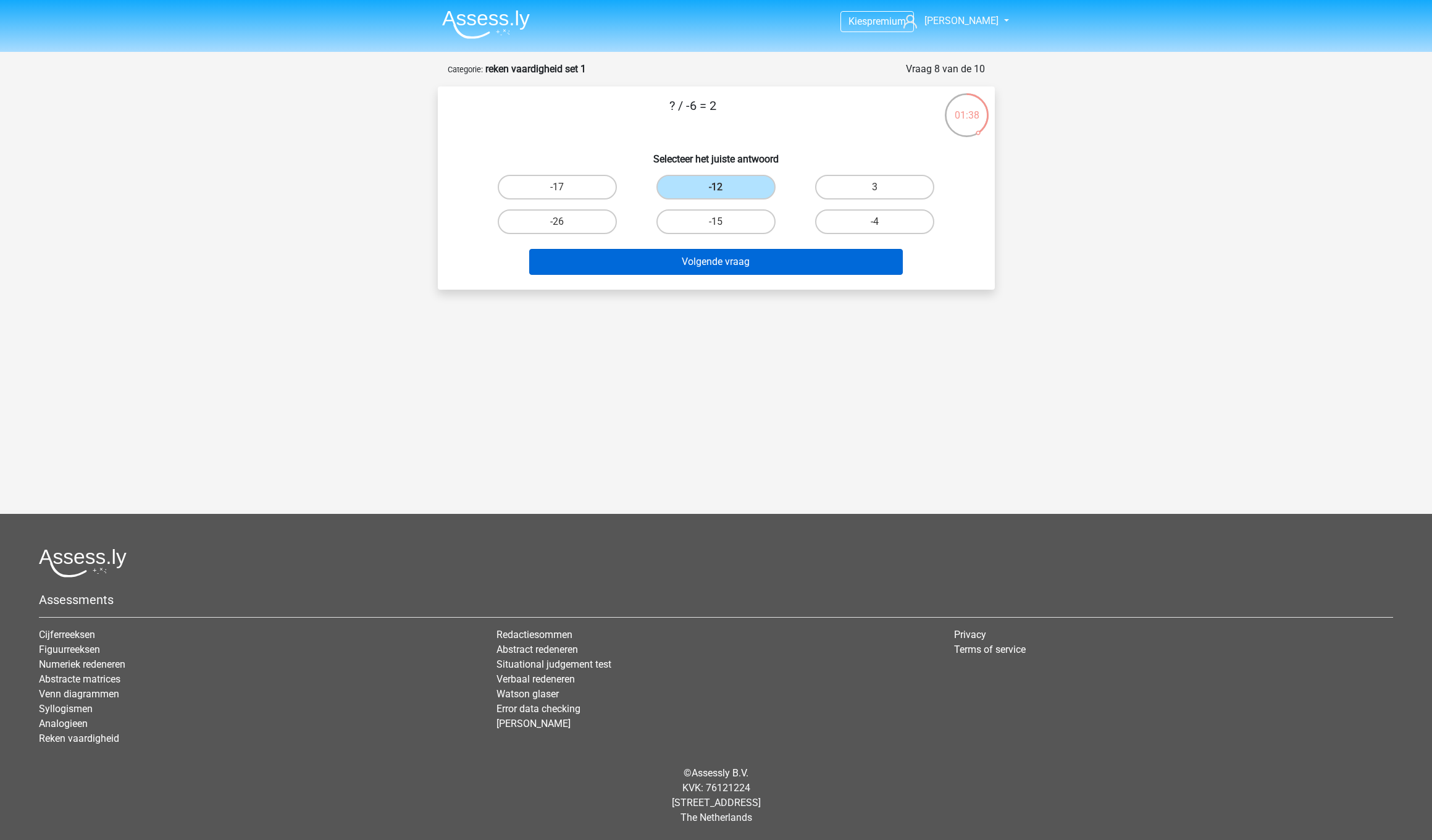
click at [699, 266] on button "Volgende vraag" at bounding box center [716, 262] width 373 height 26
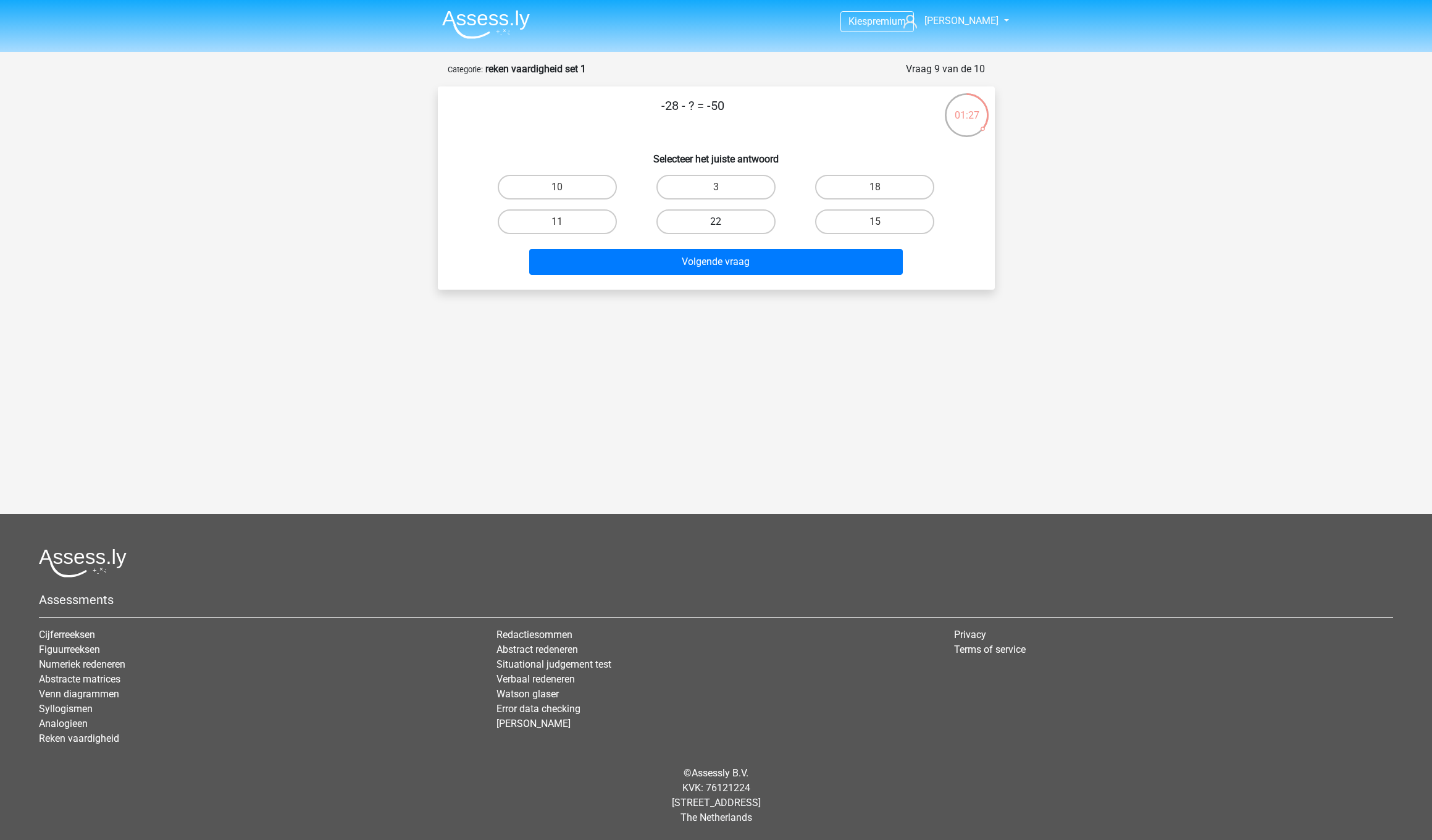
click at [704, 224] on label "22" at bounding box center [716, 221] width 120 height 24
click at [716, 224] on input "22" at bounding box center [720, 226] width 8 height 8
radio input "true"
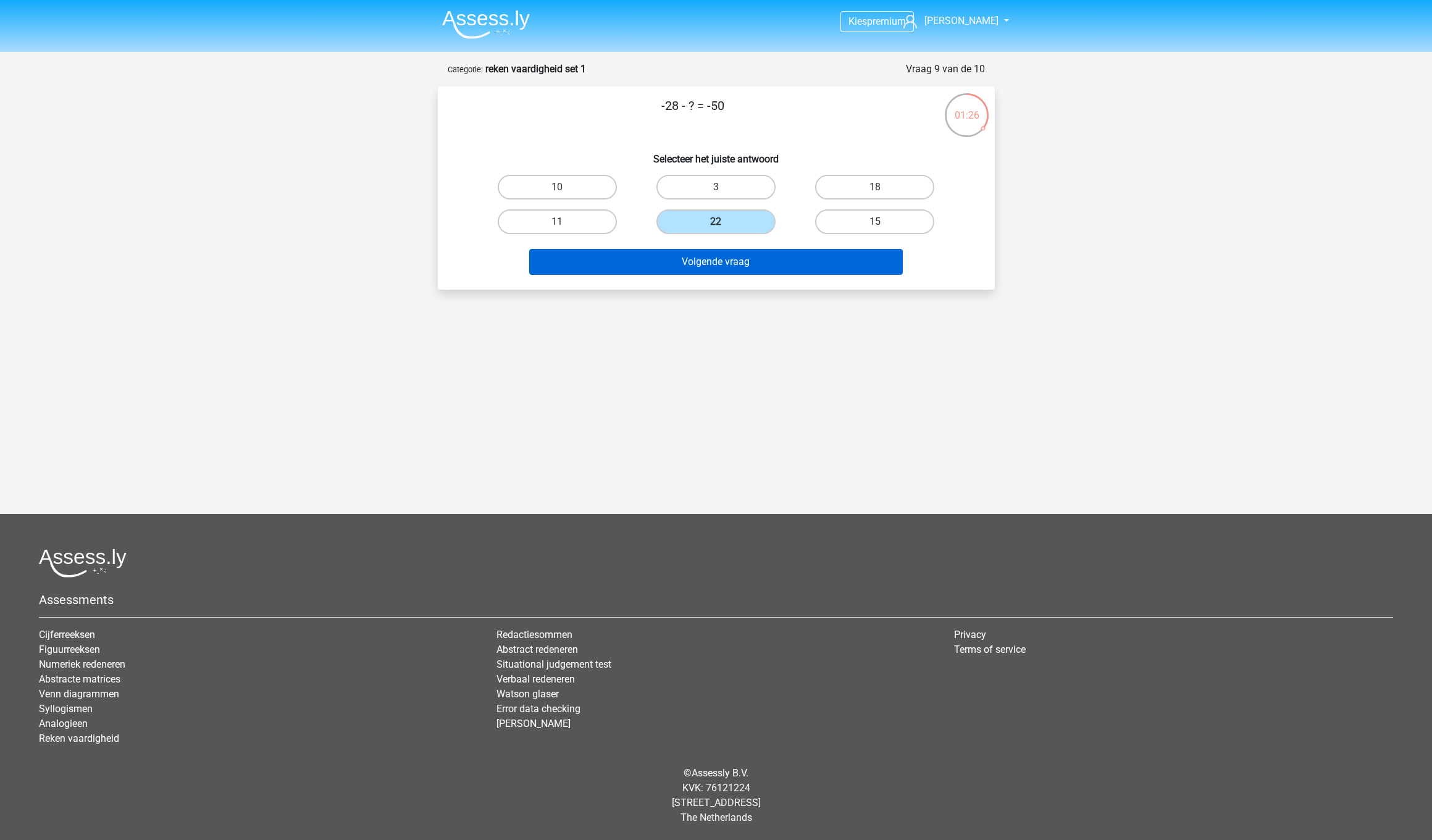
click at [701, 260] on button "Volgende vraag" at bounding box center [716, 262] width 373 height 26
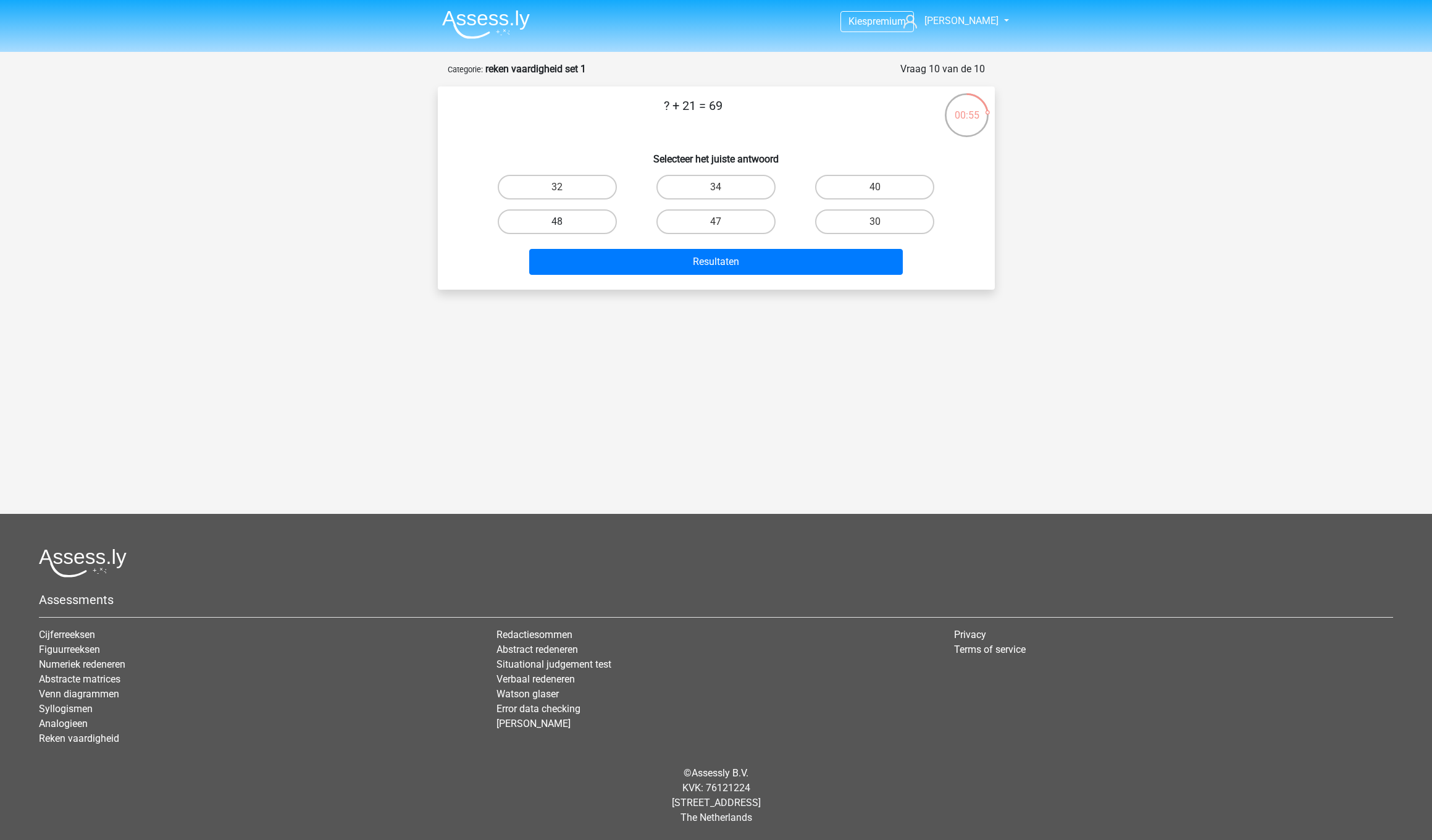
click at [554, 215] on label "48" at bounding box center [557, 221] width 120 height 24
click at [557, 222] on input "48" at bounding box center [561, 226] width 8 height 8
radio input "true"
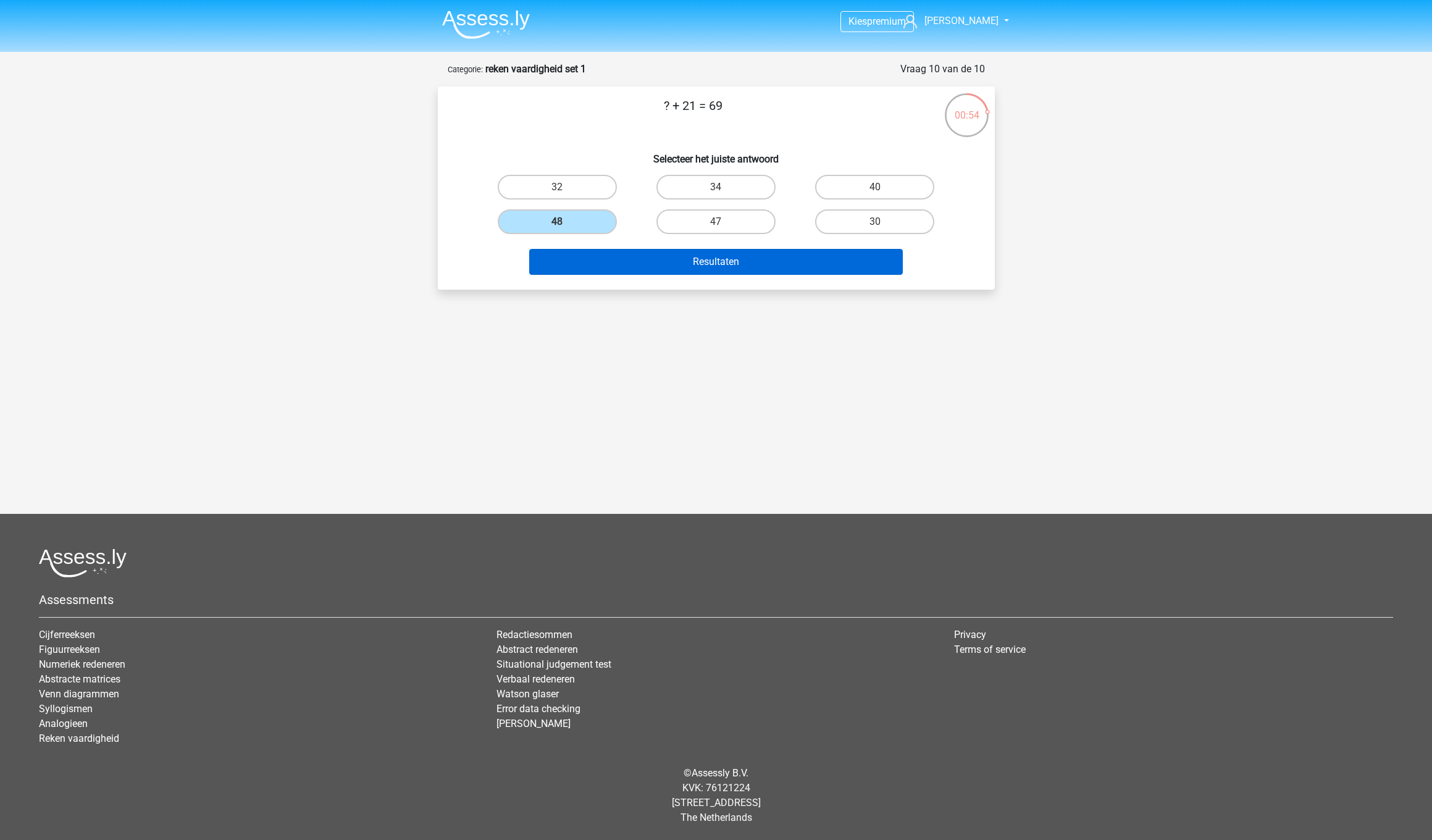
click at [625, 259] on button "Resultaten" at bounding box center [716, 262] width 373 height 26
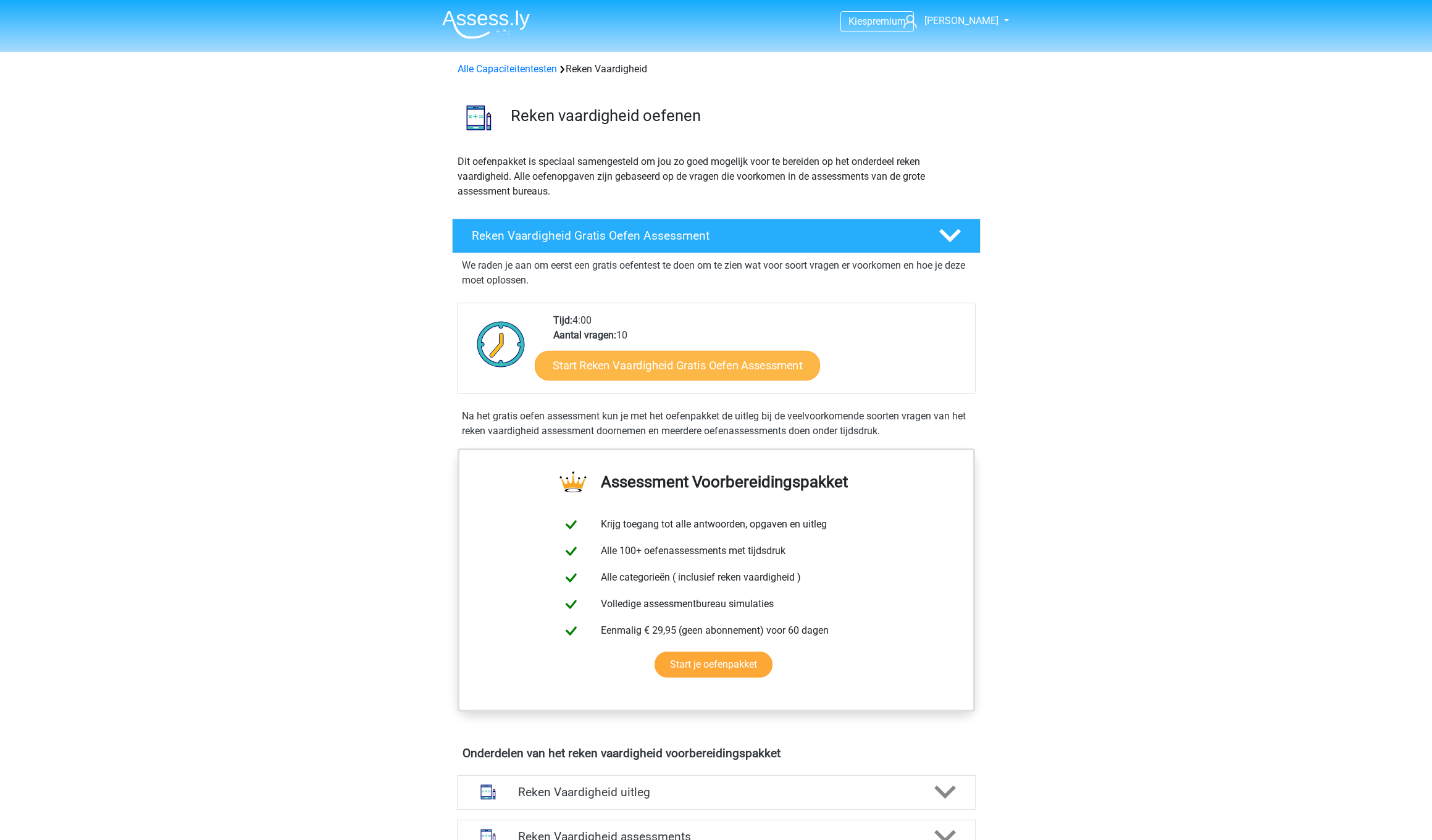
click at [641, 359] on link "Start Reken Vaardigheid Gratis Oefen Assessment" at bounding box center [677, 365] width 285 height 29
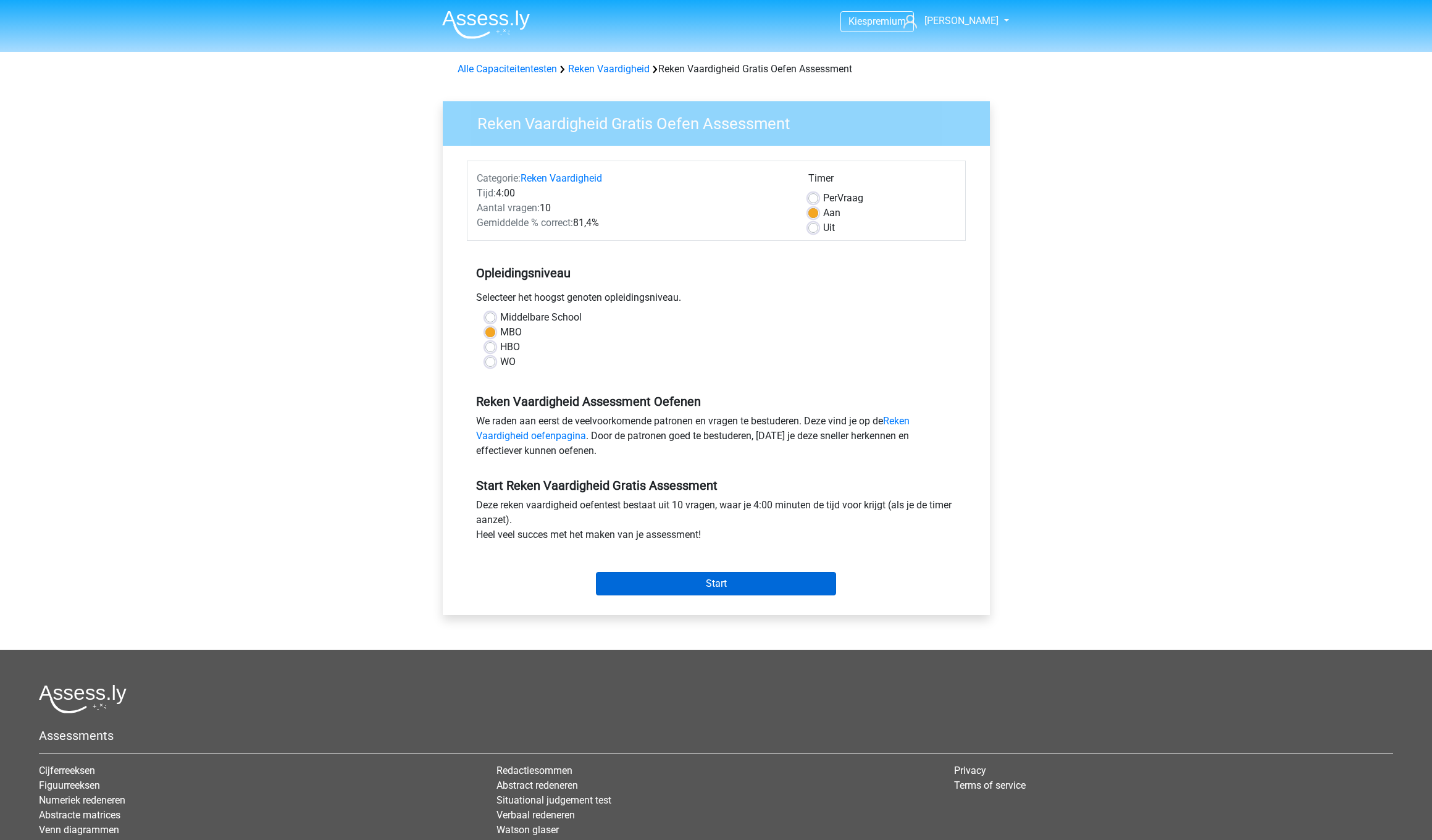
click at [790, 587] on input "Start" at bounding box center [716, 583] width 240 height 24
click at [500, 346] on label "HBO" at bounding box center [510, 347] width 20 height 15
click at [491, 346] on input "HBO" at bounding box center [490, 346] width 10 height 12
radio input "true"
click at [679, 581] on input "Start" at bounding box center [716, 583] width 240 height 24
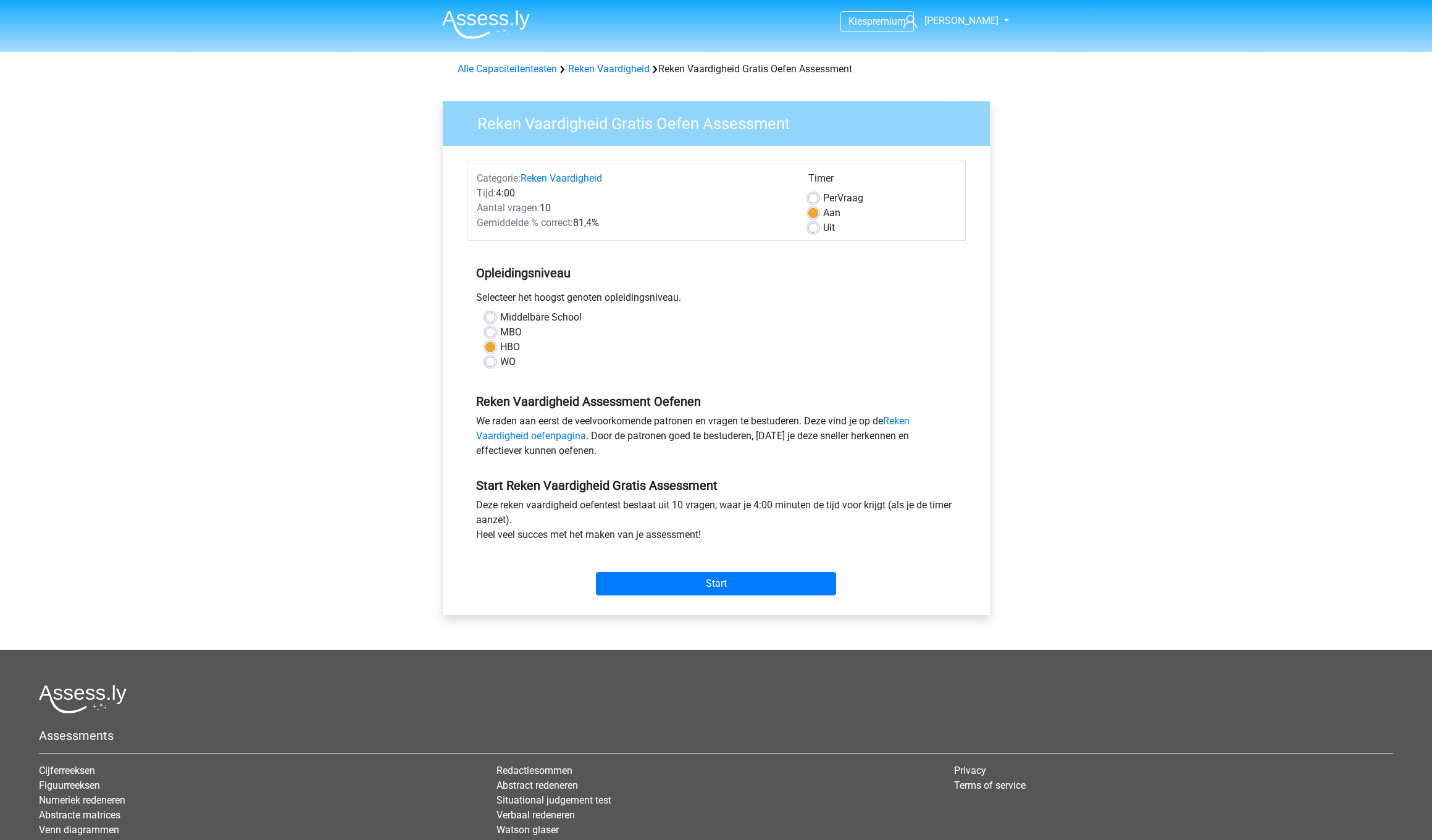
click at [500, 350] on label "HBO" at bounding box center [510, 347] width 20 height 15
click at [489, 350] on input "HBO" at bounding box center [490, 346] width 10 height 12
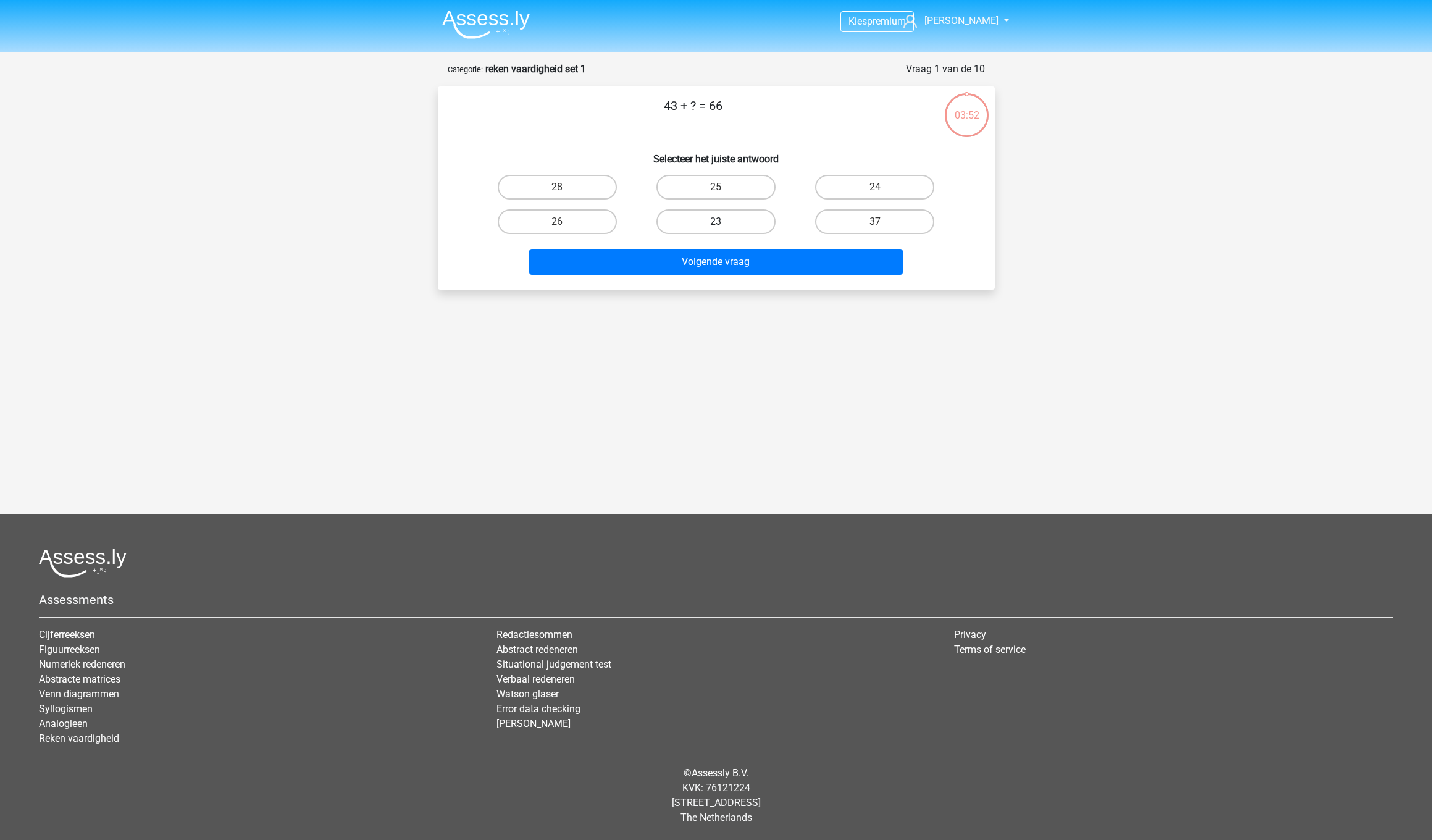
click at [686, 229] on label "23" at bounding box center [716, 221] width 120 height 24
click at [716, 229] on input "23" at bounding box center [720, 226] width 8 height 8
radio input "true"
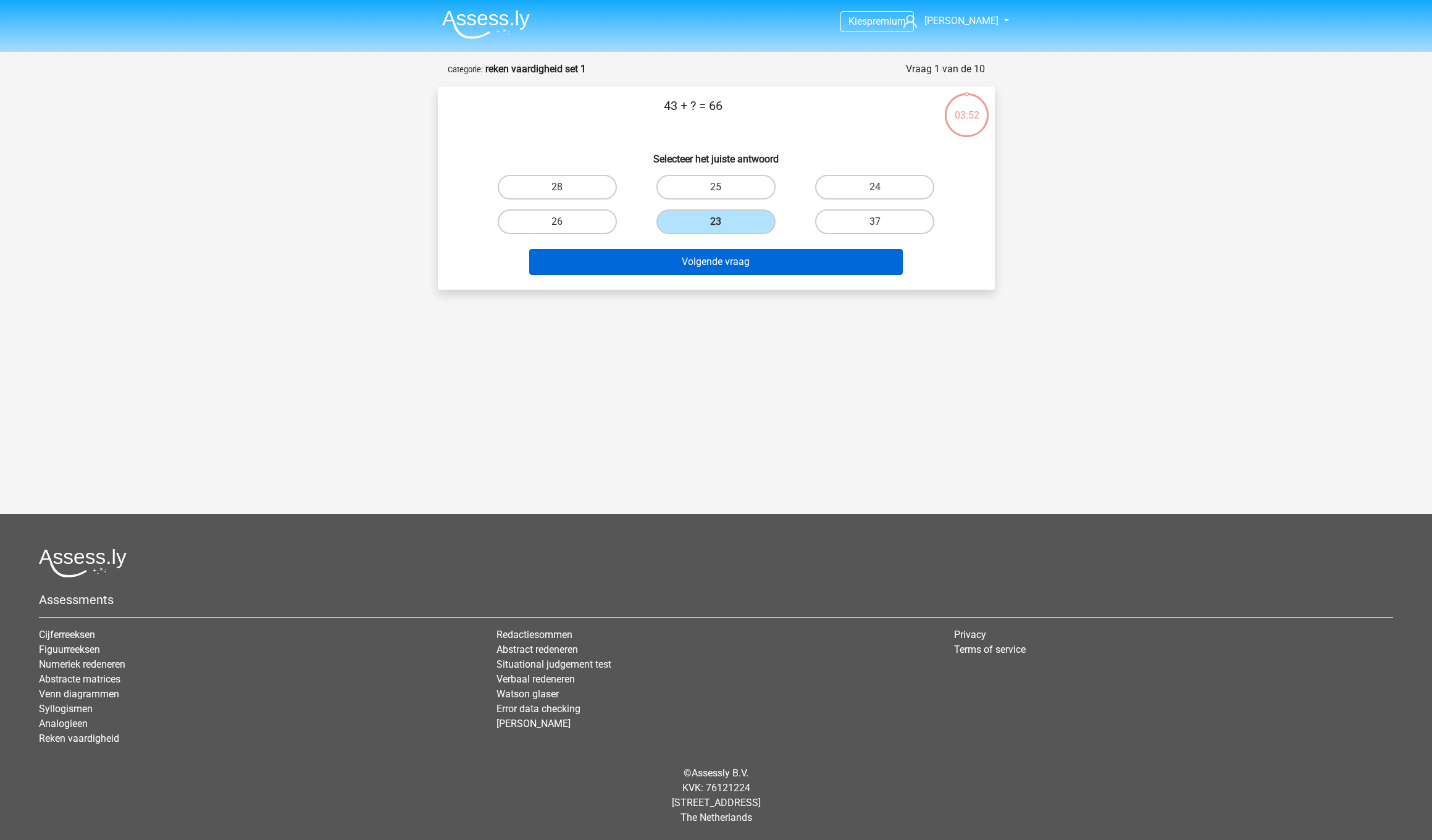
click at [688, 258] on button "Volgende vraag" at bounding box center [716, 262] width 373 height 26
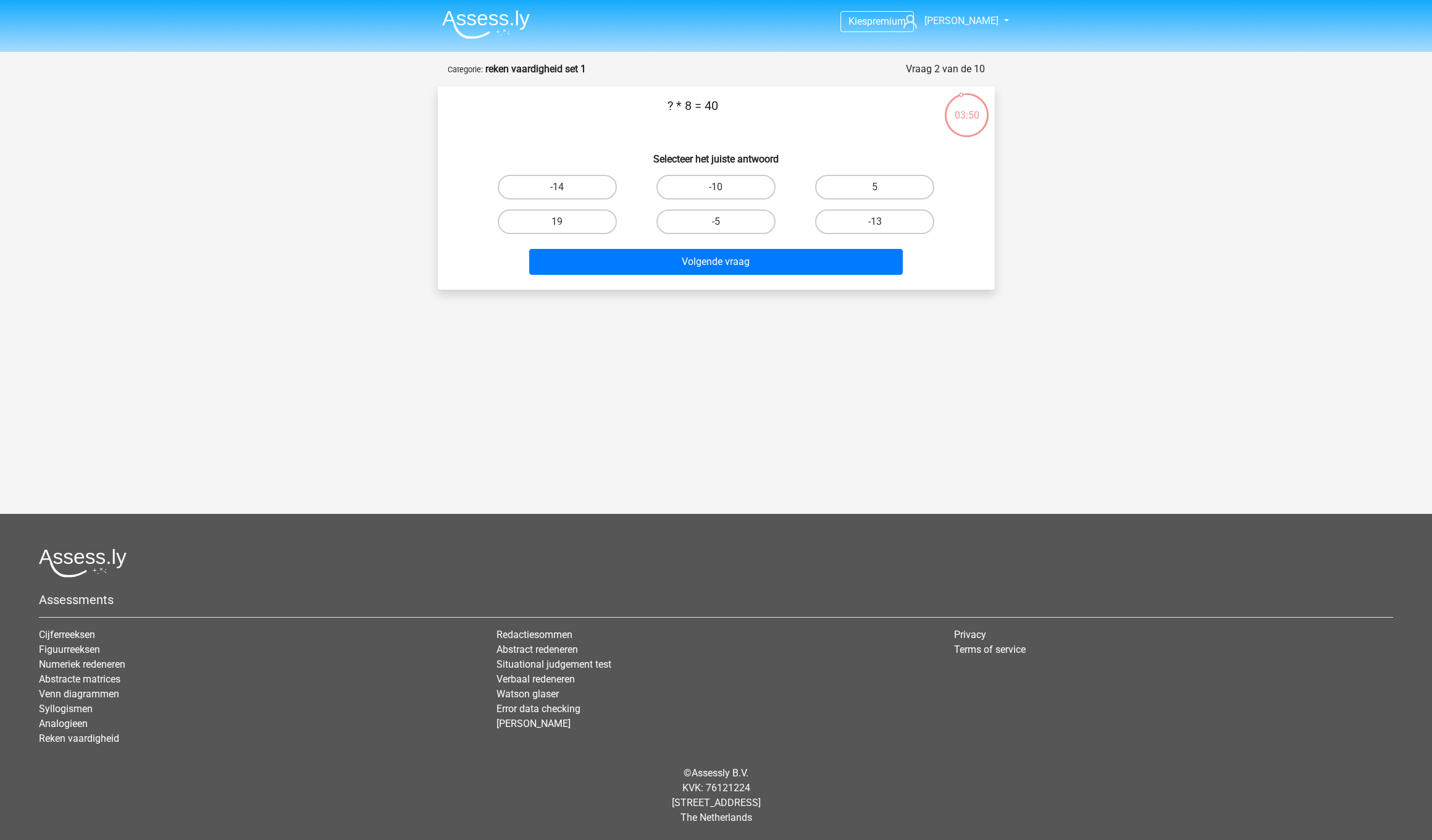
drag, startPoint x: 843, startPoint y: 190, endPoint x: 834, endPoint y: 206, distance: 18.4
click at [843, 190] on label "5" at bounding box center [874, 187] width 120 height 24
click at [875, 190] on input "5" at bounding box center [879, 191] width 8 height 8
radio input "true"
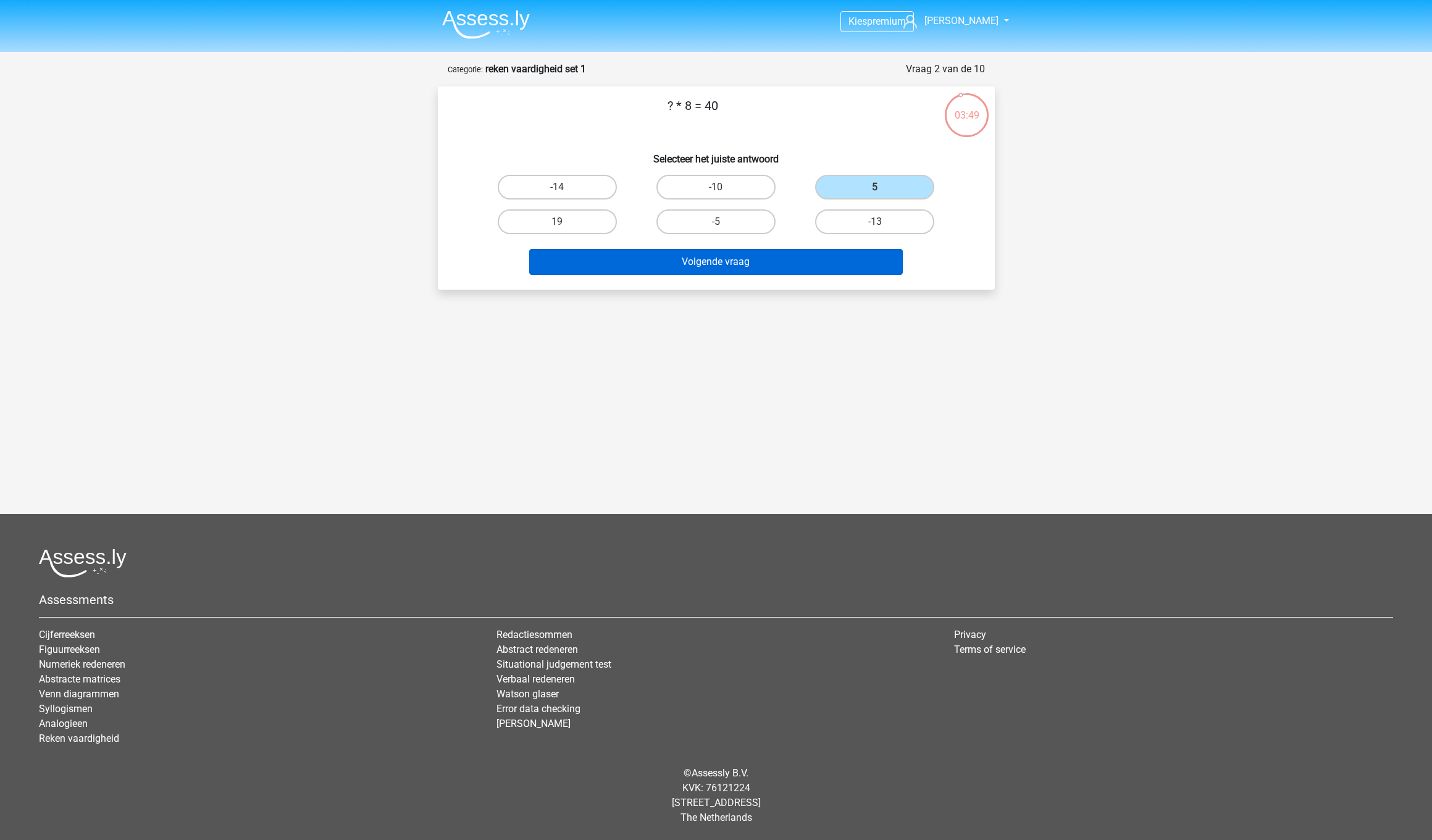
click at [796, 260] on button "Volgende vraag" at bounding box center [716, 262] width 373 height 26
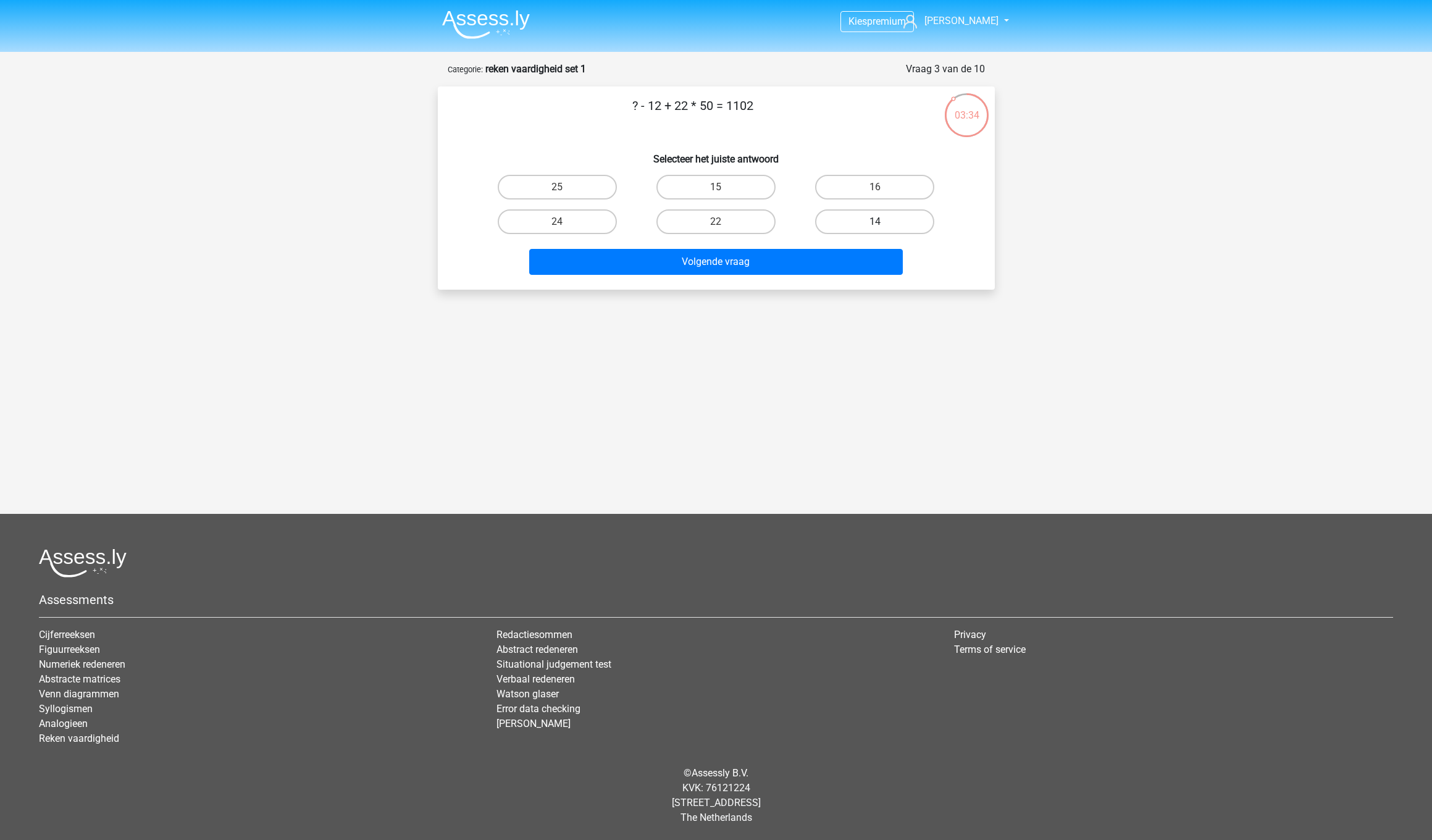
click at [894, 222] on label "14" at bounding box center [874, 221] width 120 height 24
click at [883, 222] on input "14" at bounding box center [879, 226] width 8 height 8
radio input "true"
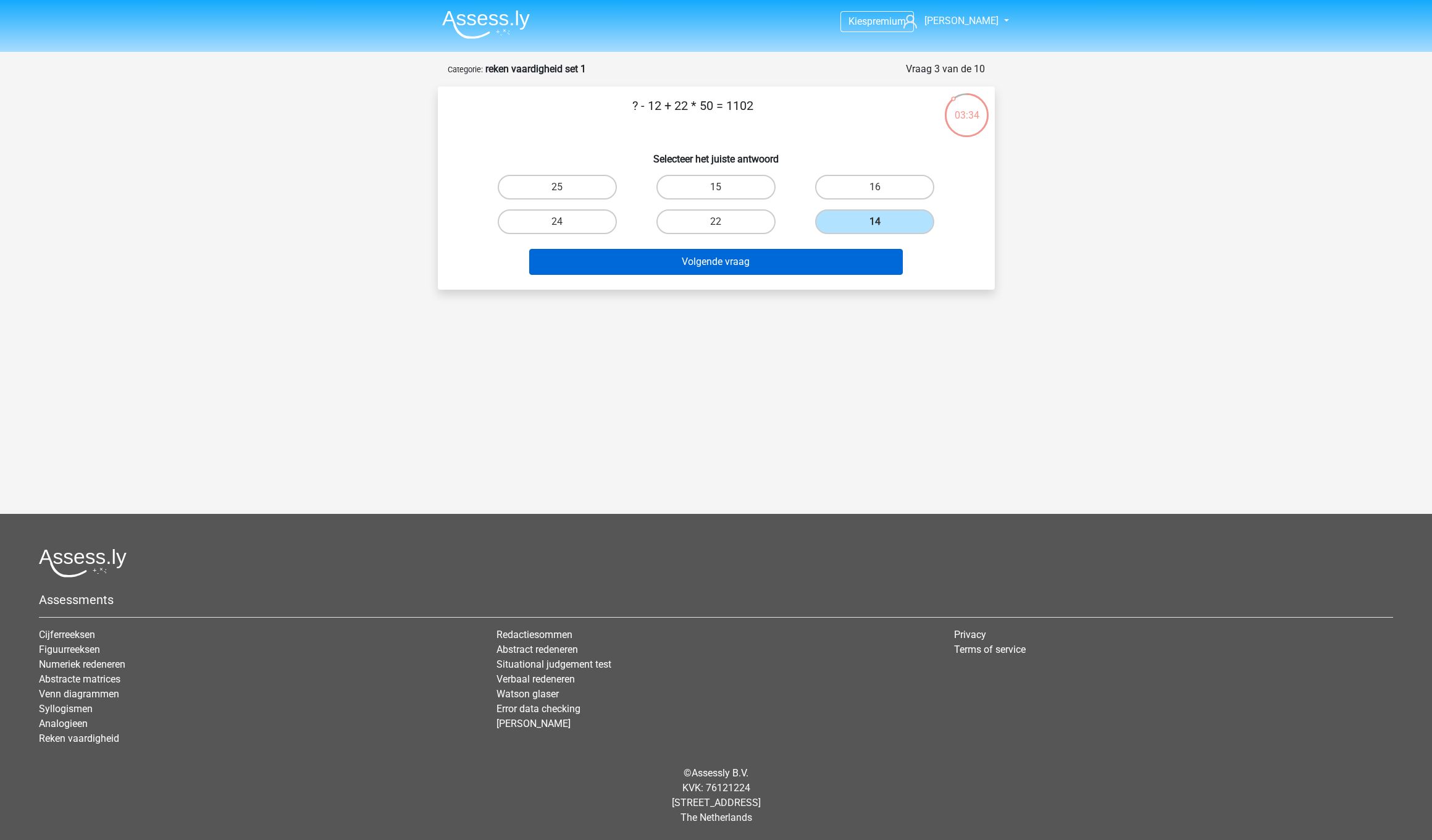
click at [781, 263] on button "Volgende vraag" at bounding box center [716, 262] width 373 height 26
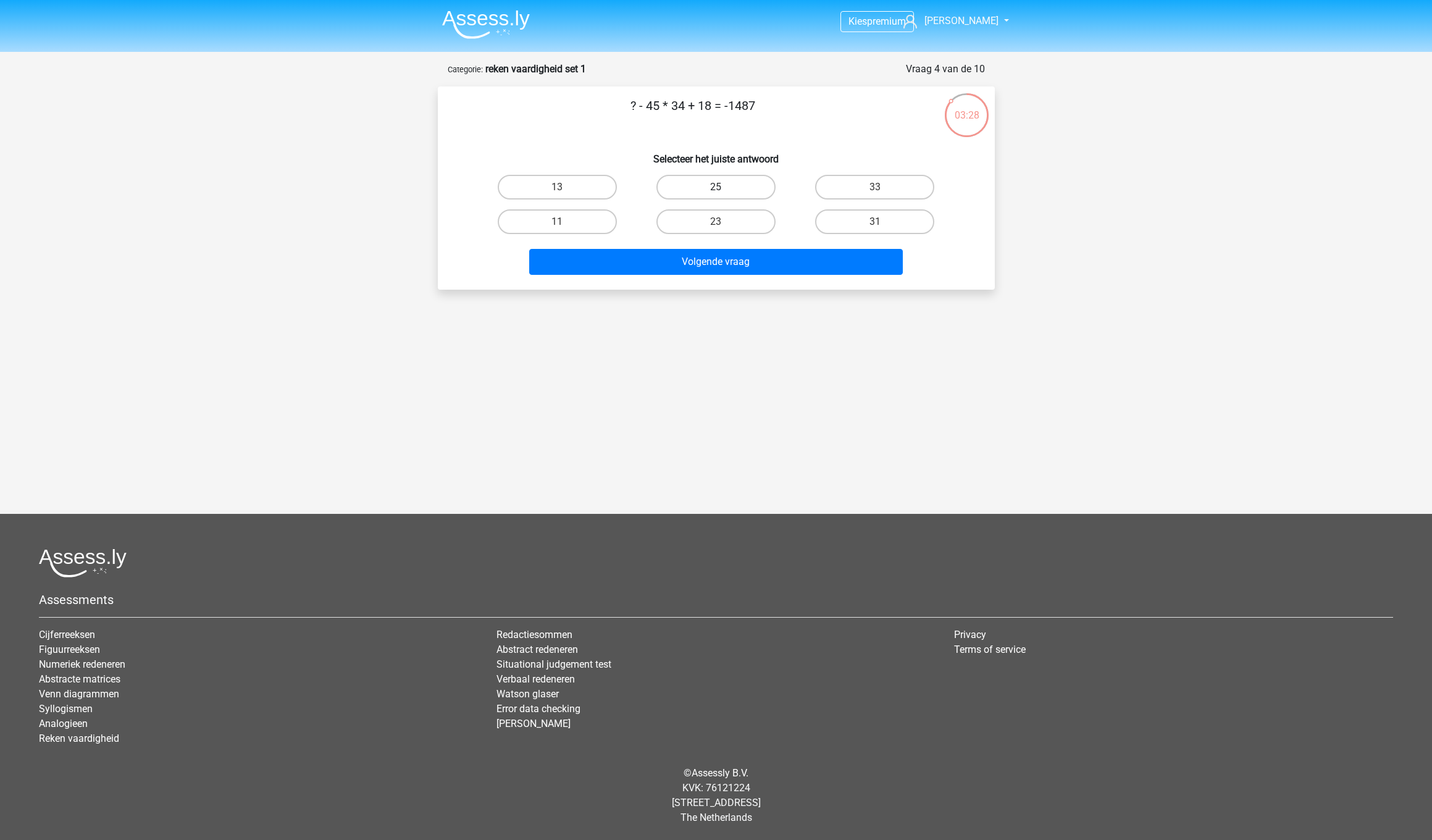
click at [703, 189] on label "25" at bounding box center [716, 187] width 120 height 24
click at [716, 189] on input "25" at bounding box center [720, 191] width 8 height 8
radio input "true"
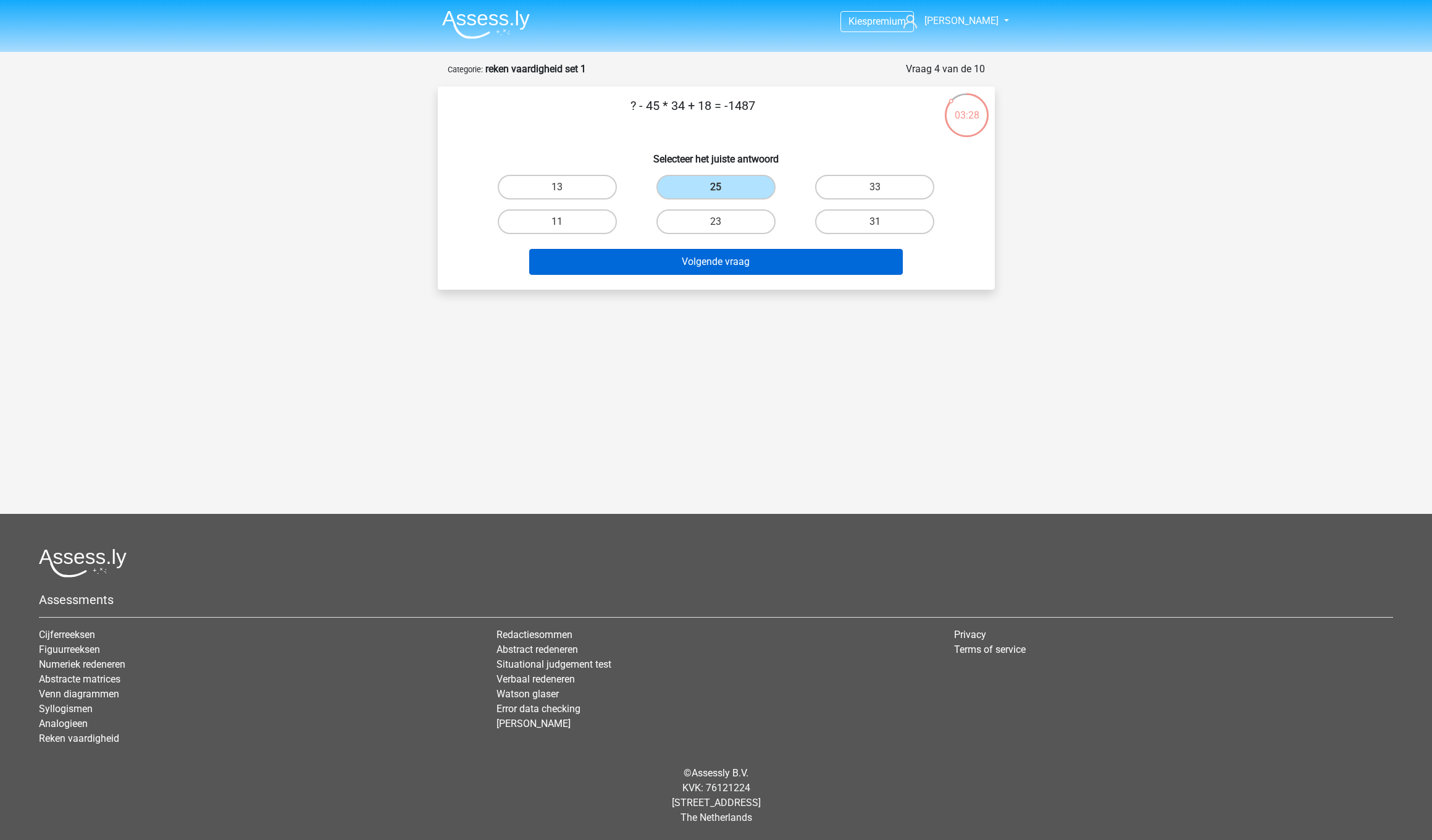
click at [718, 263] on button "Volgende vraag" at bounding box center [716, 262] width 373 height 26
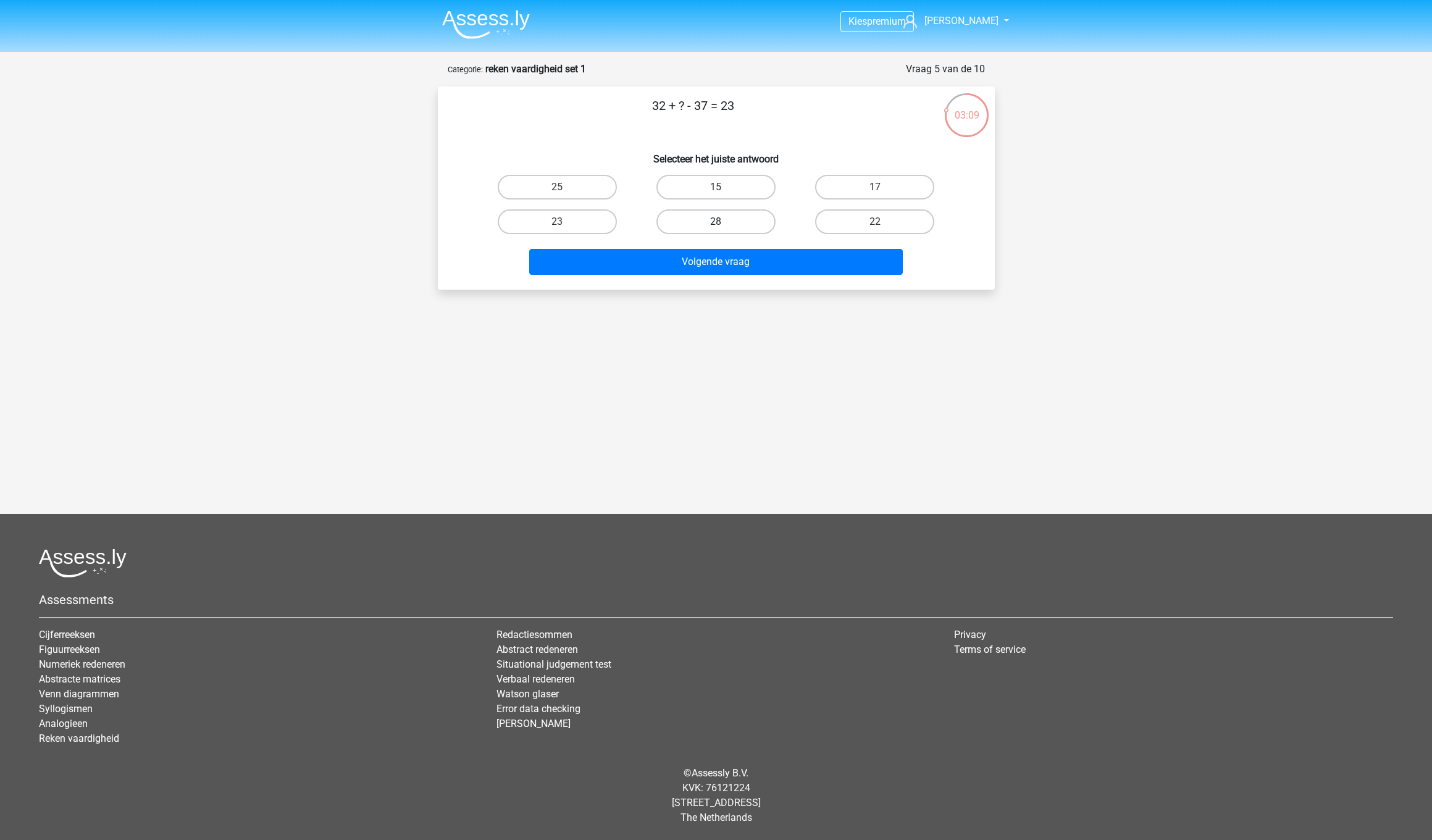
click at [696, 225] on label "28" at bounding box center [716, 221] width 120 height 24
click at [716, 225] on input "28" at bounding box center [720, 226] width 8 height 8
radio input "true"
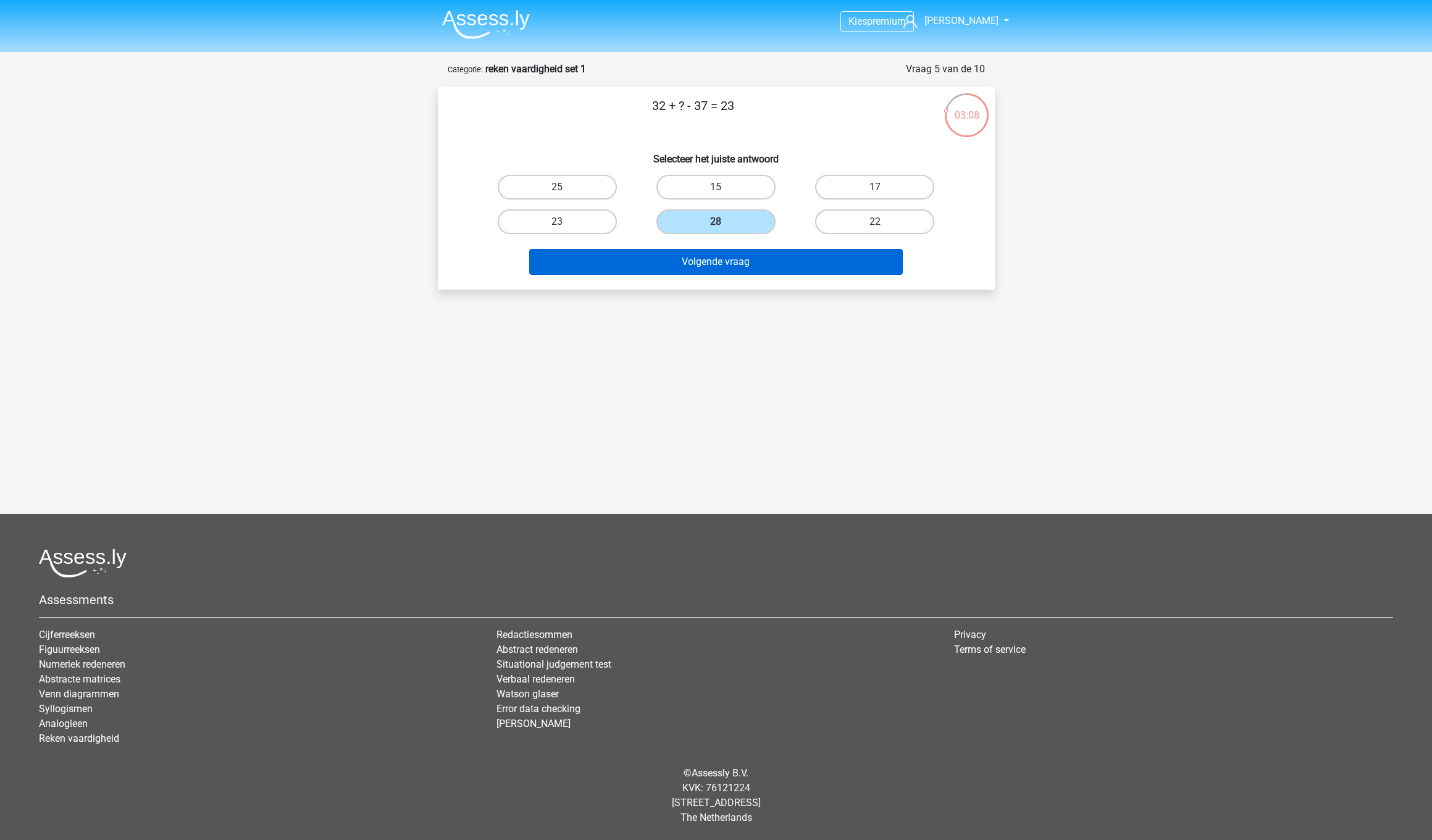
click at [691, 261] on button "Volgende vraag" at bounding box center [716, 262] width 373 height 26
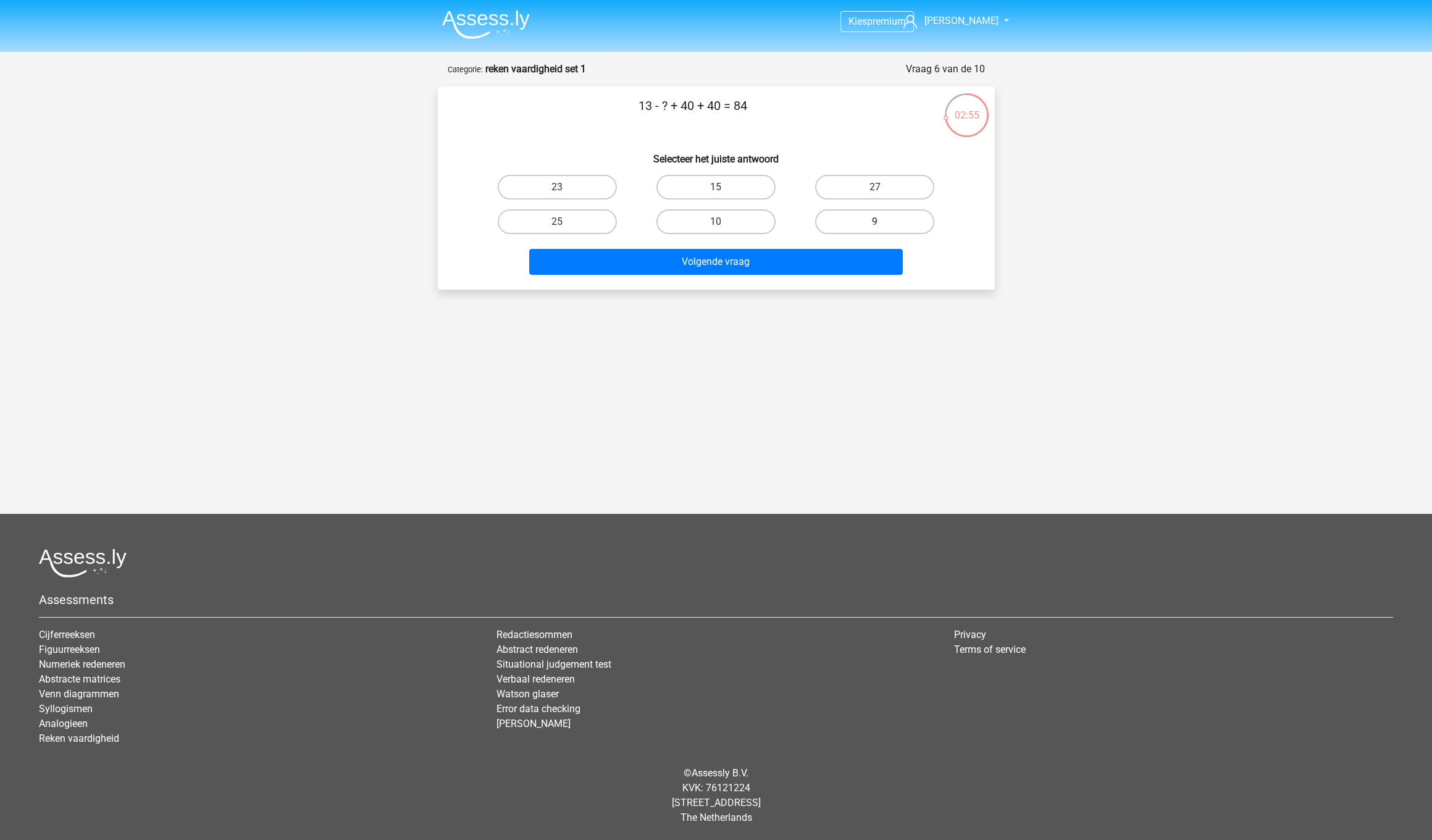
click at [862, 215] on label "9" at bounding box center [874, 221] width 120 height 24
click at [875, 222] on input "9" at bounding box center [879, 226] width 8 height 8
radio input "true"
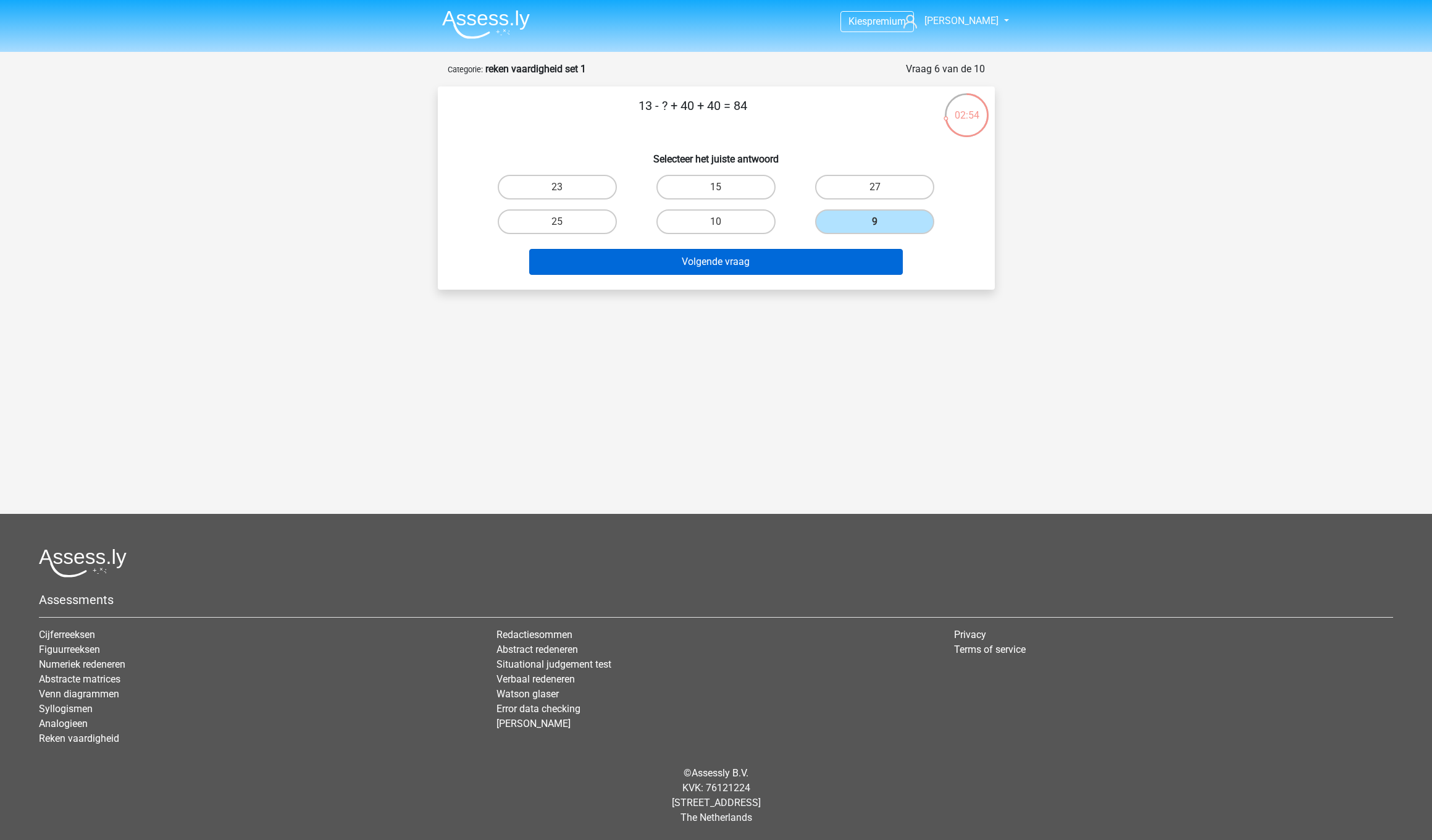
click at [748, 272] on button "Volgende vraag" at bounding box center [716, 262] width 373 height 26
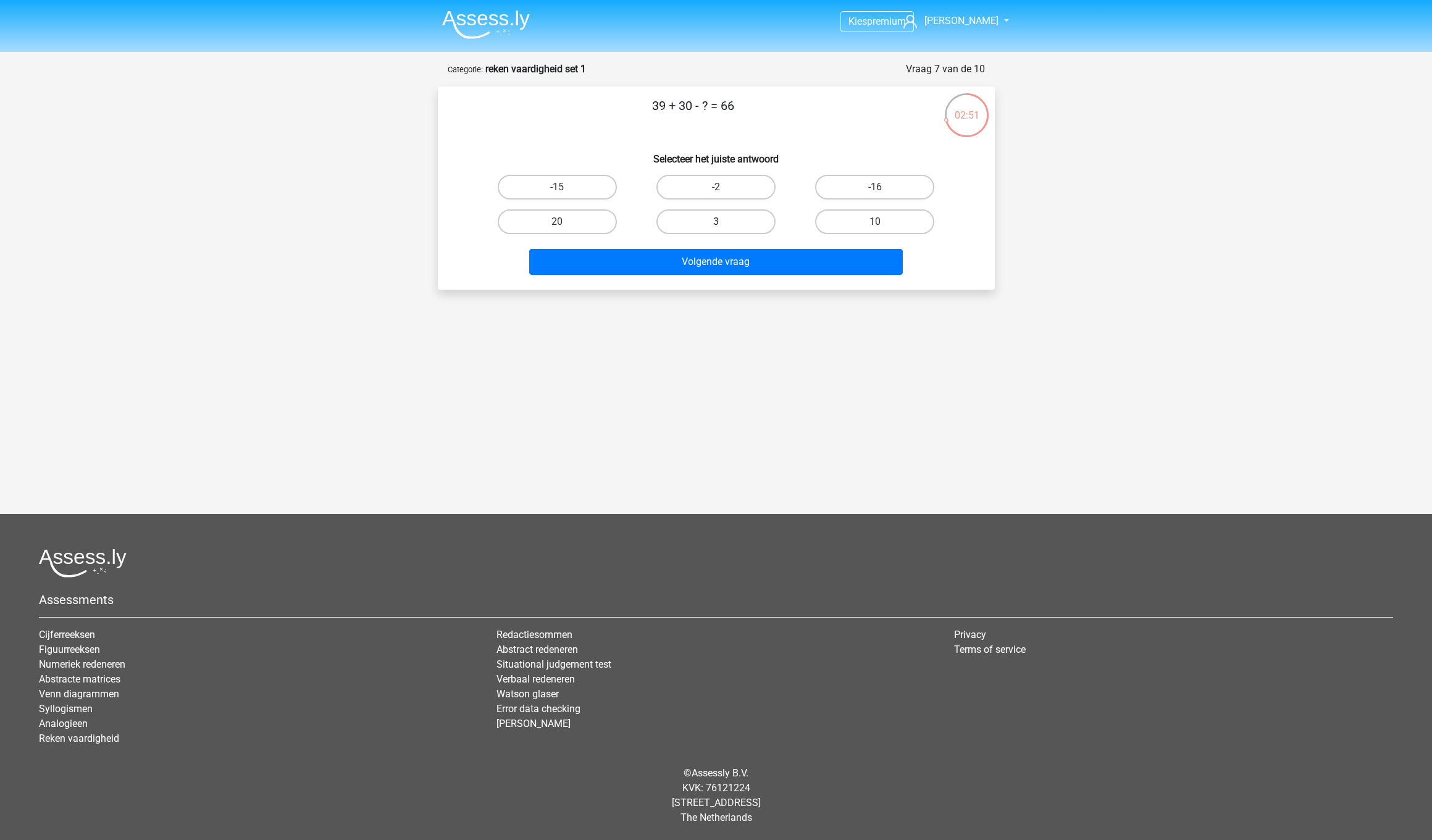
click at [735, 215] on label "3" at bounding box center [716, 221] width 120 height 24
click at [724, 222] on input "3" at bounding box center [720, 226] width 8 height 8
radio input "true"
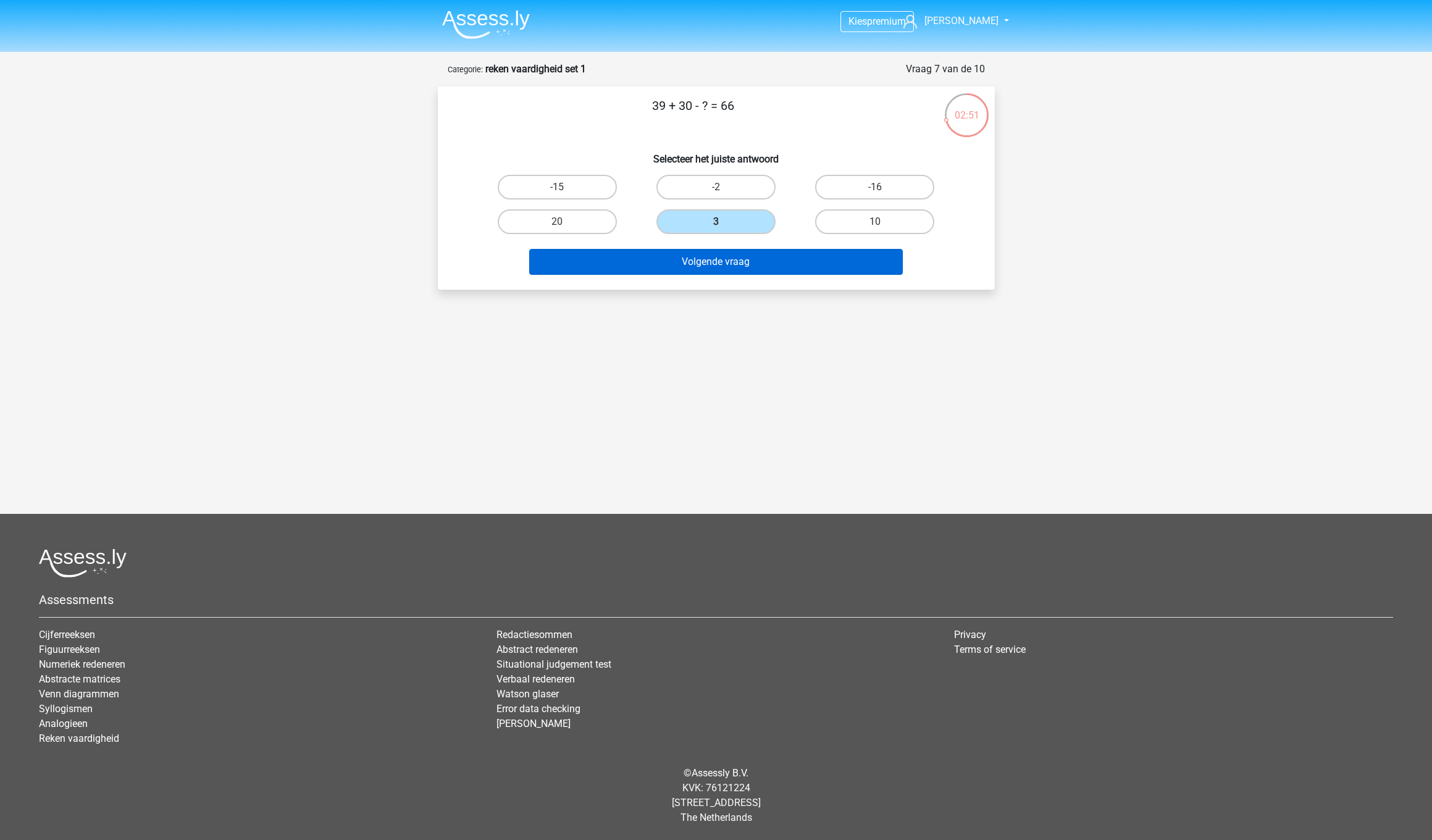
click at [735, 257] on button "Volgende vraag" at bounding box center [716, 262] width 373 height 26
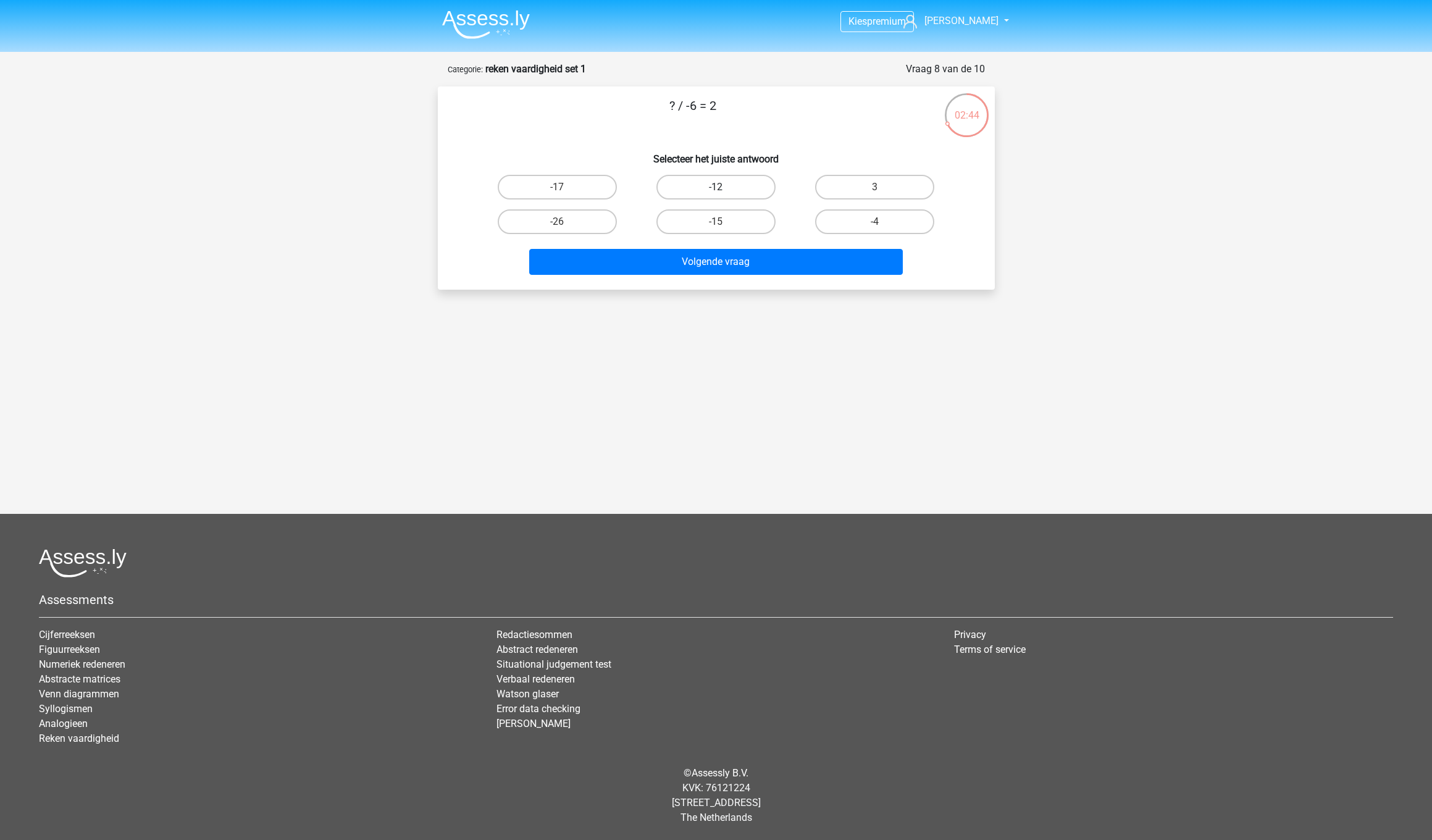
click at [712, 186] on label "-12" at bounding box center [716, 187] width 120 height 24
click at [716, 187] on input "-12" at bounding box center [720, 191] width 8 height 8
radio input "true"
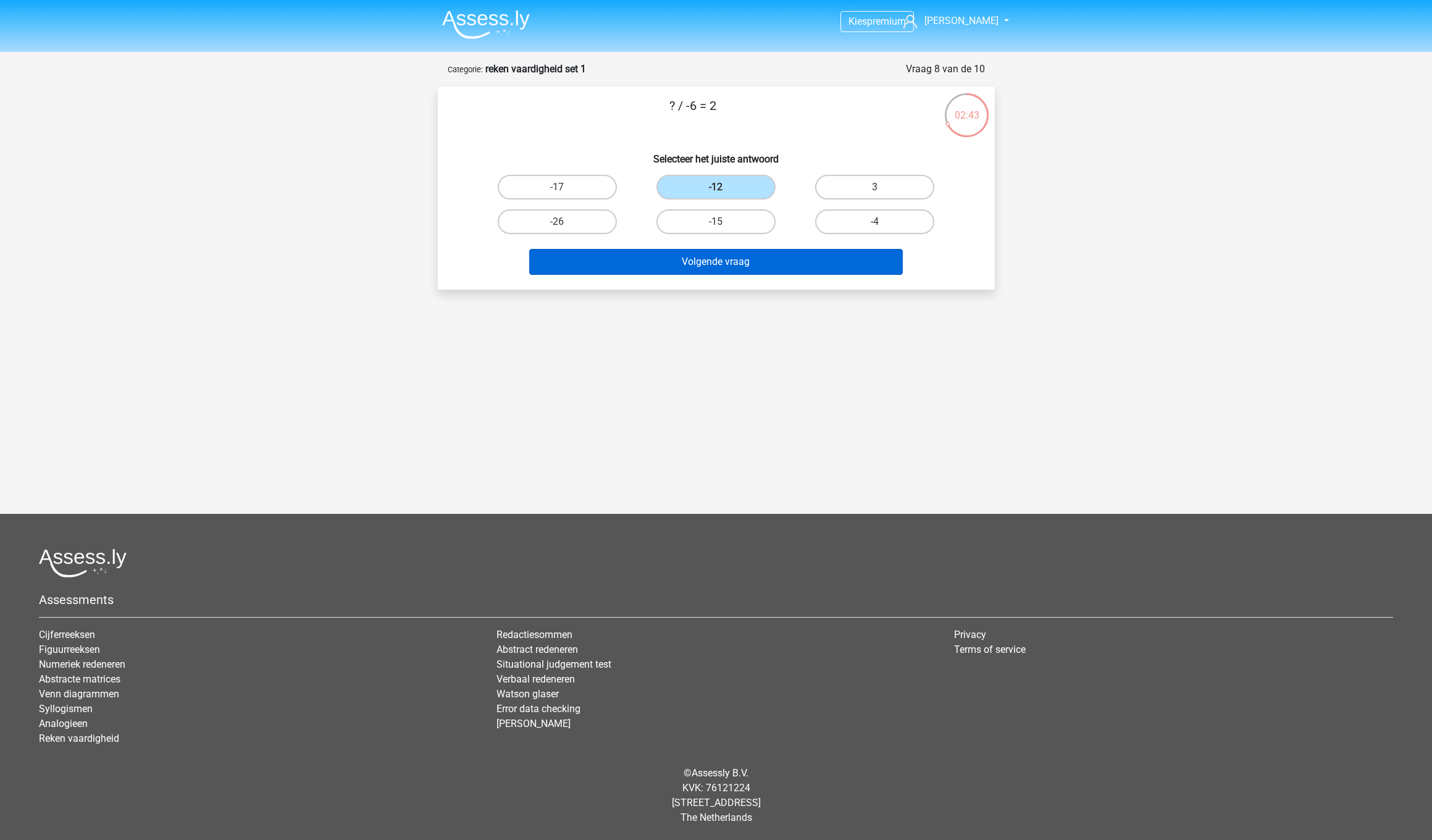
click at [728, 256] on button "Volgende vraag" at bounding box center [716, 262] width 373 height 26
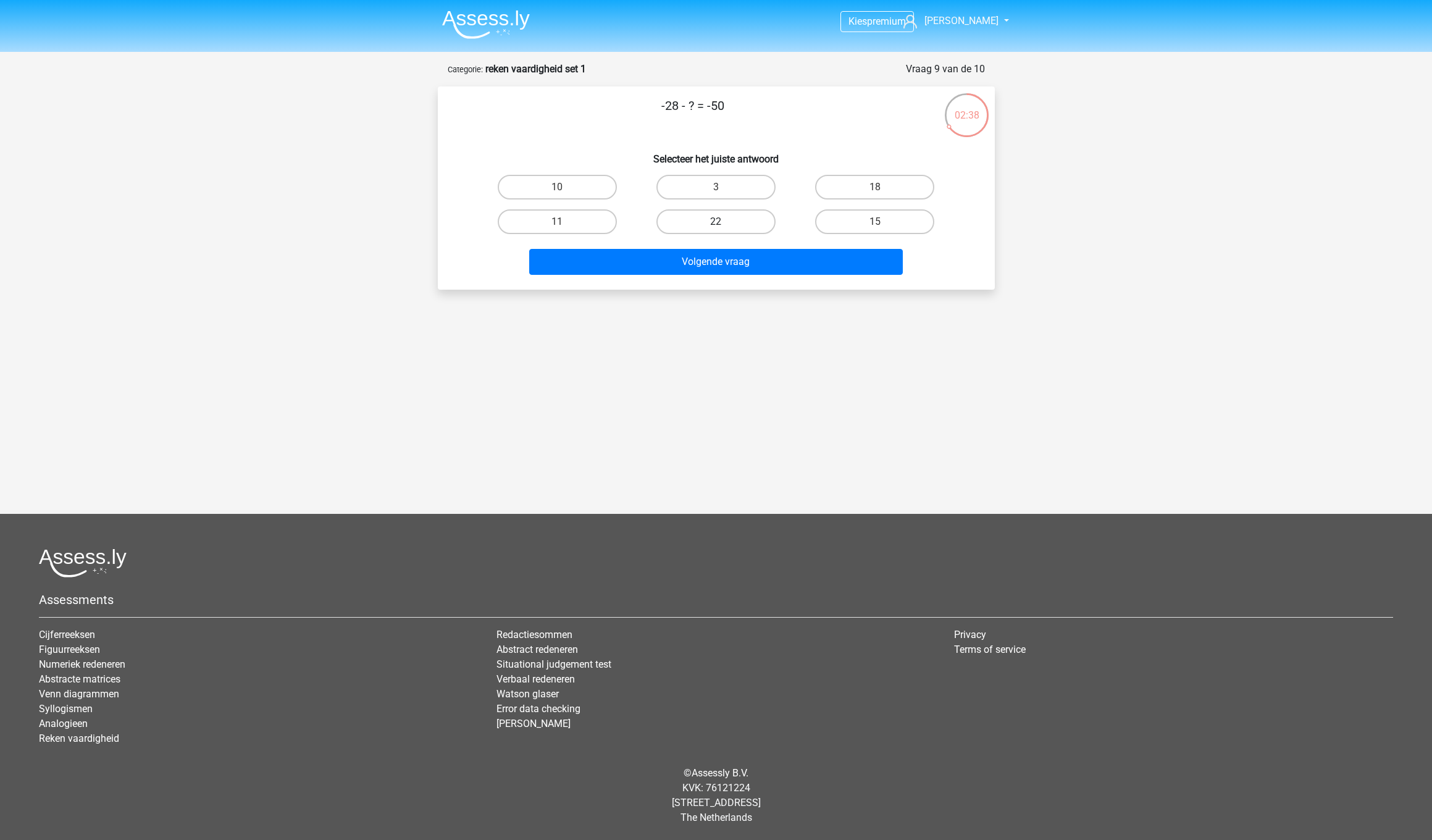
click at [720, 215] on label "22" at bounding box center [716, 221] width 120 height 24
click at [720, 222] on input "22" at bounding box center [720, 226] width 8 height 8
radio input "true"
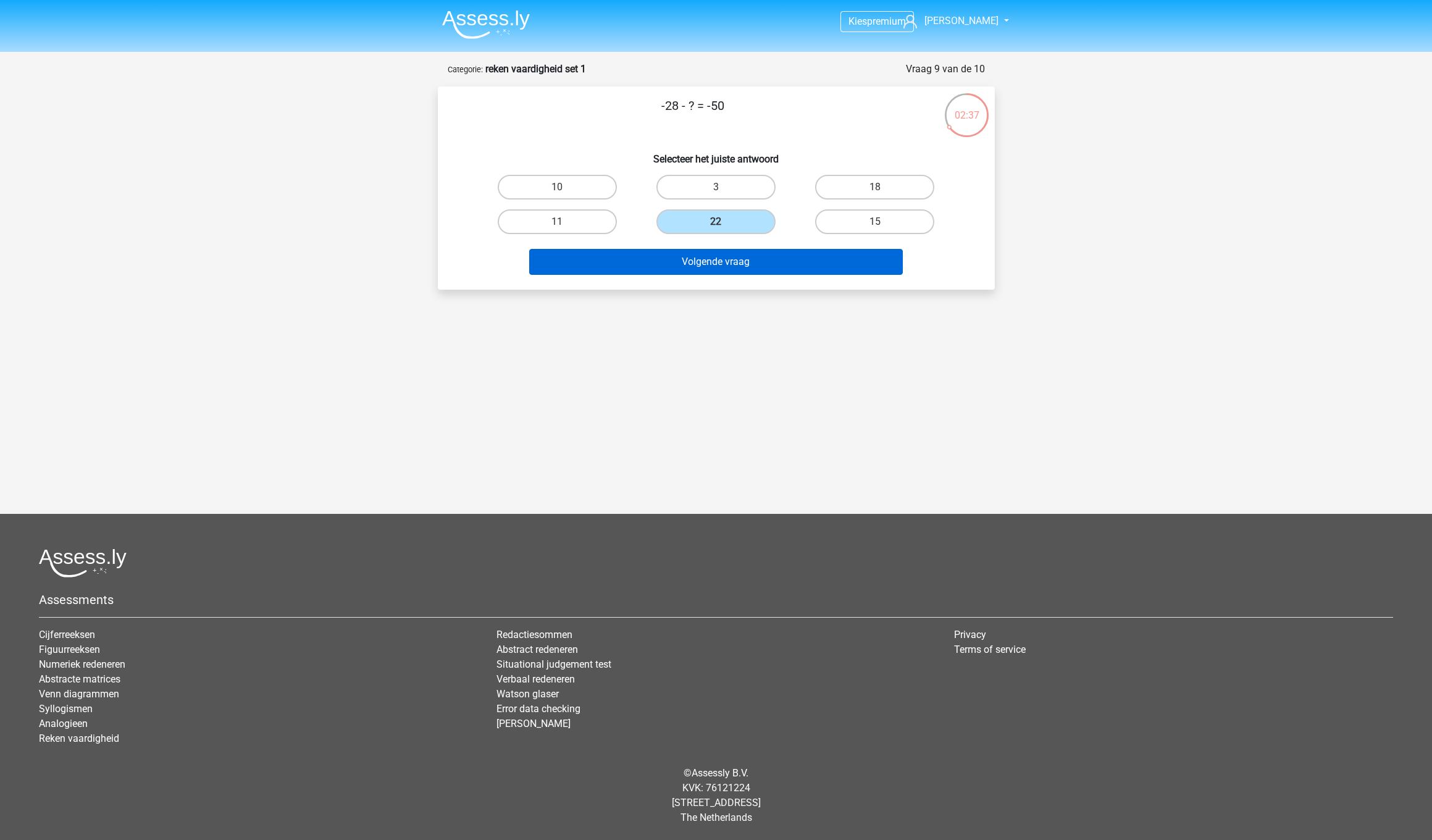
click at [723, 263] on button "Volgende vraag" at bounding box center [716, 262] width 373 height 26
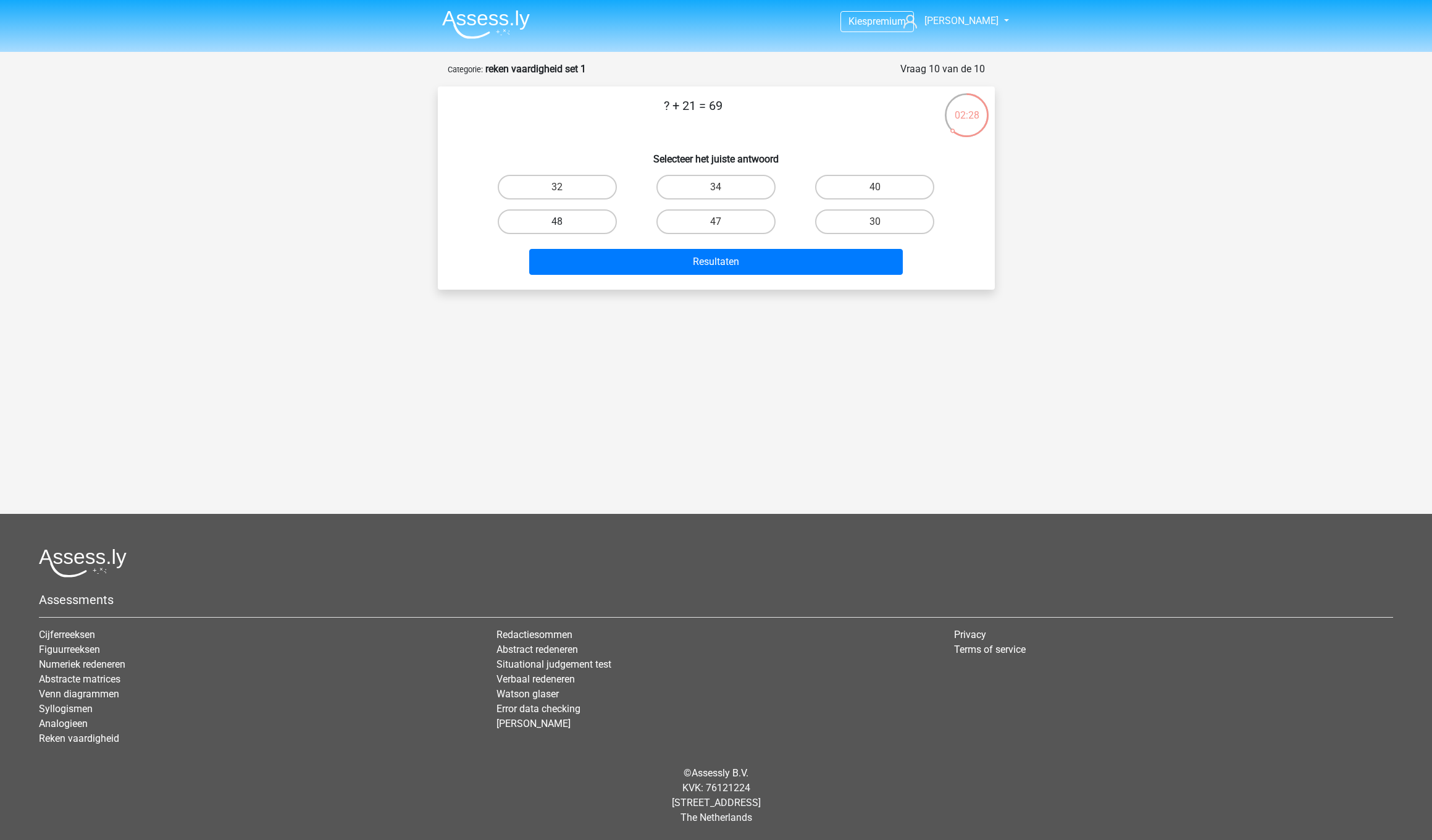
click at [601, 224] on label "48" at bounding box center [557, 221] width 120 height 24
click at [565, 224] on input "48" at bounding box center [561, 226] width 8 height 8
radio input "true"
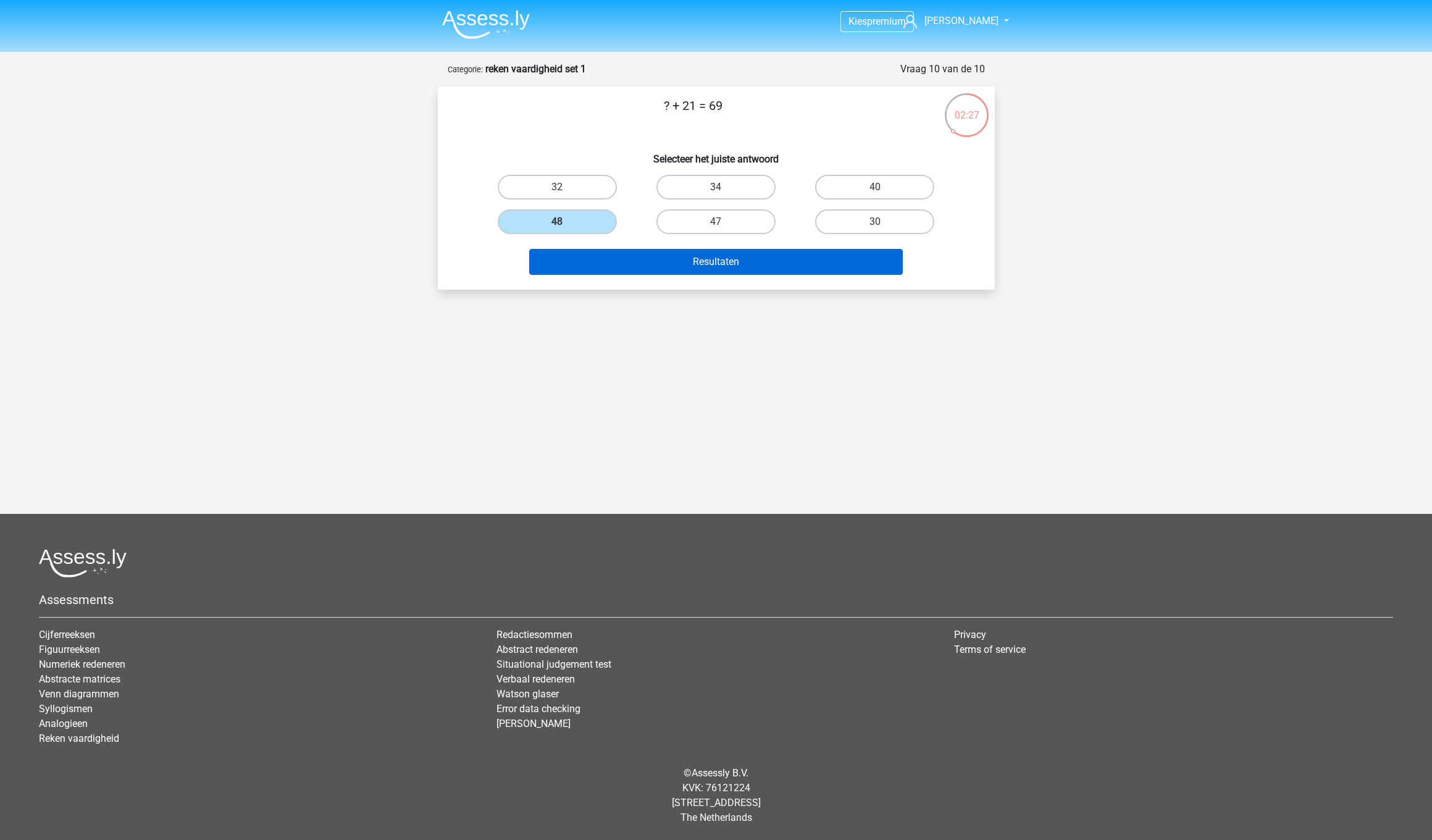
click at [706, 268] on button "Resultaten" at bounding box center [716, 262] width 373 height 26
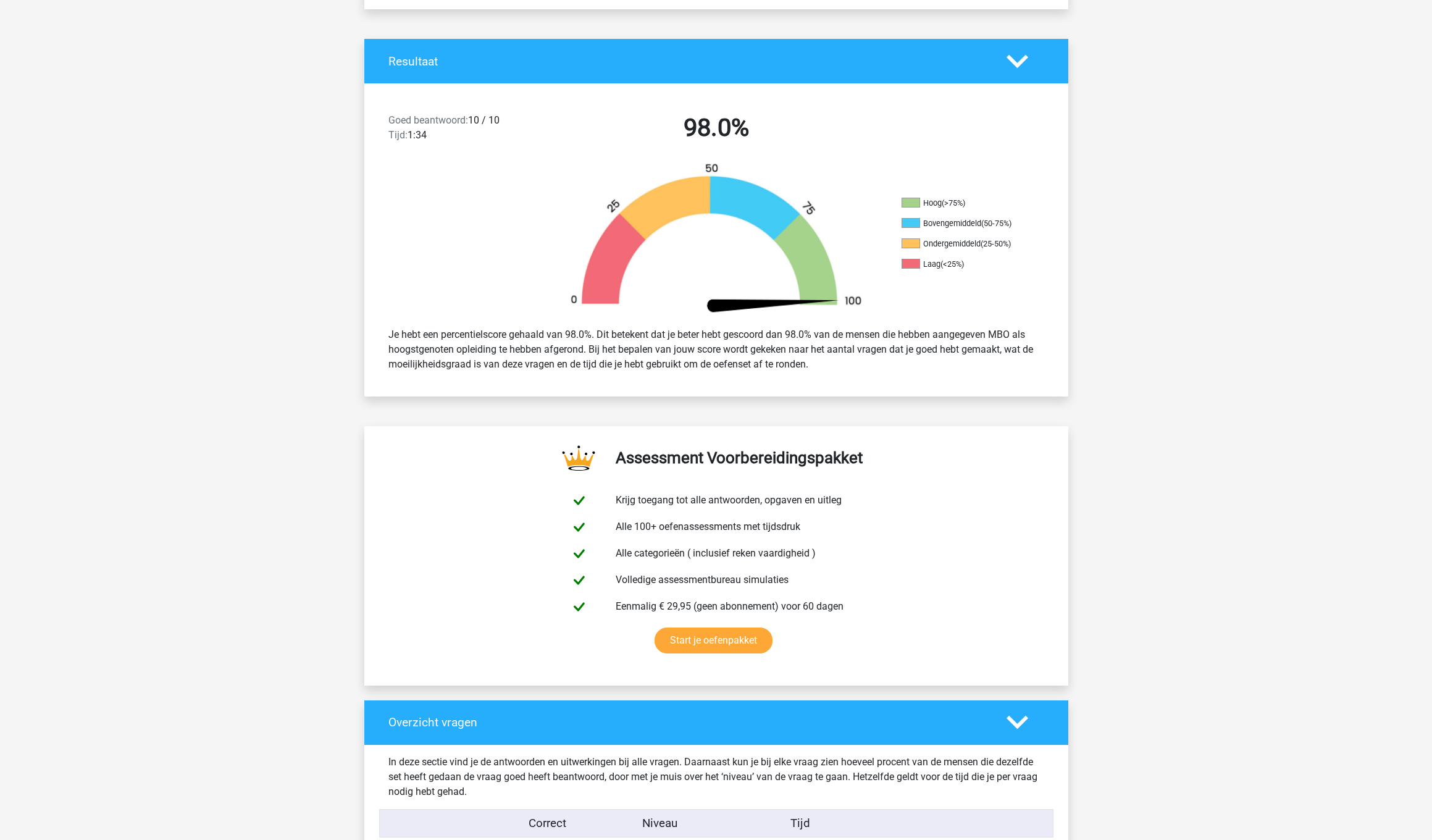
scroll to position [241, 0]
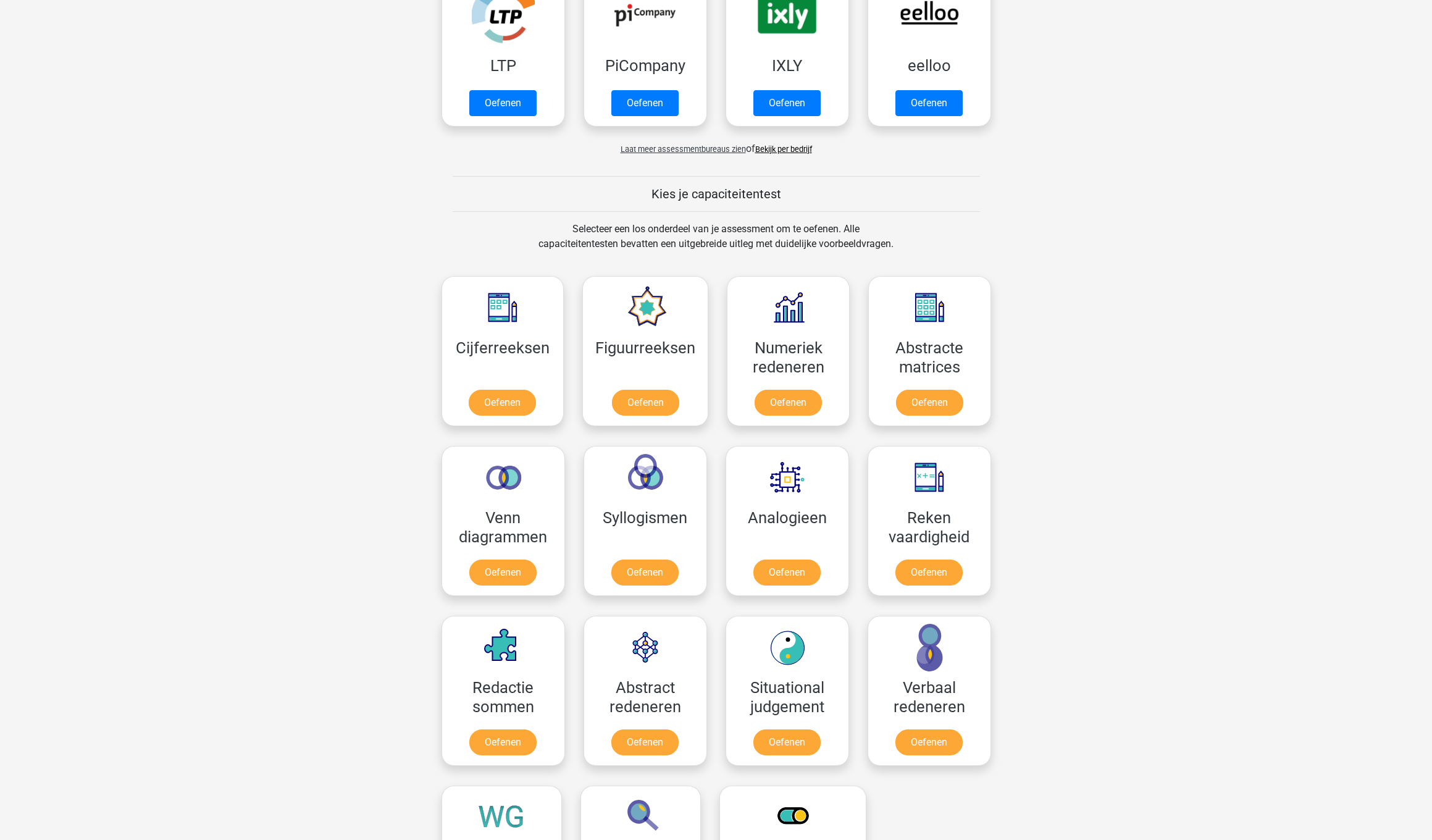
scroll to position [305, 0]
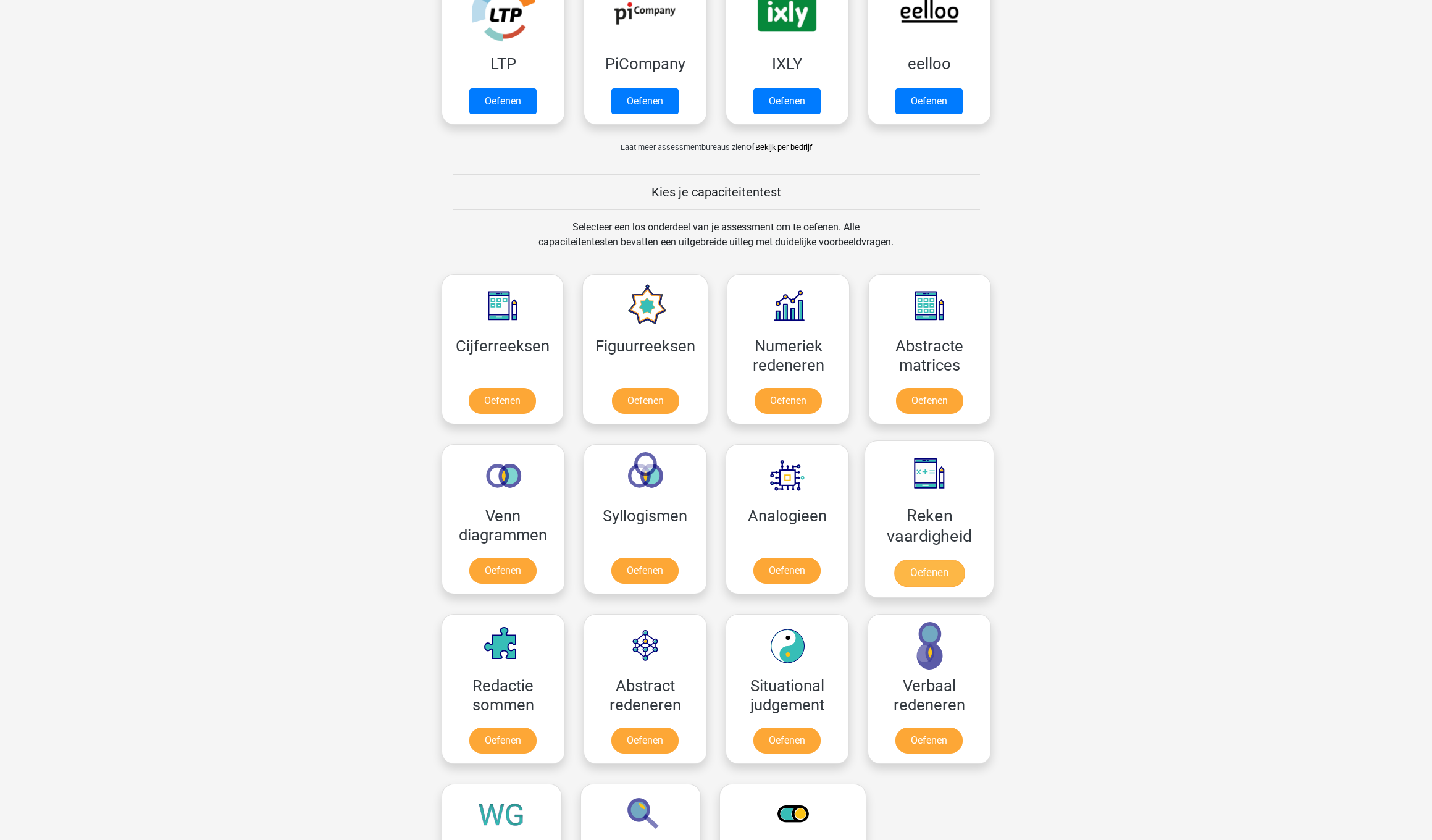
click at [955, 563] on link "Oefenen" at bounding box center [929, 572] width 71 height 27
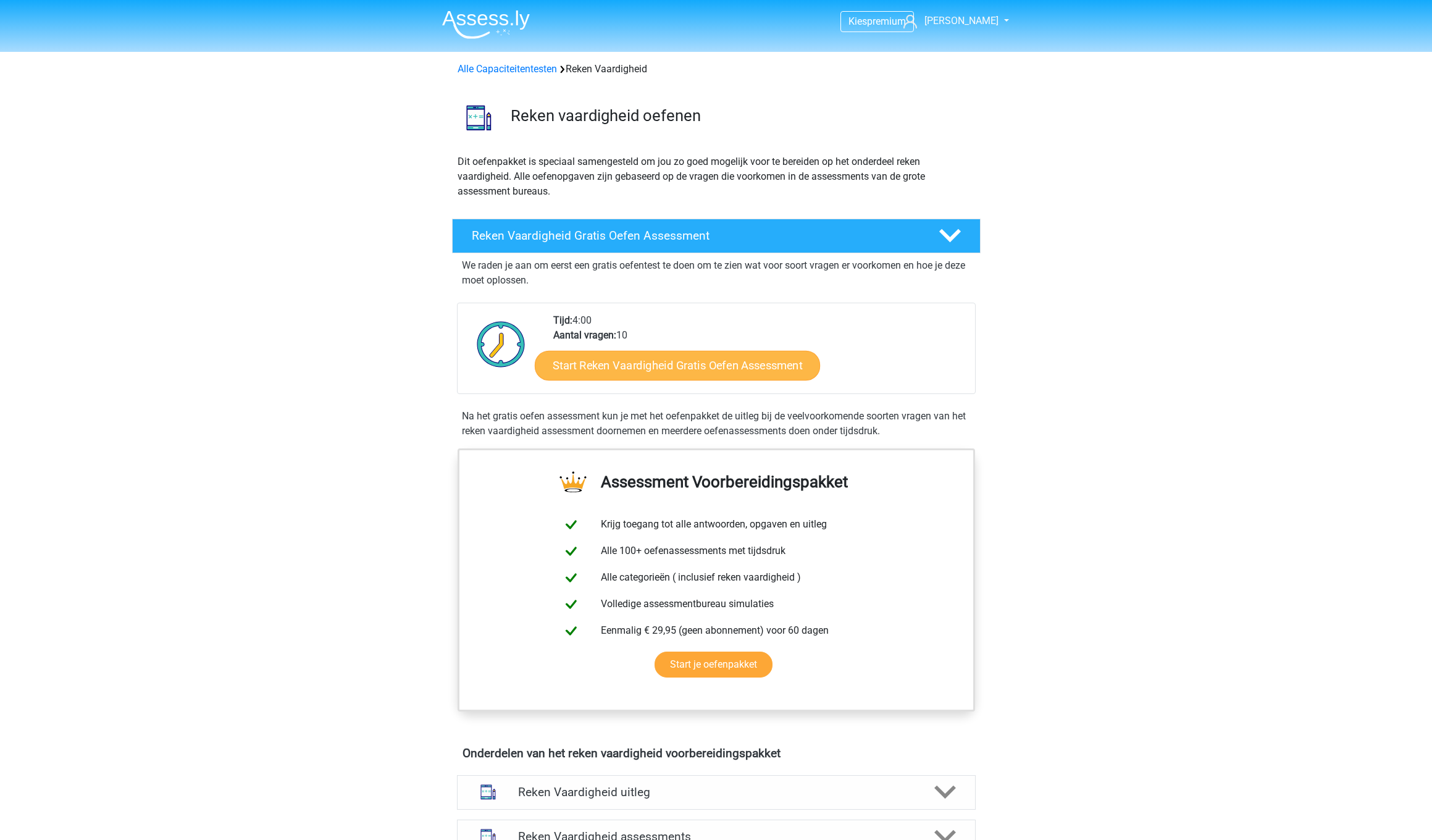
click at [694, 363] on link "Start Reken Vaardigheid Gratis Oefen Assessment" at bounding box center [677, 365] width 285 height 29
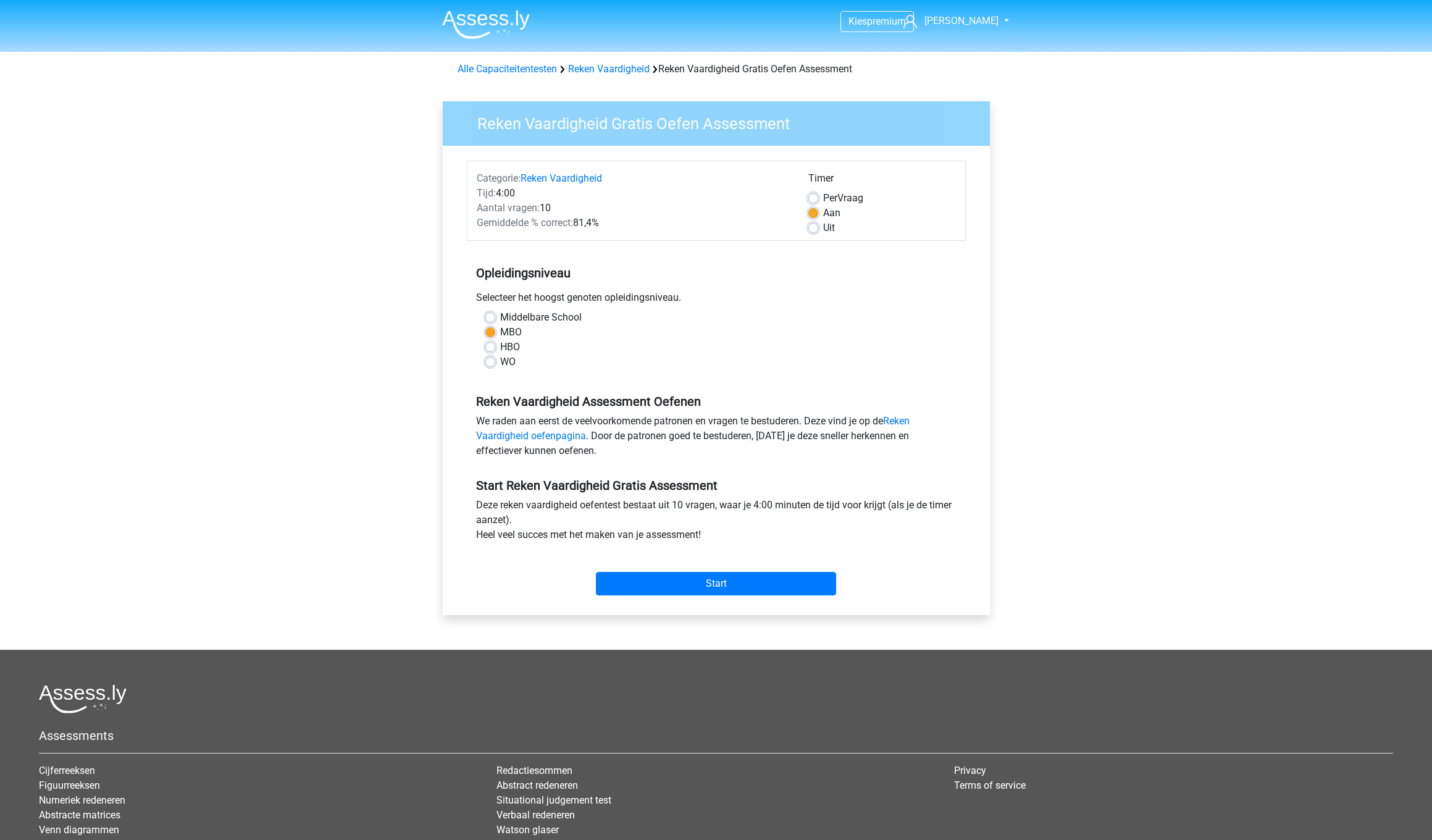
click at [500, 348] on label "HBO" at bounding box center [510, 347] width 20 height 15
click at [492, 348] on input "HBO" at bounding box center [490, 346] width 10 height 12
radio input "true"
click at [729, 579] on input "Start" at bounding box center [716, 583] width 240 height 24
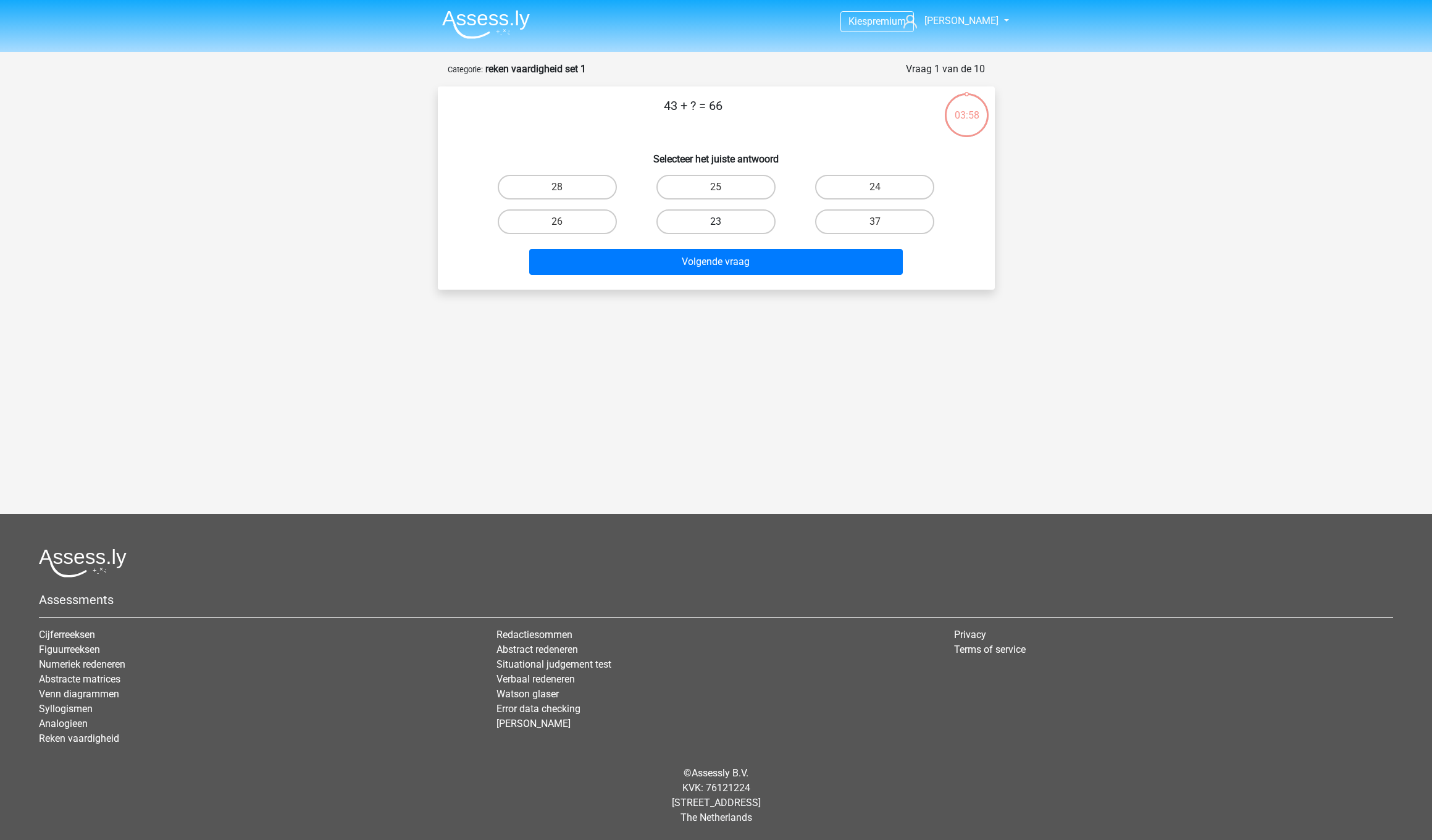
click at [756, 220] on label "23" at bounding box center [716, 221] width 120 height 24
click at [724, 222] on input "23" at bounding box center [720, 226] width 8 height 8
radio input "true"
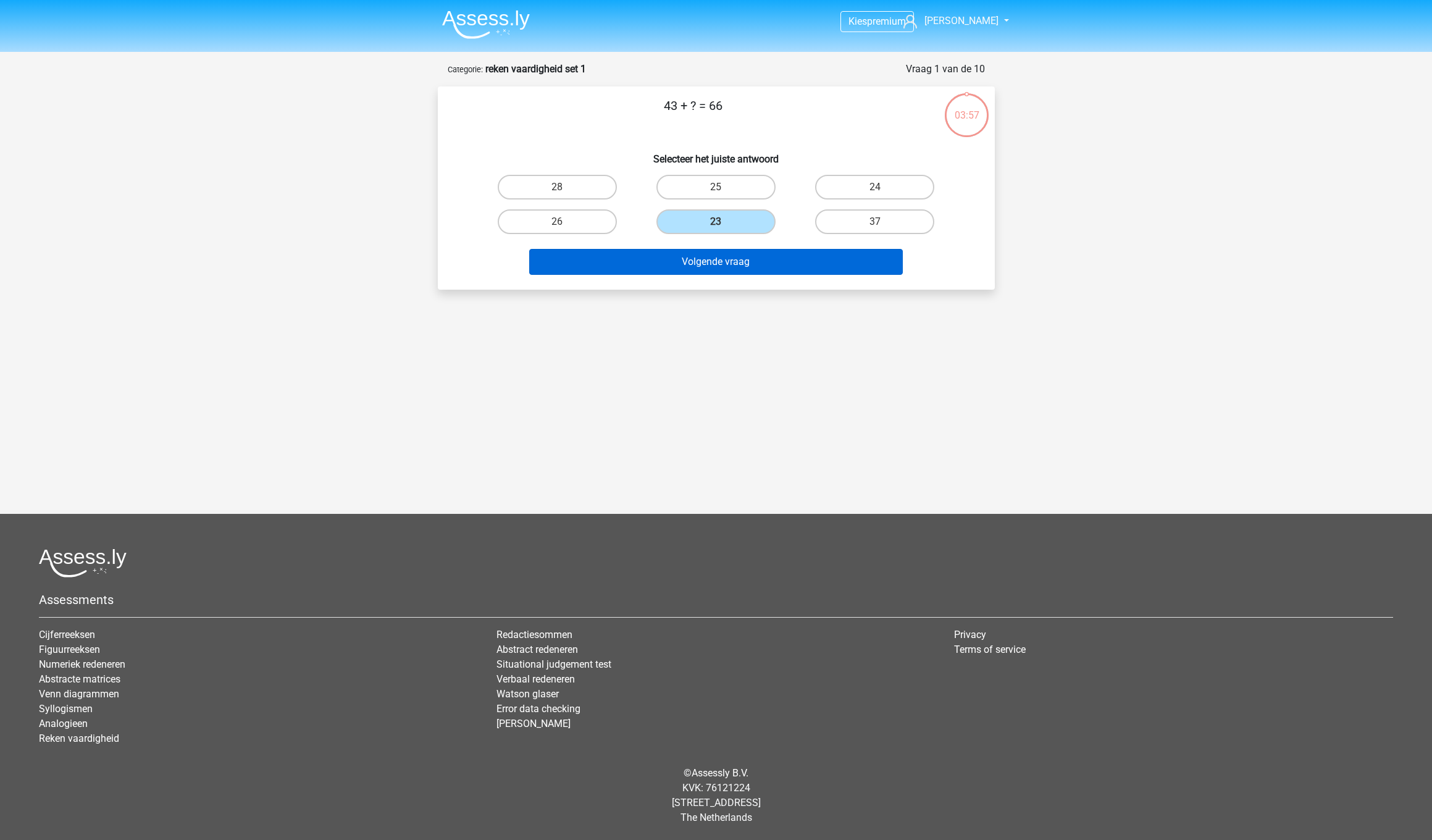
click at [760, 260] on button "Volgende vraag" at bounding box center [716, 262] width 373 height 26
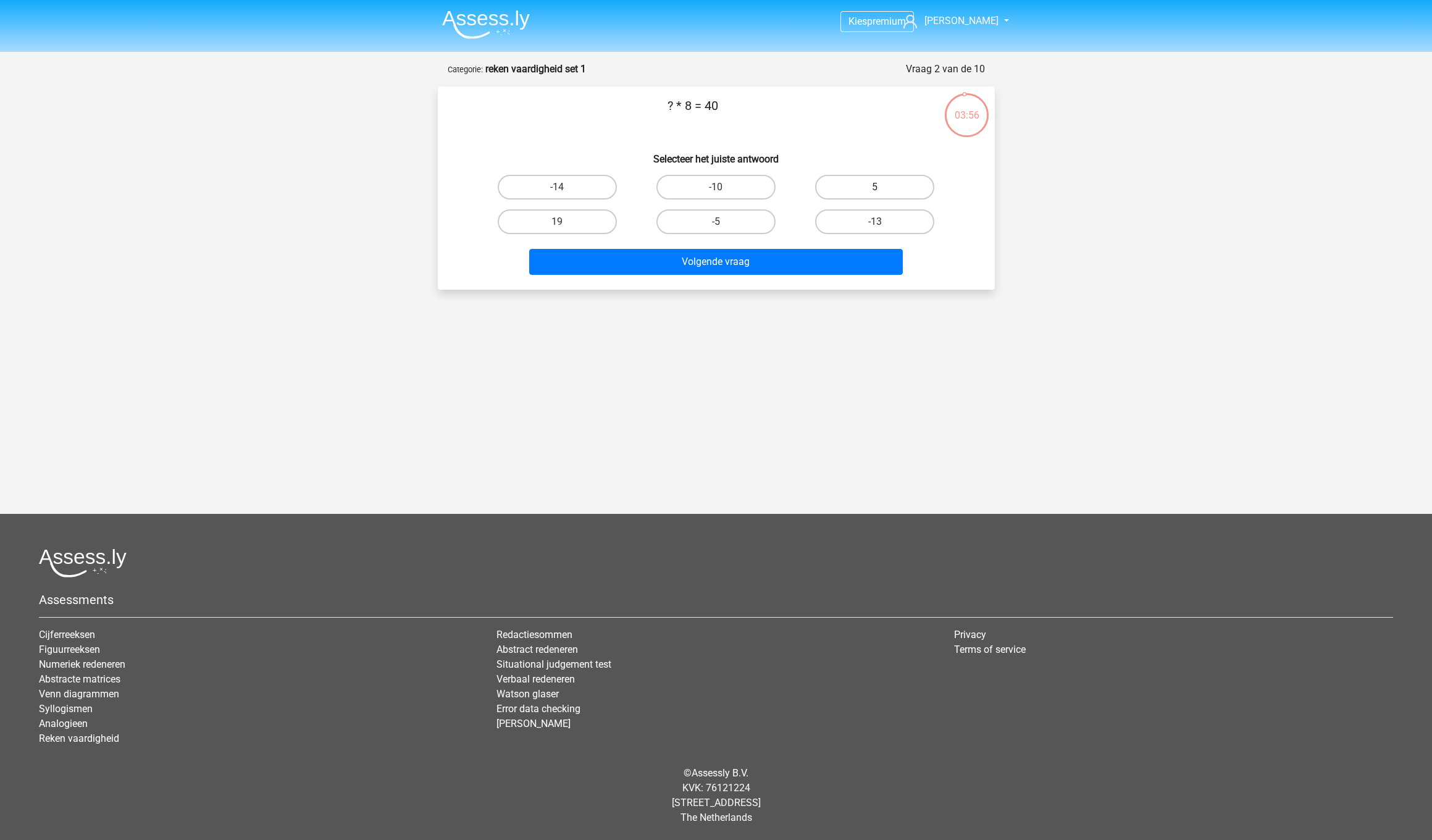
click at [871, 189] on label "5" at bounding box center [874, 187] width 120 height 24
click at [875, 189] on input "5" at bounding box center [879, 191] width 8 height 8
radio input "true"
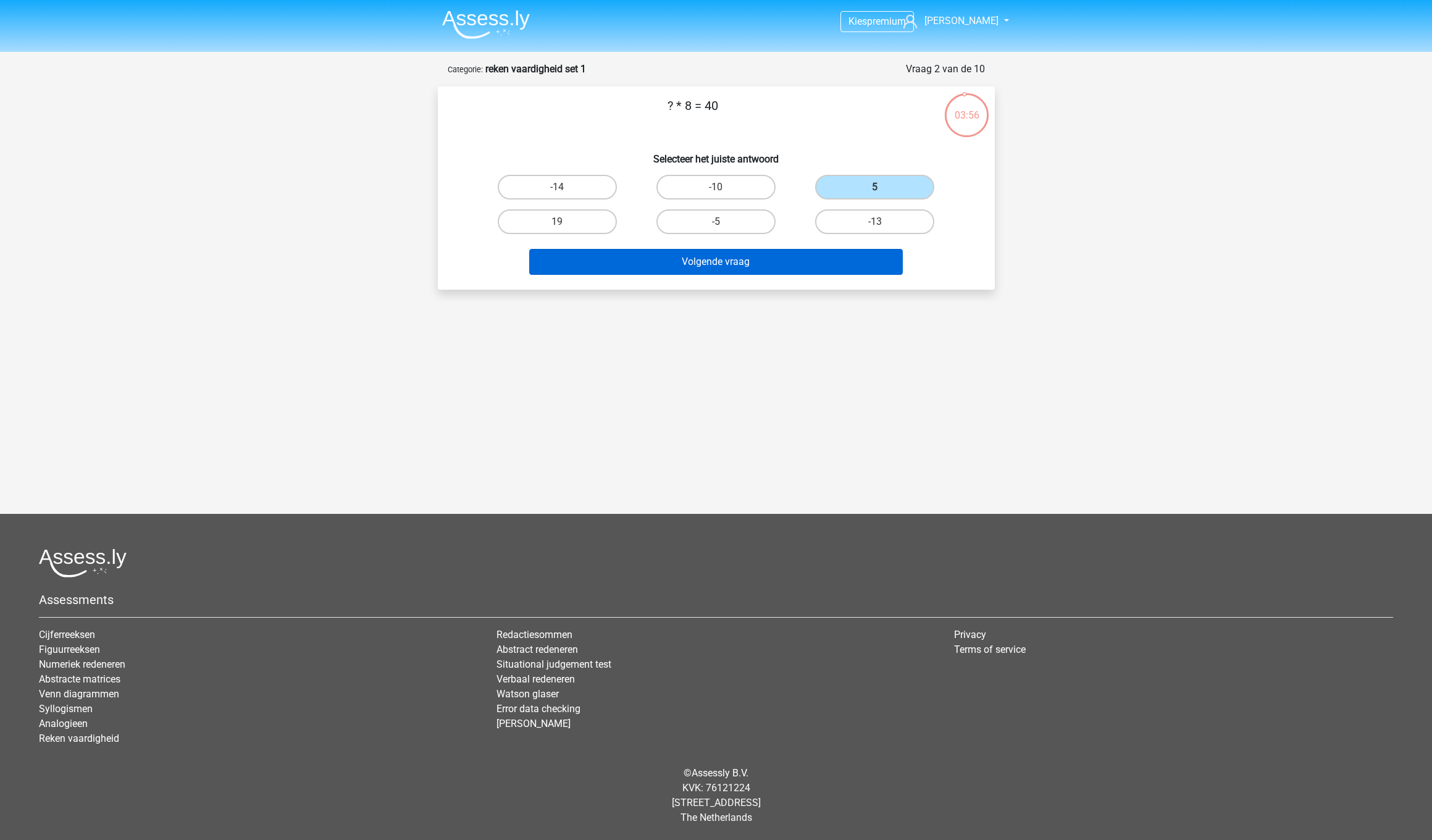
click at [813, 269] on button "Volgende vraag" at bounding box center [716, 262] width 373 height 26
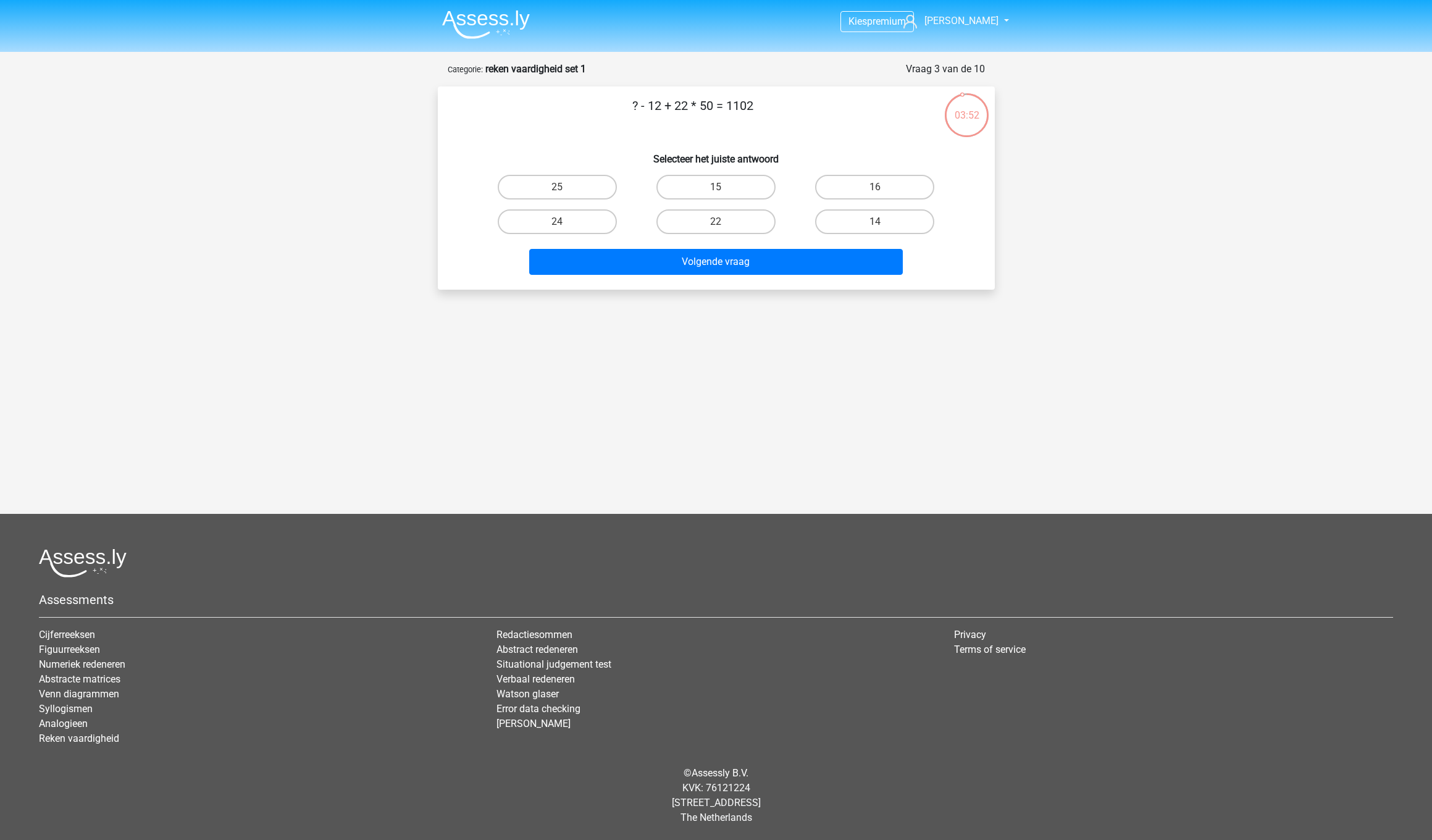
drag, startPoint x: 845, startPoint y: 223, endPoint x: 834, endPoint y: 242, distance: 22.0
click at [846, 223] on label "14" at bounding box center [874, 221] width 120 height 24
click at [875, 223] on input "14" at bounding box center [879, 226] width 8 height 8
radio input "true"
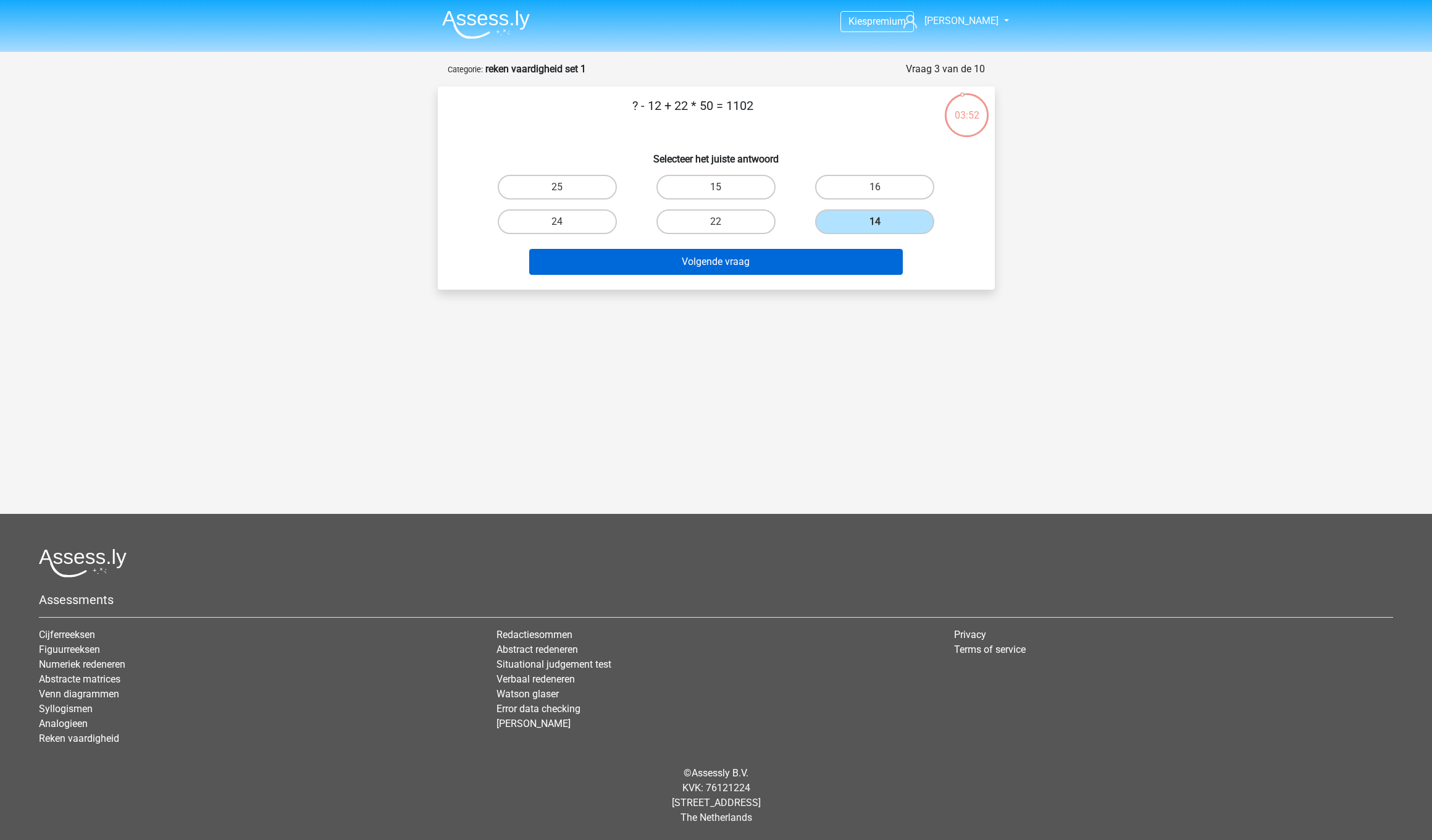
click at [816, 260] on button "Volgende vraag" at bounding box center [716, 262] width 373 height 26
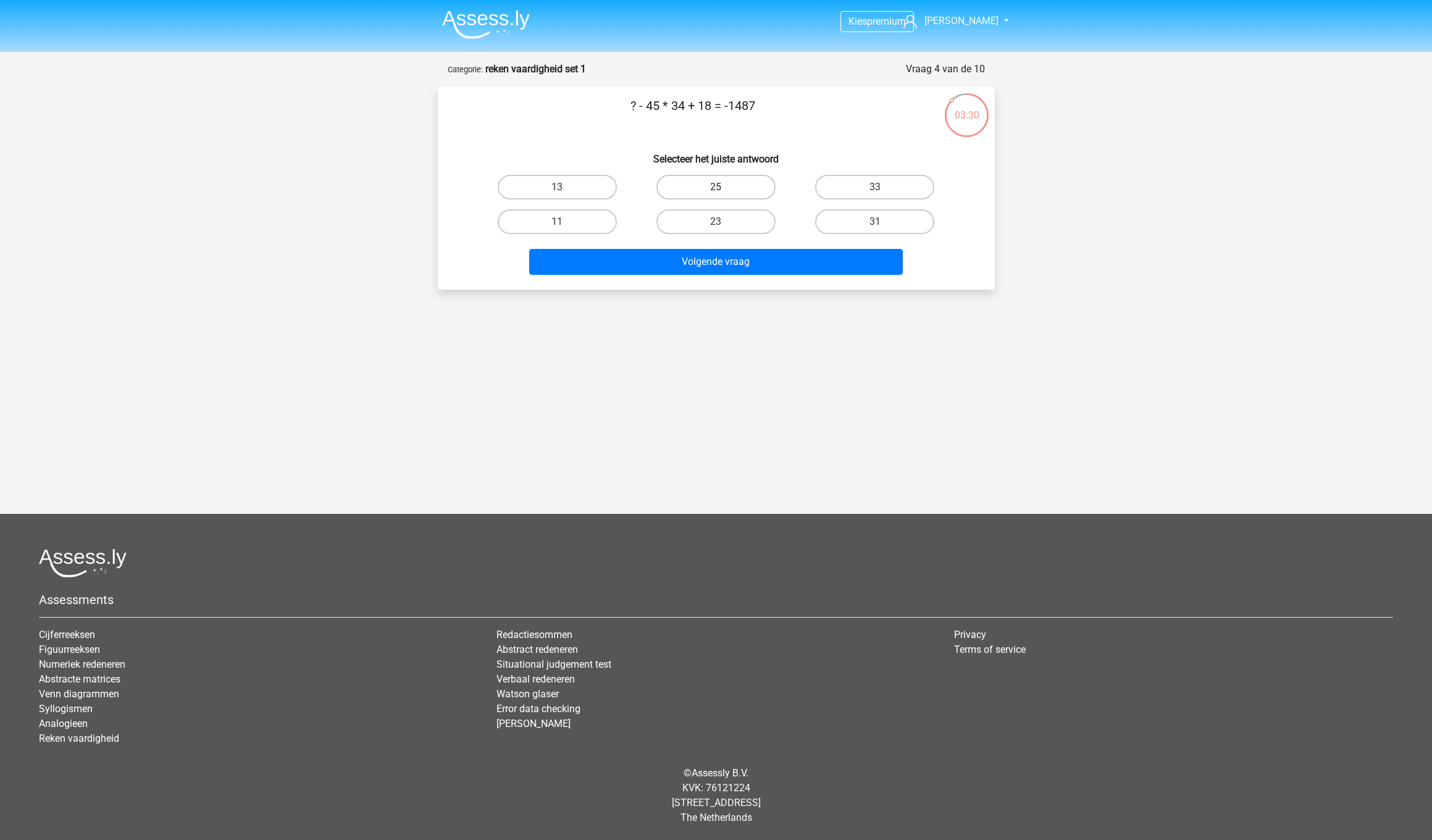
click at [731, 185] on label "25" at bounding box center [716, 187] width 120 height 24
click at [724, 187] on input "25" at bounding box center [720, 191] width 8 height 8
radio input "true"
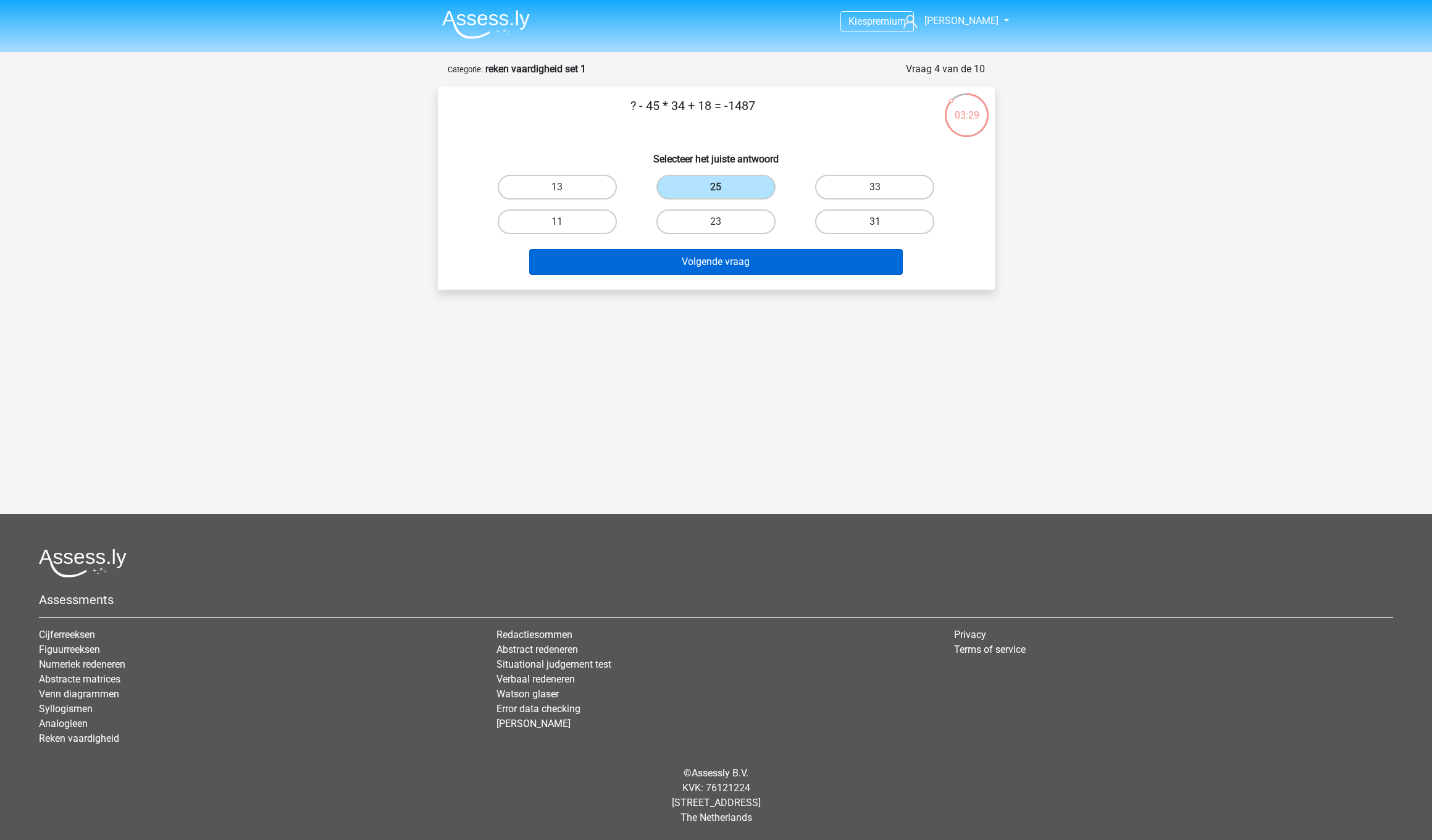
click at [786, 271] on button "Volgende vraag" at bounding box center [716, 262] width 373 height 26
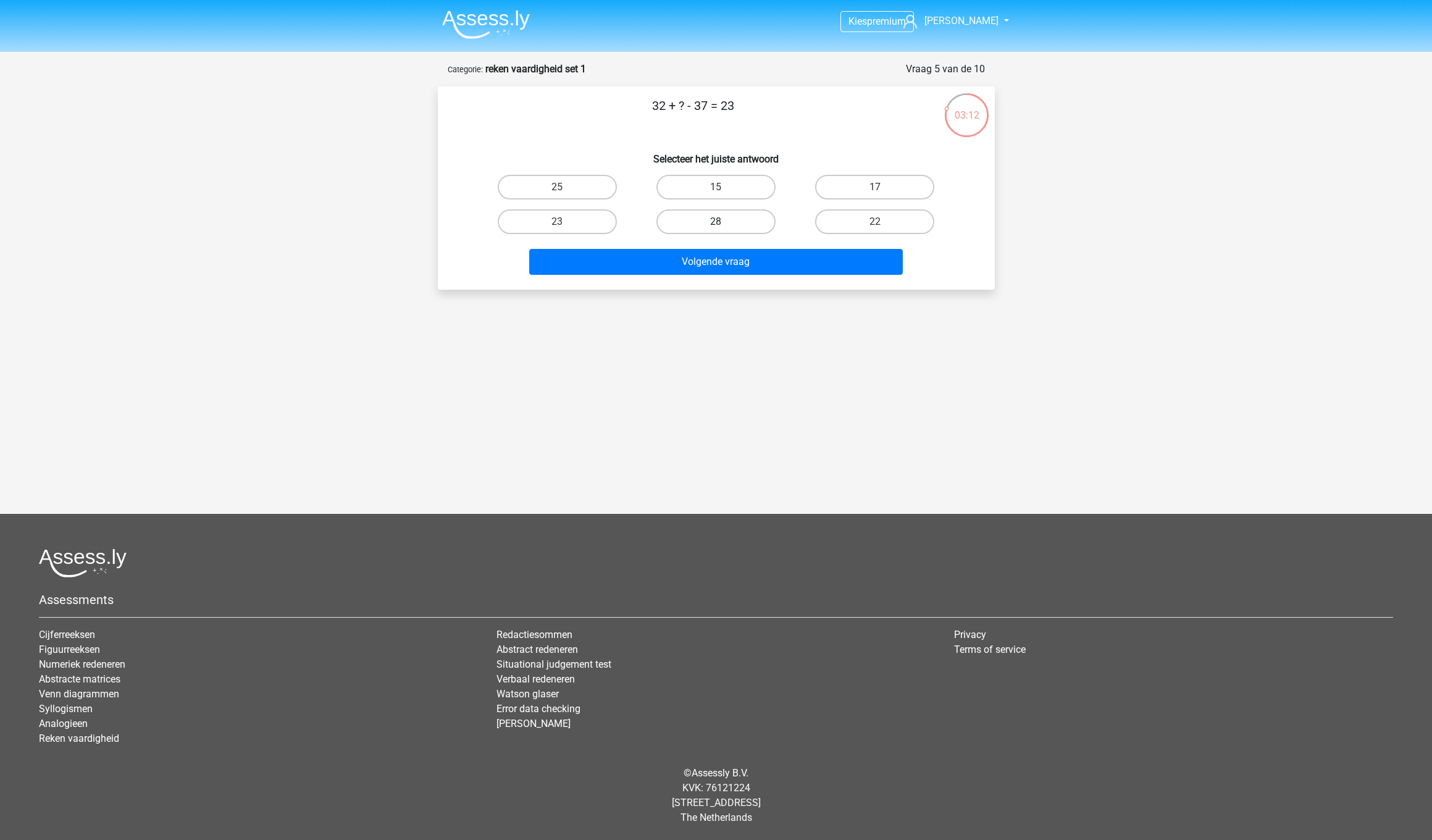
click at [746, 220] on label "28" at bounding box center [716, 221] width 120 height 24
click at [724, 222] on input "28" at bounding box center [720, 226] width 8 height 8
radio input "true"
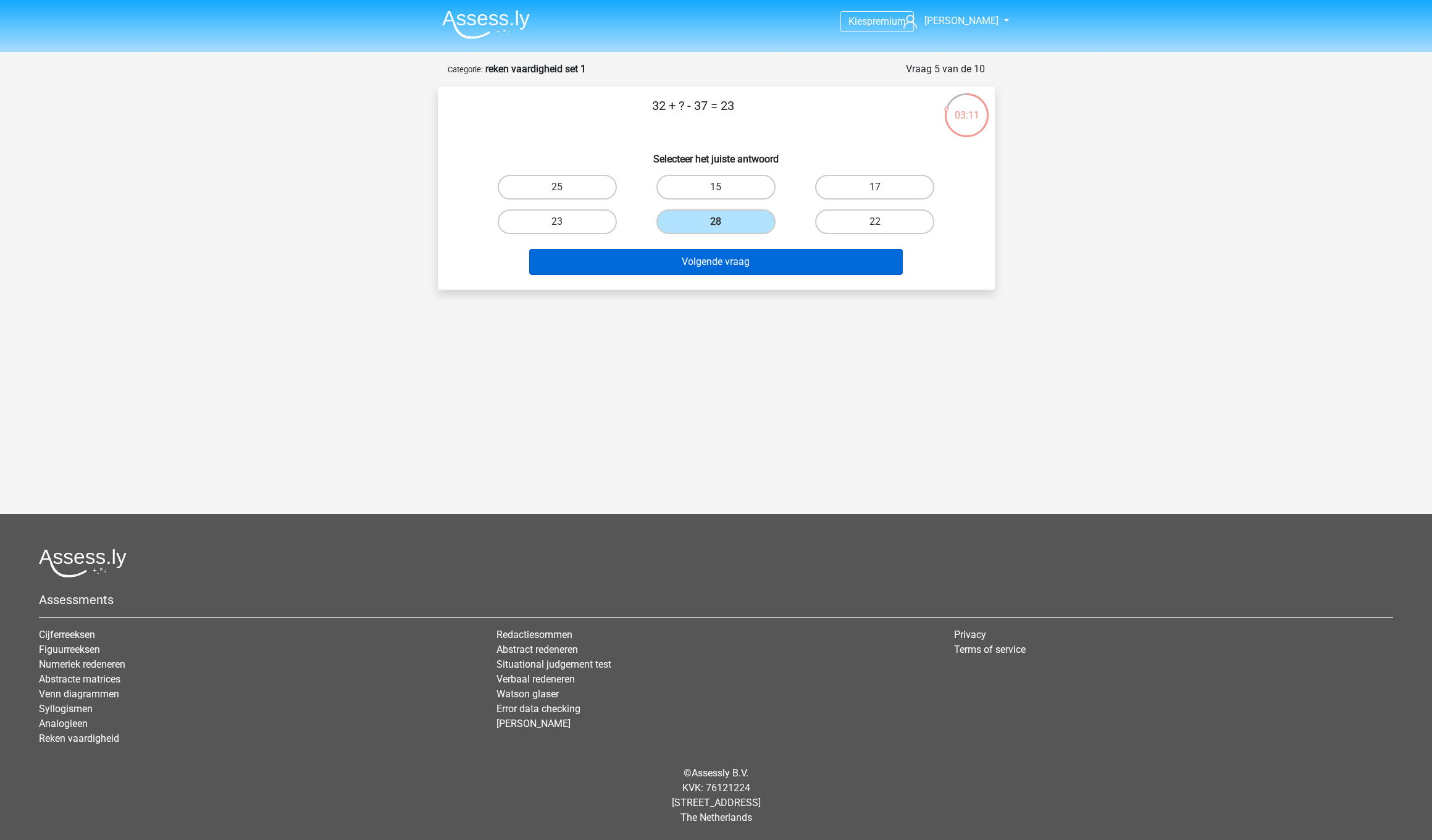
click at [761, 255] on button "Volgende vraag" at bounding box center [716, 262] width 373 height 26
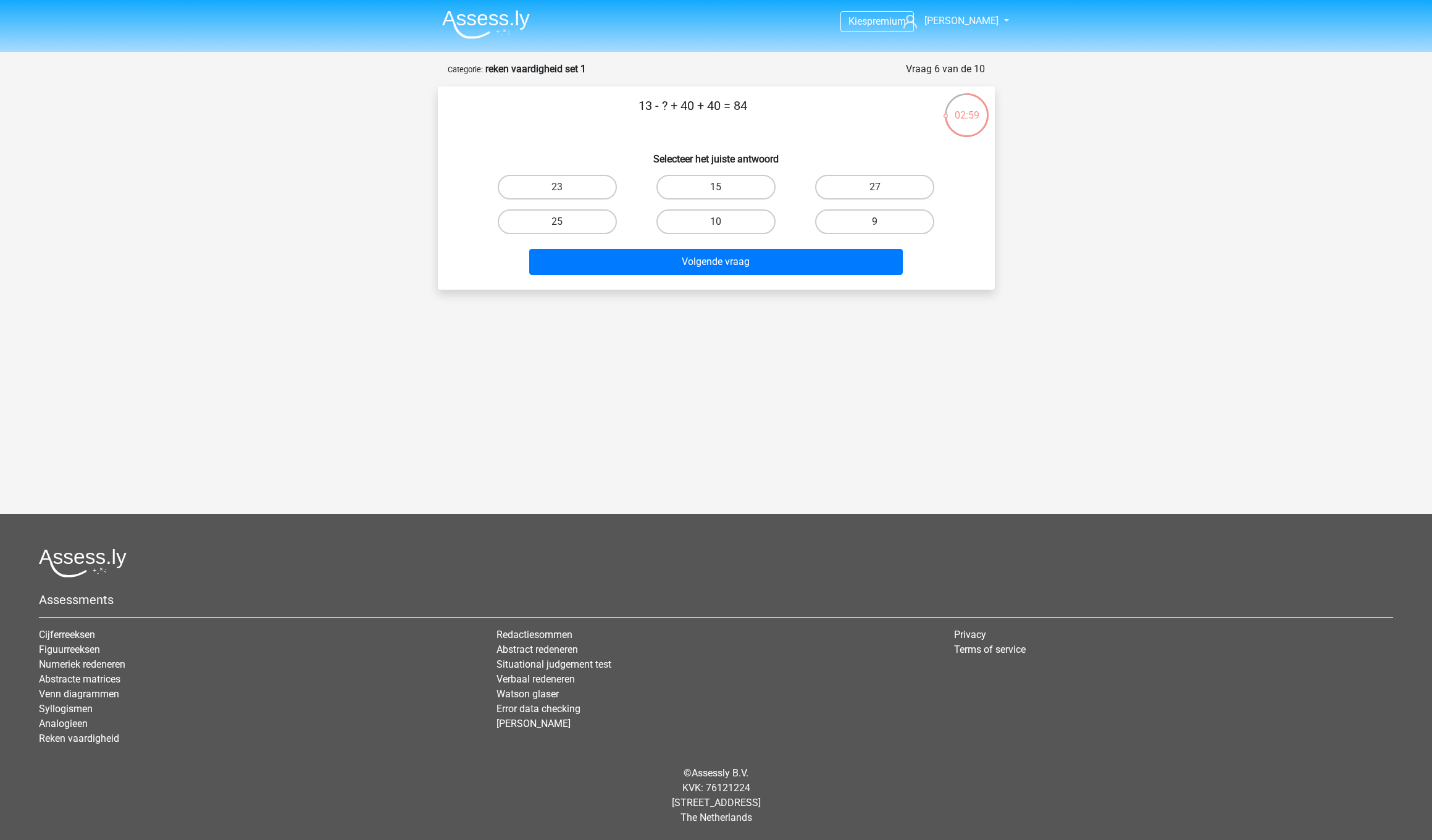
click at [861, 222] on label "9" at bounding box center [874, 221] width 120 height 24
click at [875, 222] on input "9" at bounding box center [879, 226] width 8 height 8
radio input "true"
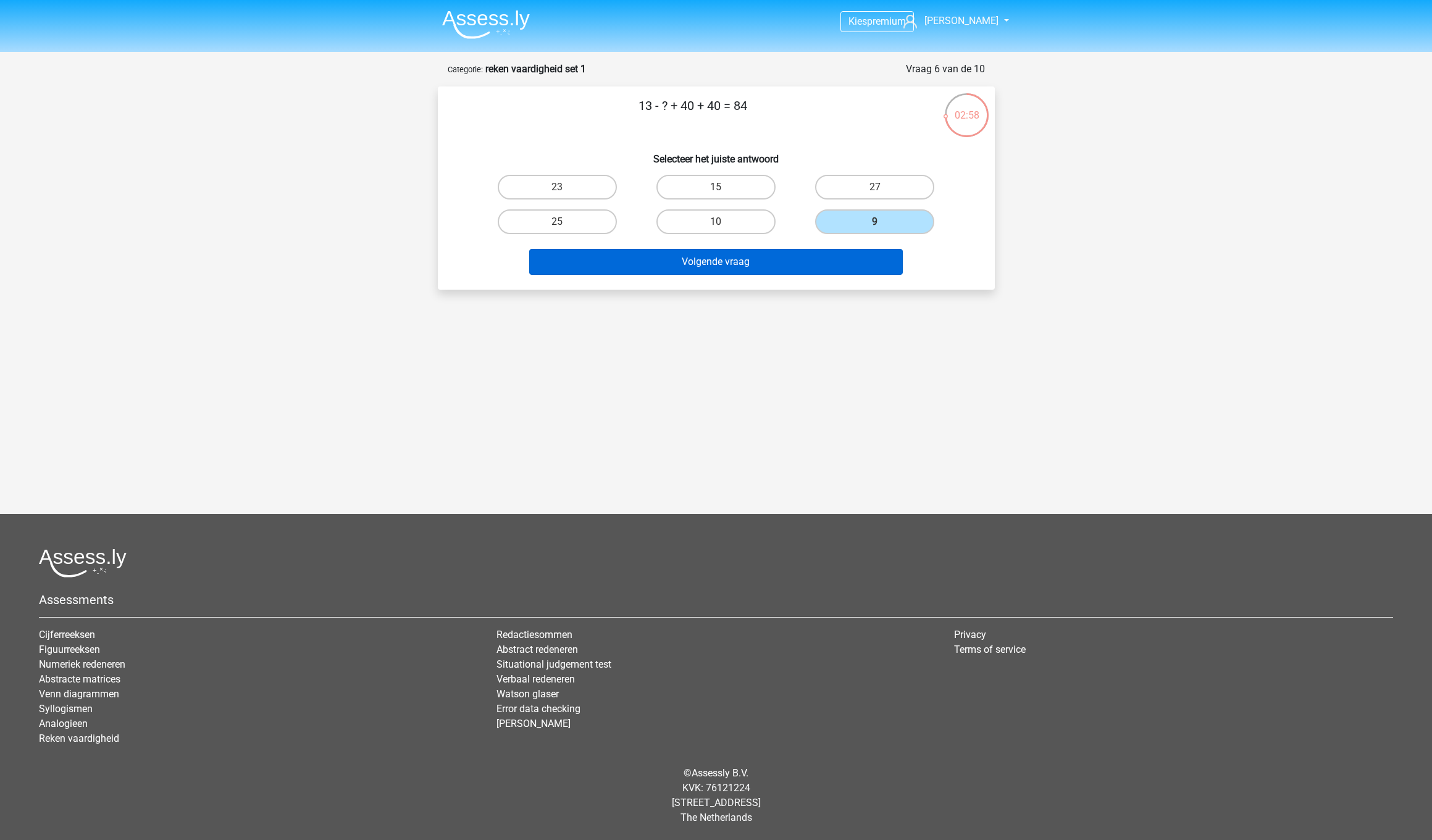
click at [805, 268] on button "Volgende vraag" at bounding box center [716, 262] width 373 height 26
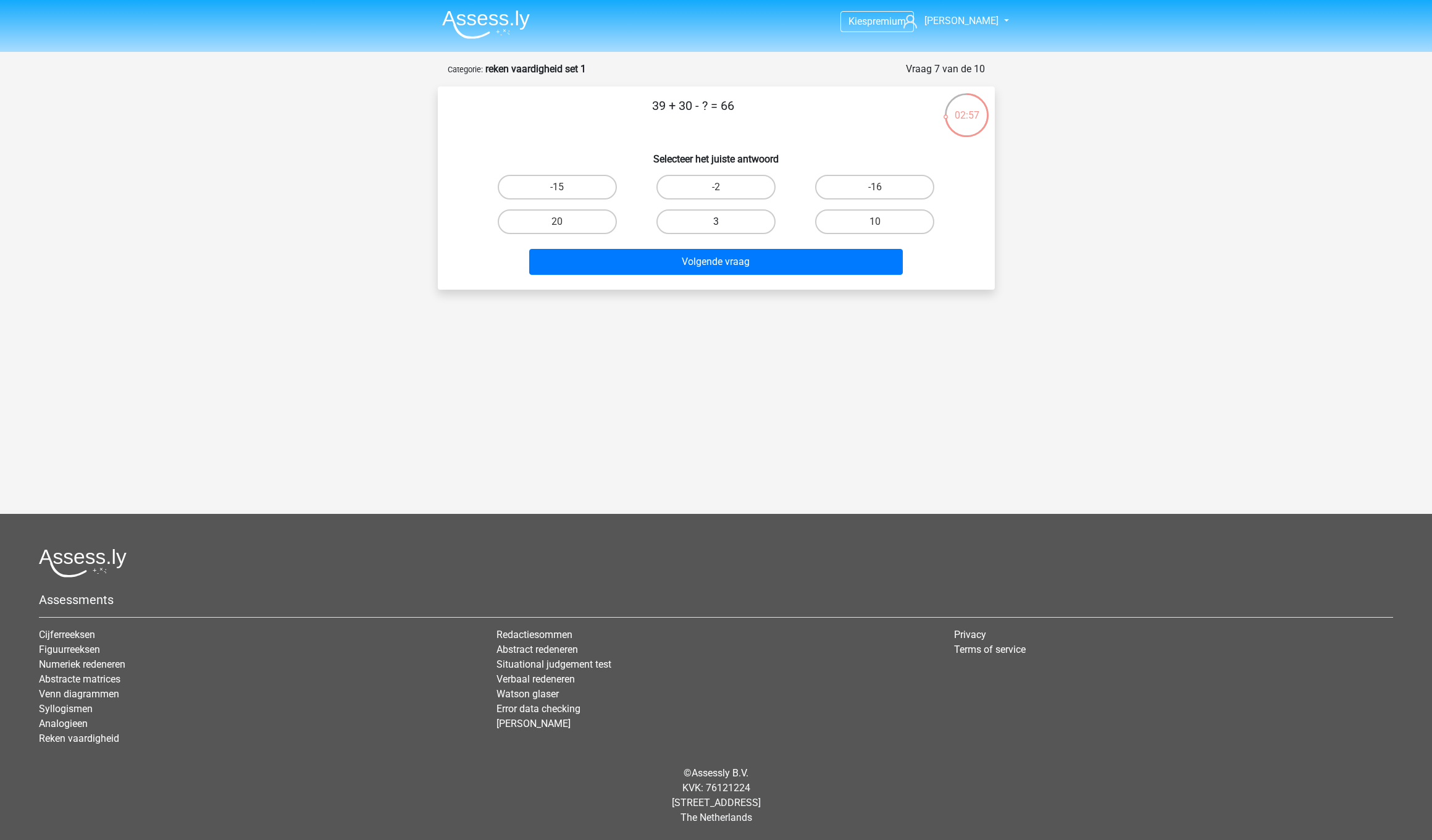
click at [714, 218] on label "3" at bounding box center [716, 221] width 120 height 24
click at [716, 222] on input "3" at bounding box center [720, 226] width 8 height 8
radio input "true"
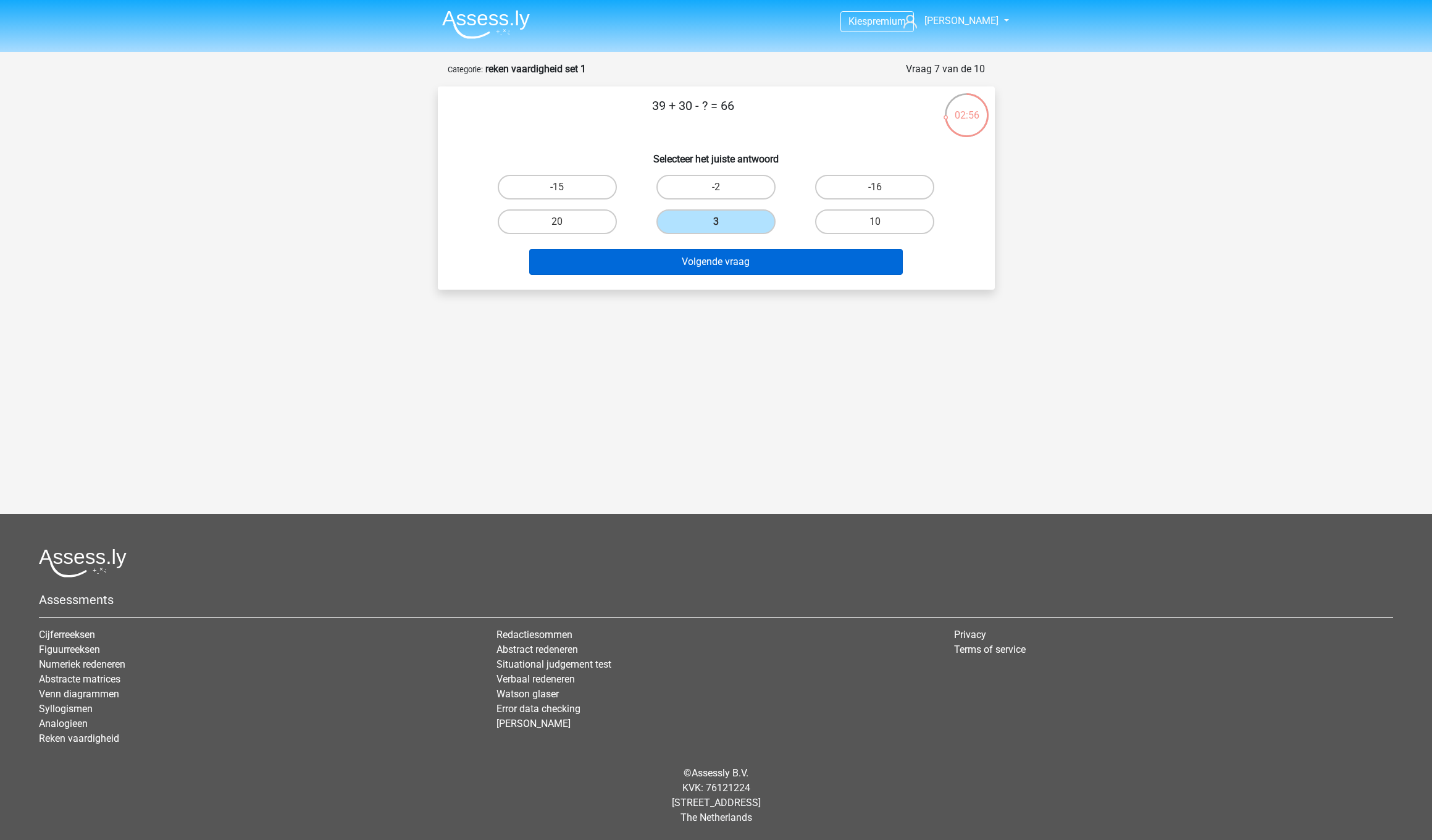
click at [734, 257] on button "Volgende vraag" at bounding box center [716, 262] width 373 height 26
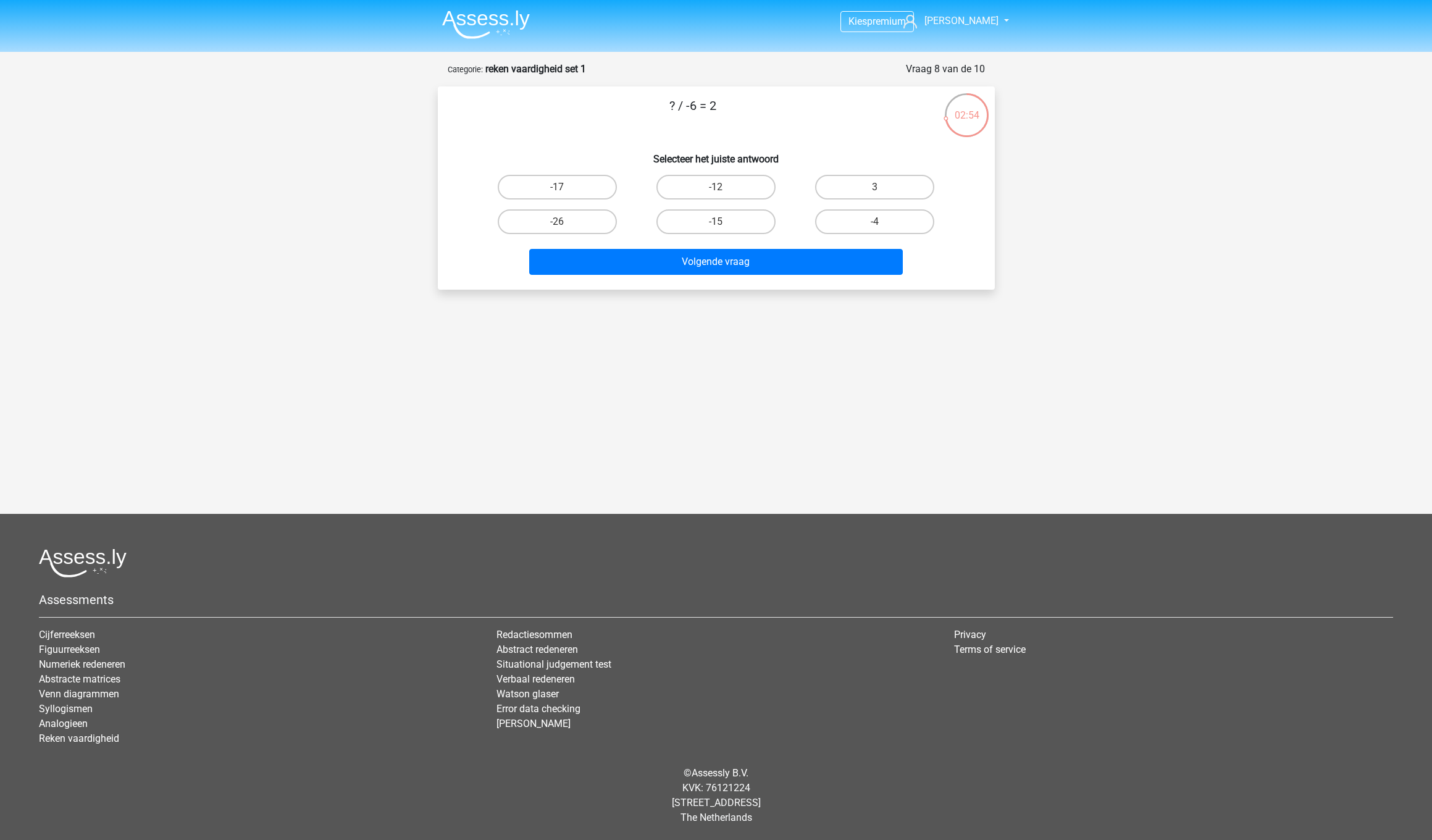
drag, startPoint x: 720, startPoint y: 188, endPoint x: 725, endPoint y: 207, distance: 19.6
click at [720, 188] on input "-12" at bounding box center [720, 191] width 8 height 8
radio input "true"
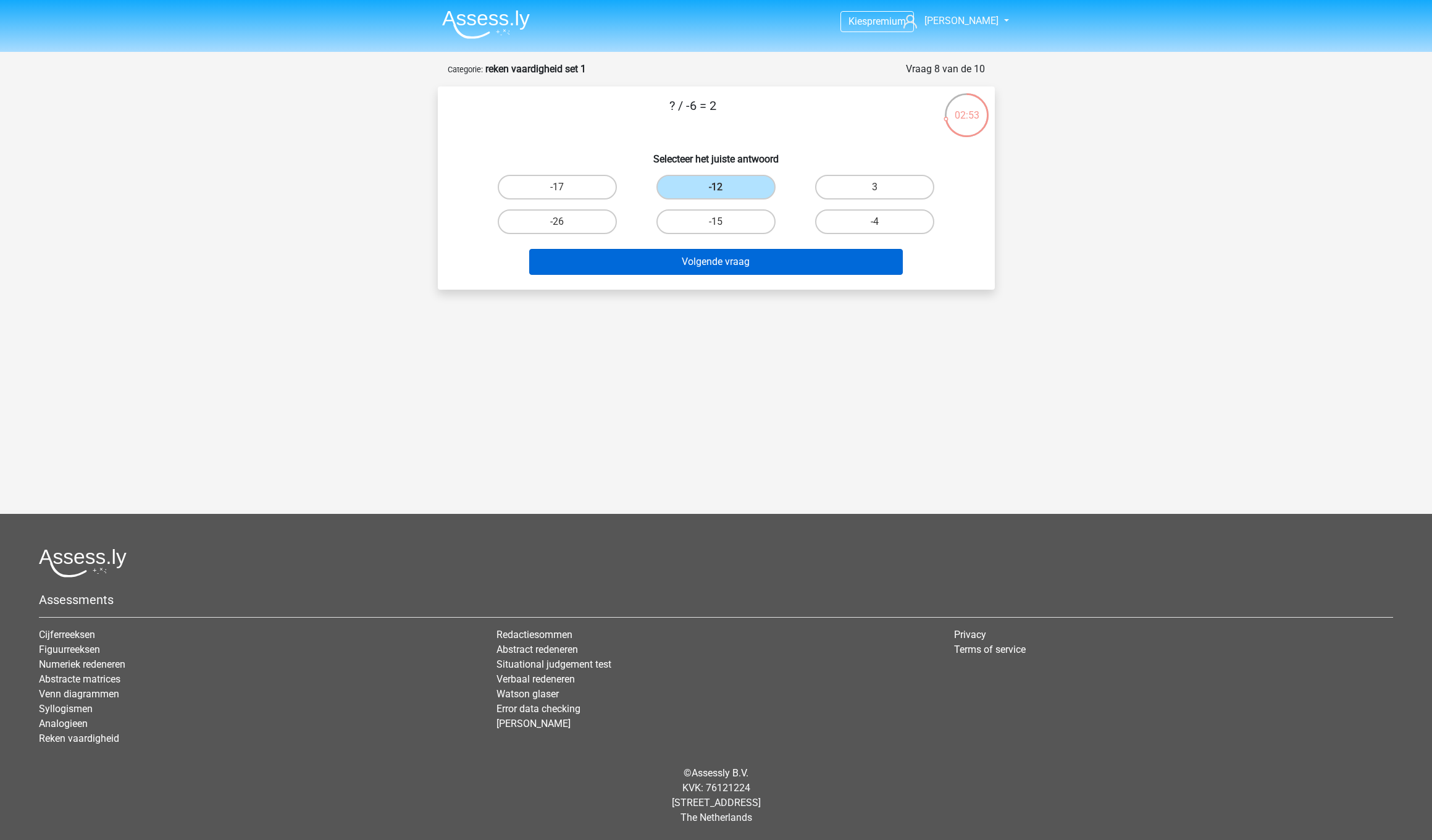
click at [736, 254] on button "Volgende vraag" at bounding box center [716, 262] width 373 height 26
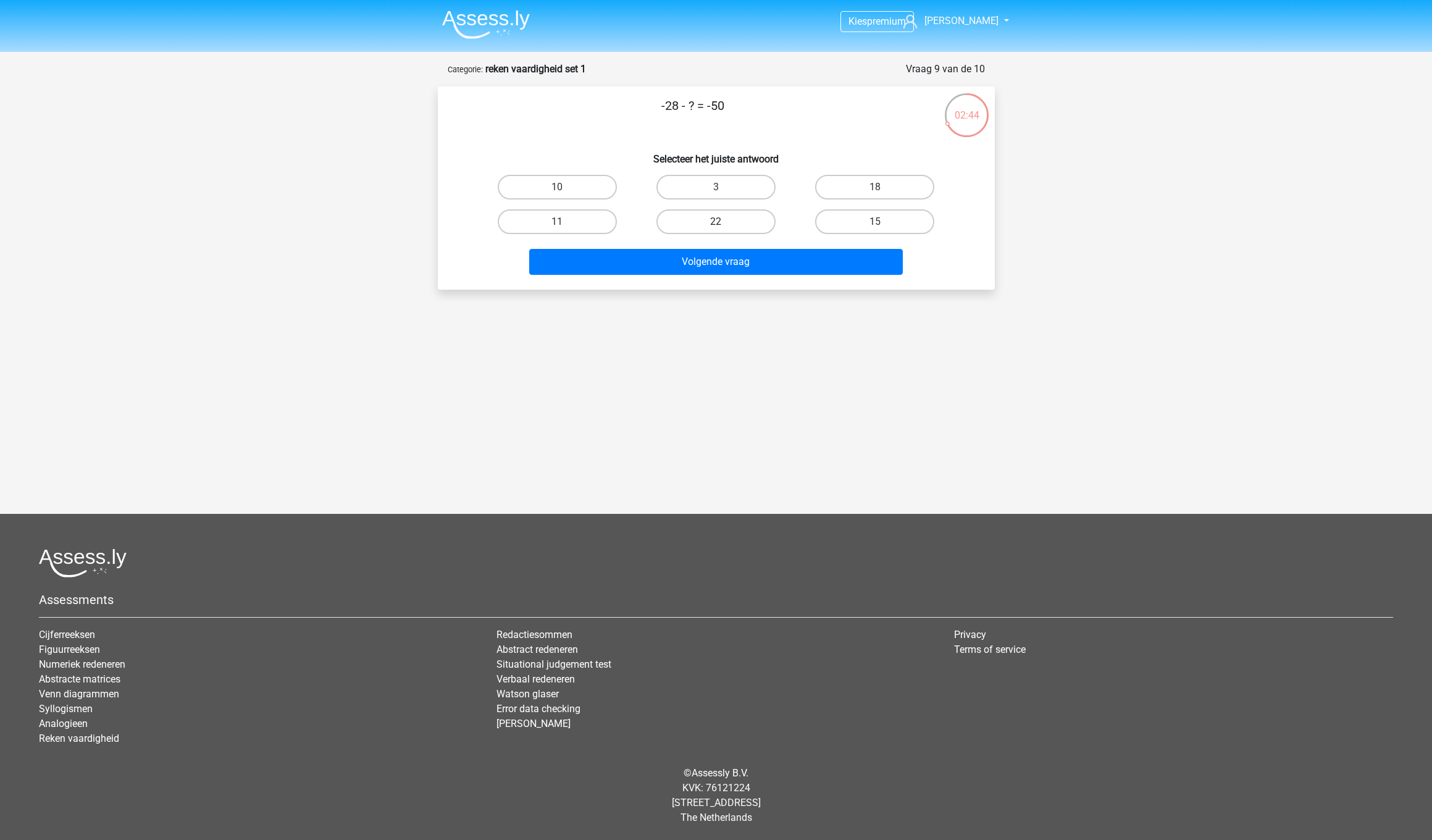
drag, startPoint x: 741, startPoint y: 213, endPoint x: 744, endPoint y: 227, distance: 14.3
click at [741, 213] on label "22" at bounding box center [716, 221] width 120 height 24
click at [724, 222] on input "22" at bounding box center [720, 226] width 8 height 8
radio input "true"
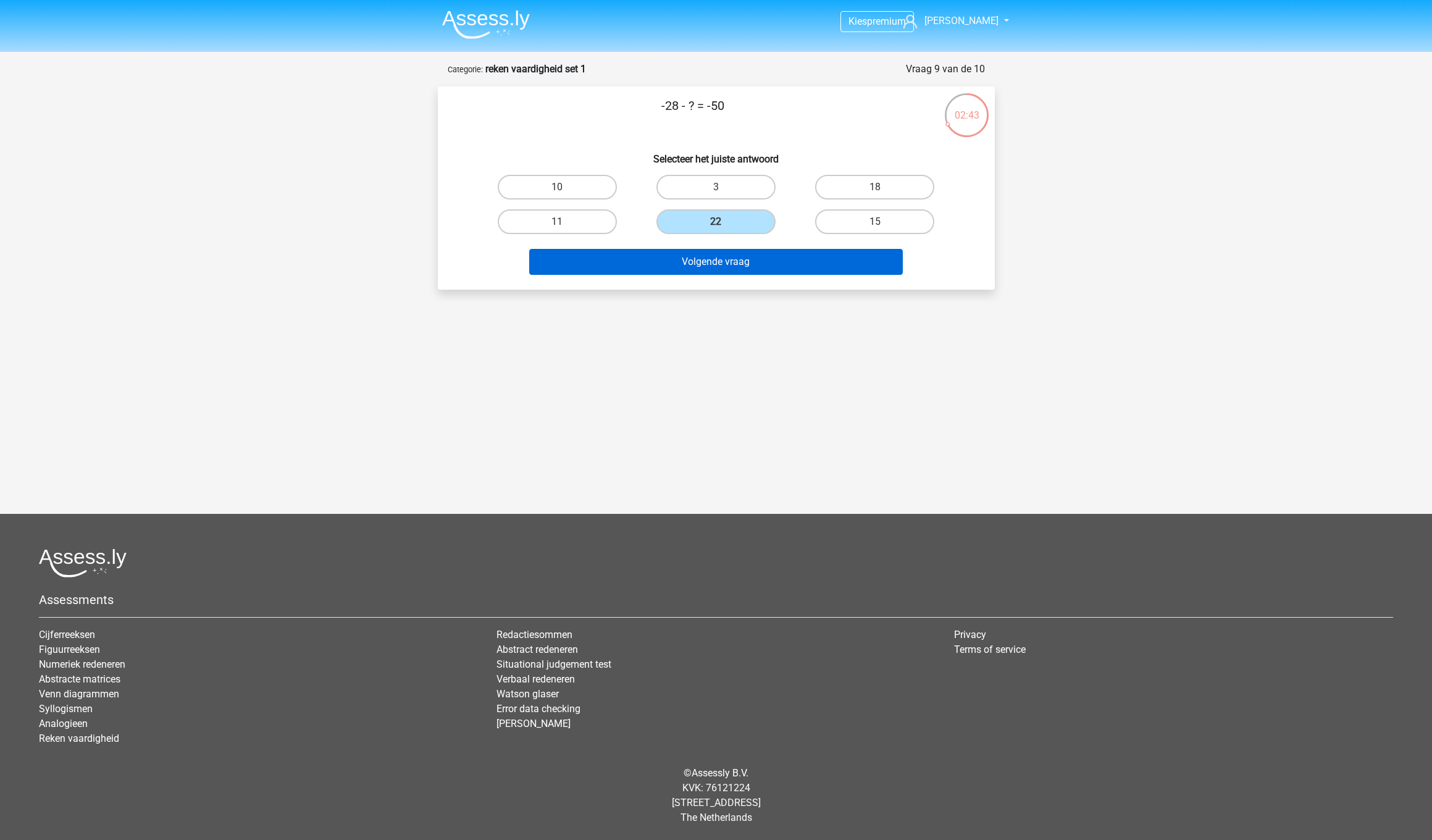
click at [761, 263] on button "Volgende vraag" at bounding box center [716, 262] width 373 height 26
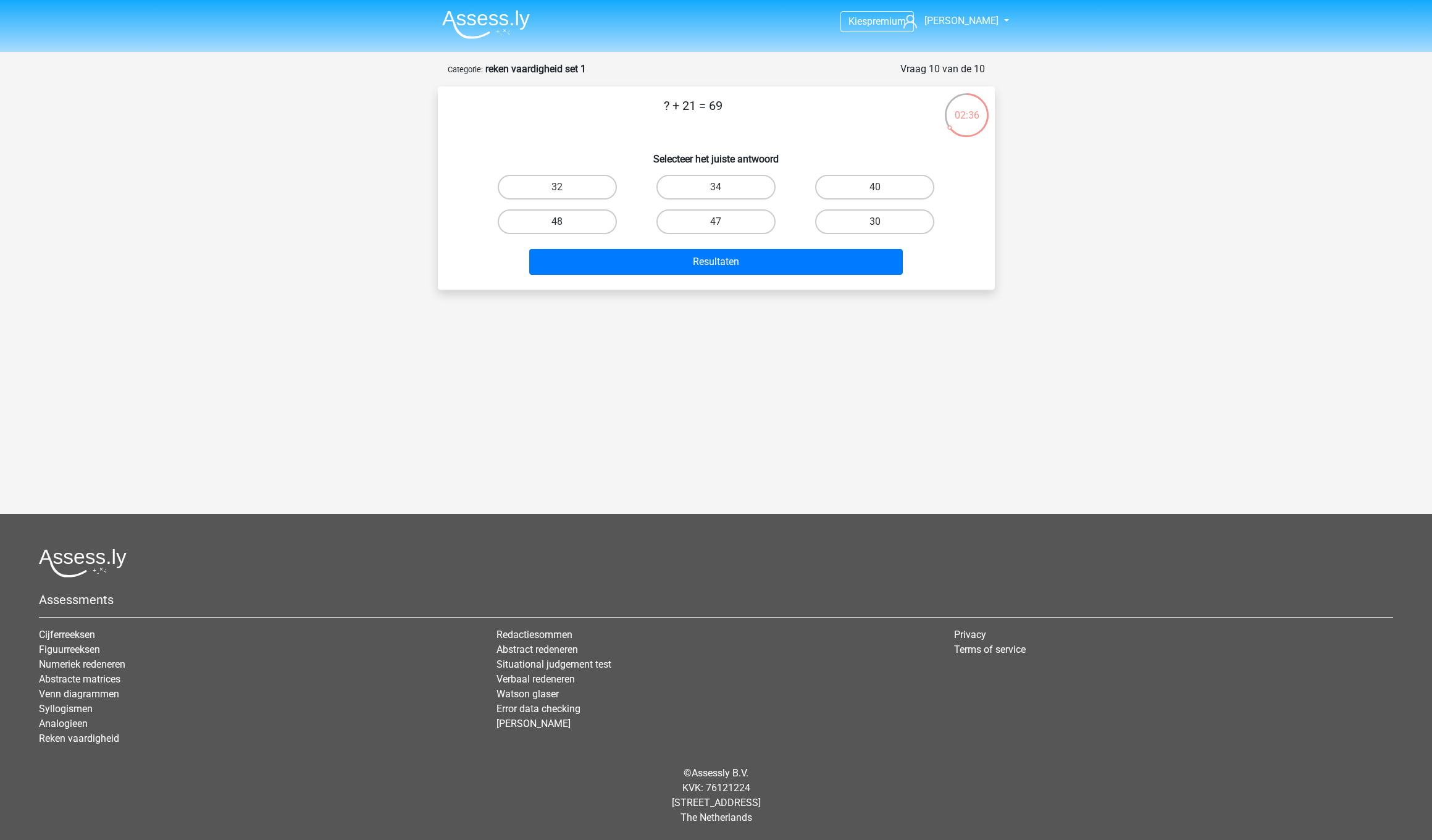
click at [565, 217] on label "48" at bounding box center [557, 221] width 120 height 24
click at [565, 222] on input "48" at bounding box center [561, 226] width 8 height 8
radio input "true"
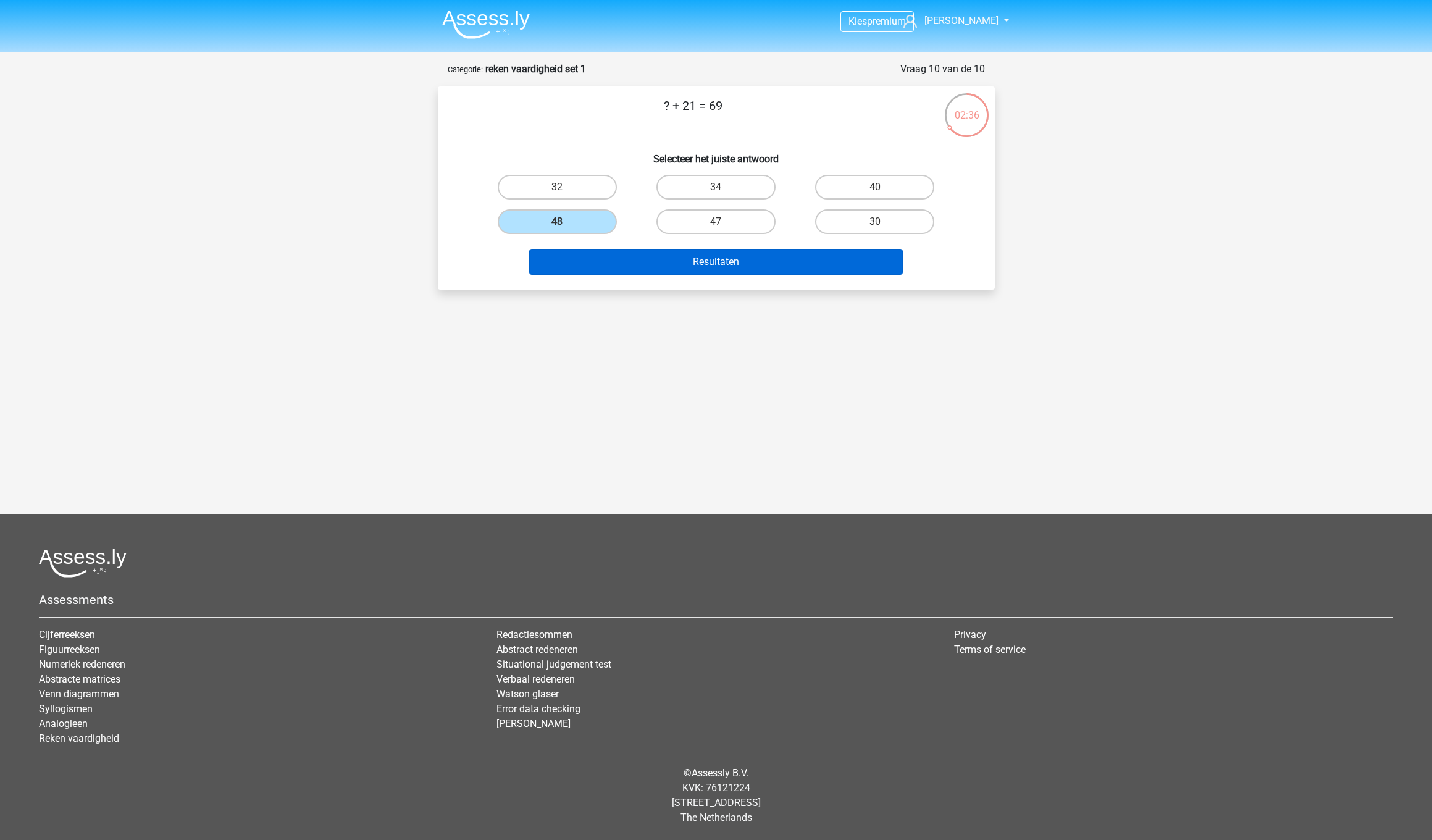
click at [700, 252] on button "Resultaten" at bounding box center [716, 262] width 373 height 26
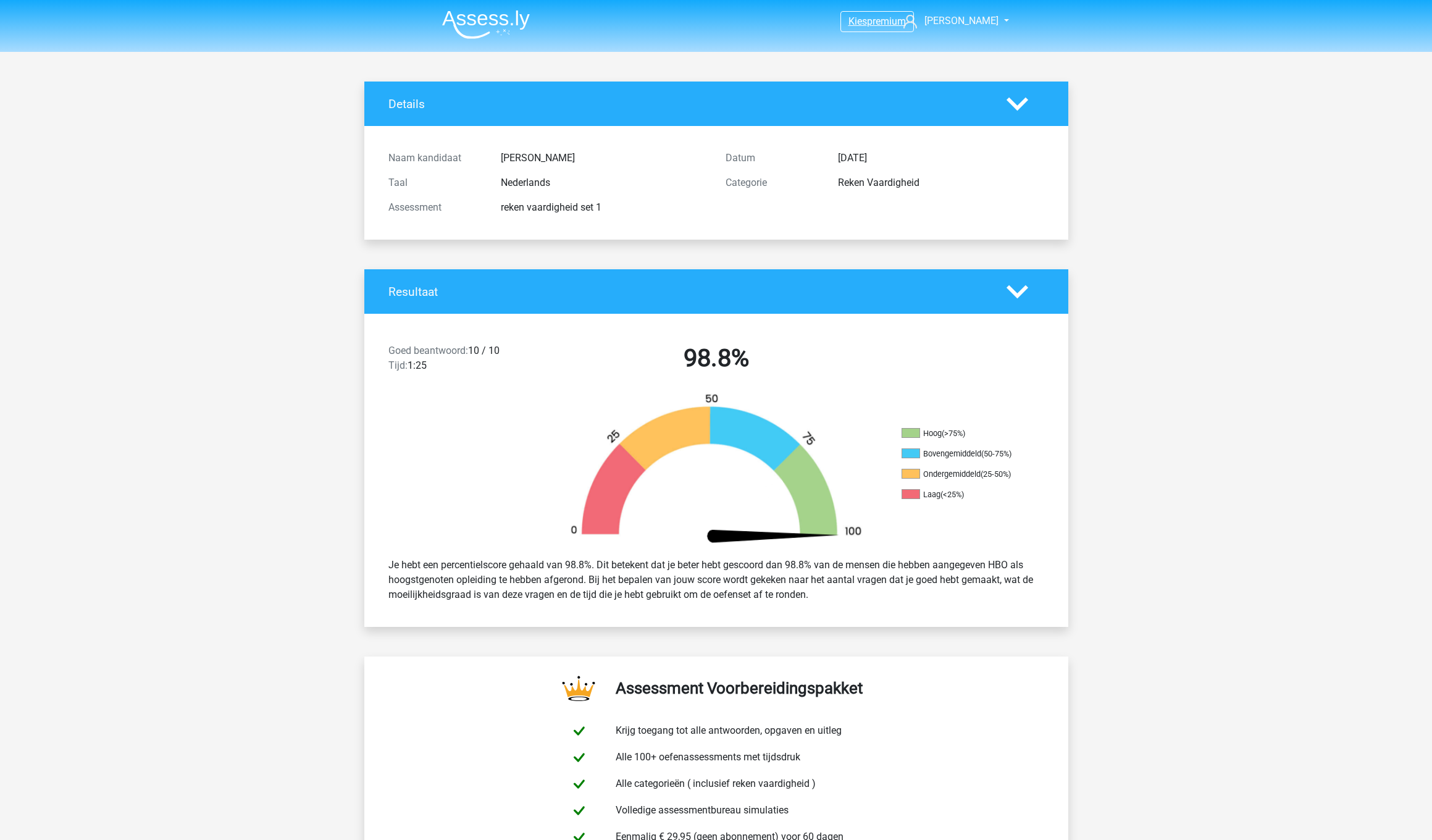
click at [886, 16] on span "premium" at bounding box center [886, 21] width 39 height 11
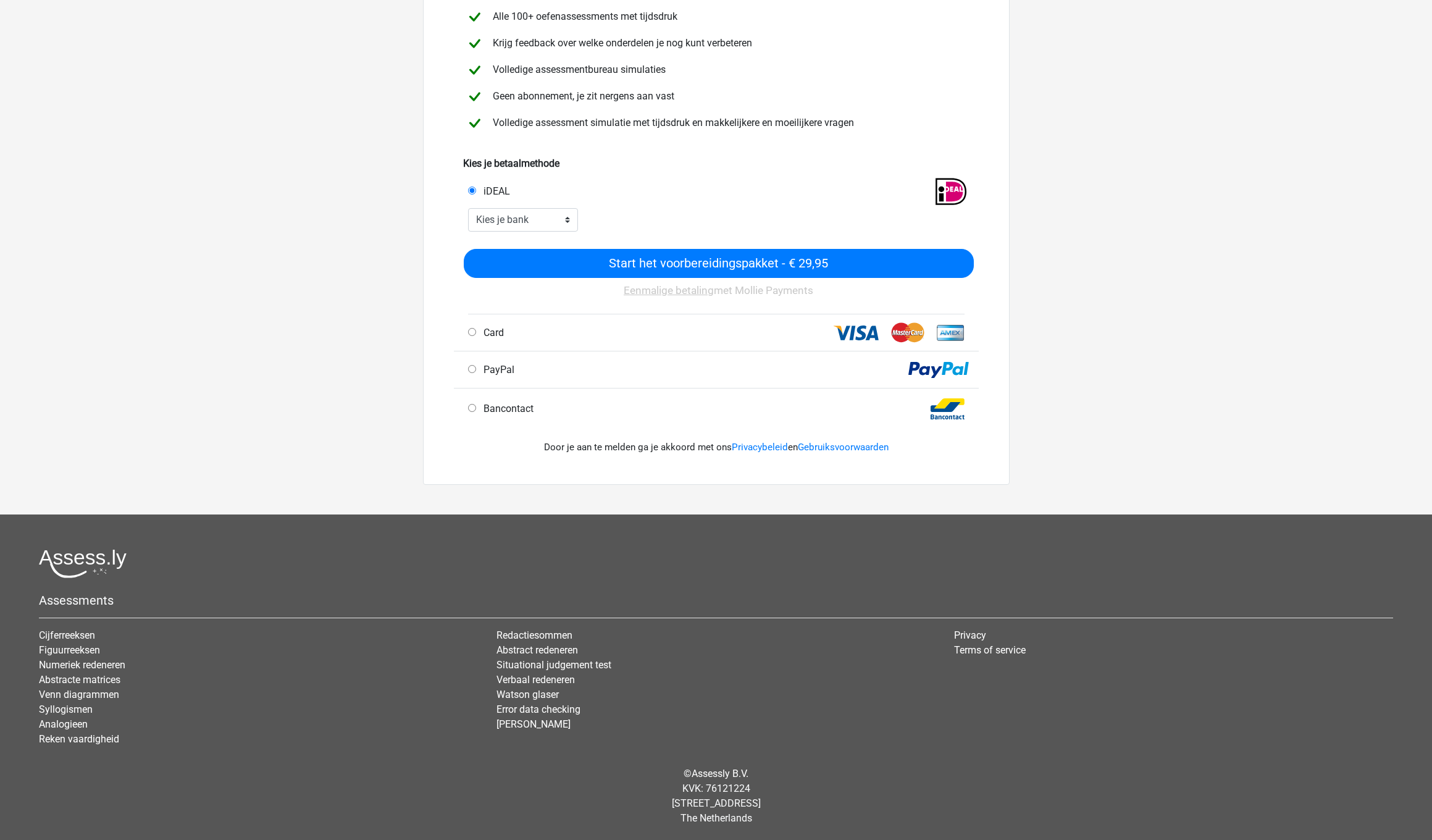
scroll to position [148, 0]
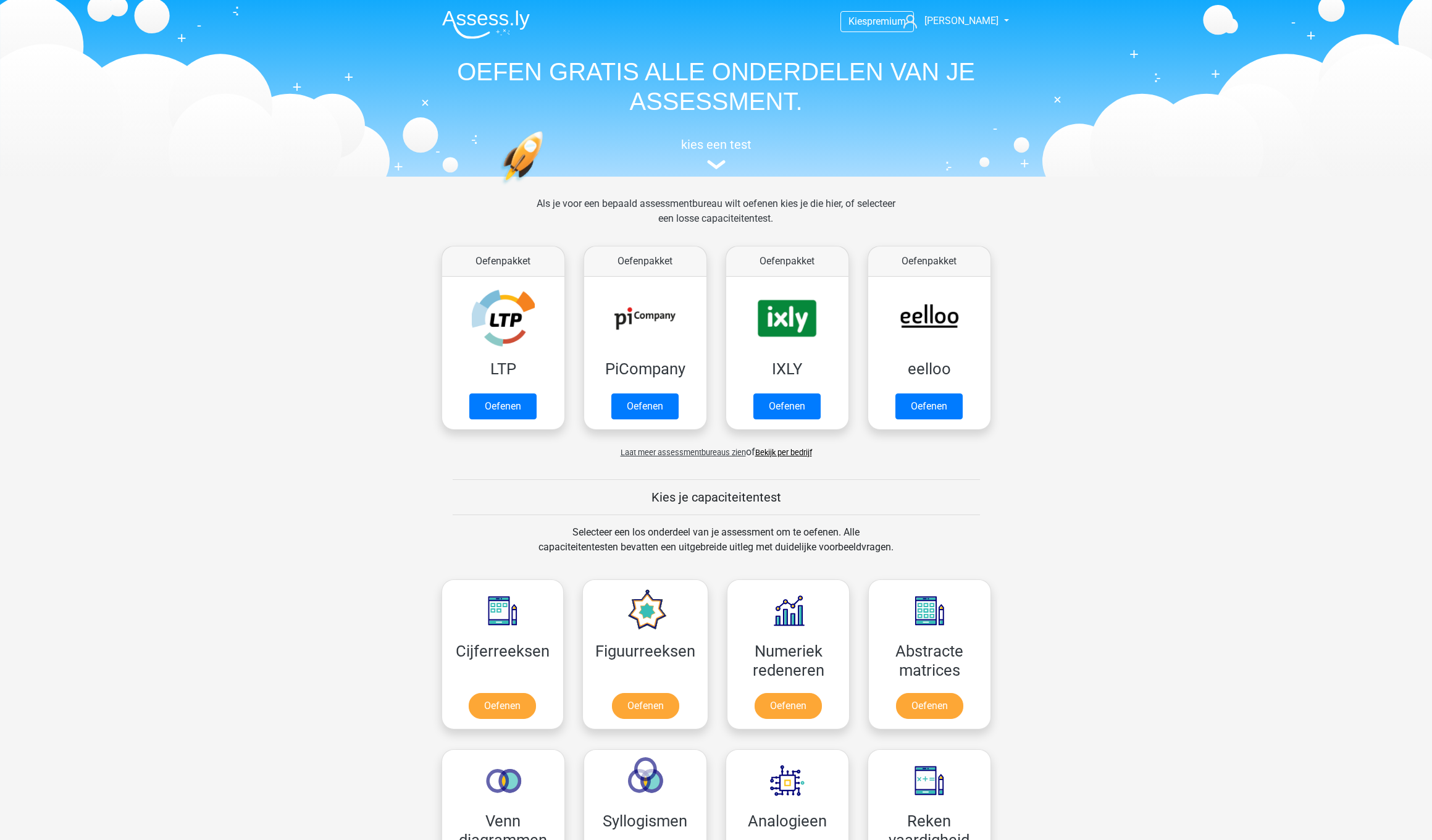
scroll to position [305, 0]
